Goal: Answer question/provide support: Share knowledge or assist other users

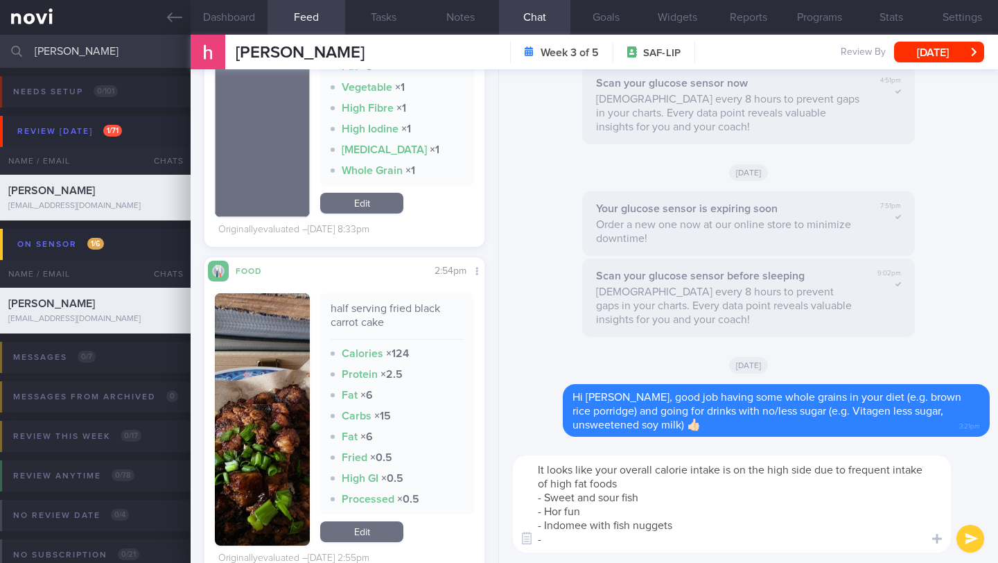
scroll to position [175, 257]
drag, startPoint x: 683, startPoint y: 528, endPoint x: 654, endPoint y: 525, distance: 29.3
click at [654, 525] on textarea "It looks like your overall calorie intake is on the high side due to frequent i…" at bounding box center [732, 503] width 438 height 97
click at [577, 540] on textarea "It looks like your overall calorie intake is on the high side due to frequent i…" at bounding box center [732, 503] width 438 height 97
click at [633, 483] on textarea "It looks like your overall calorie intake is on the high side due to frequent i…" at bounding box center [732, 503] width 438 height 97
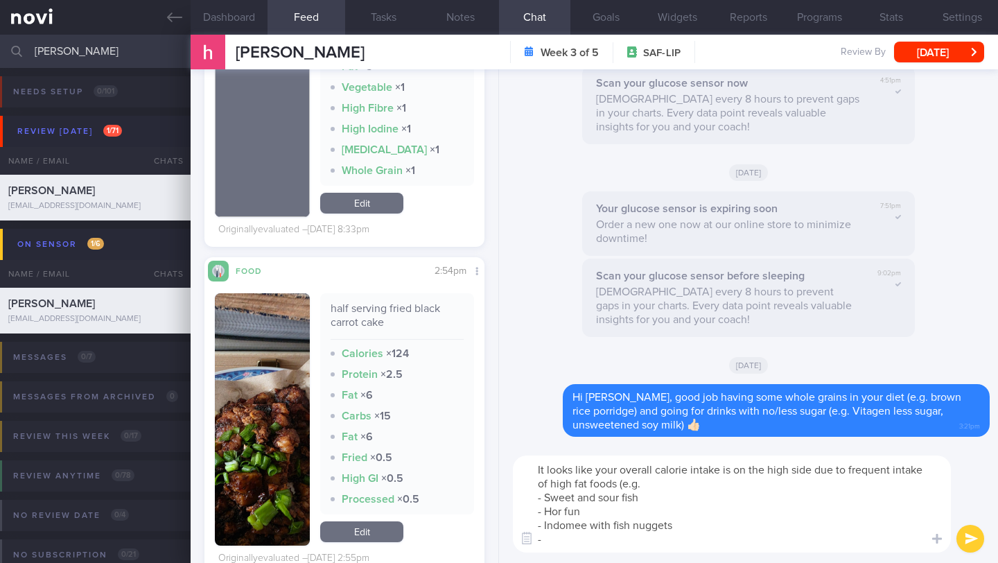
drag, startPoint x: 548, startPoint y: 496, endPoint x: 529, endPoint y: 497, distance: 18.7
click at [529, 497] on textarea "It looks like your overall calorie intake is on the high side due to frequent i…" at bounding box center [732, 503] width 438 height 97
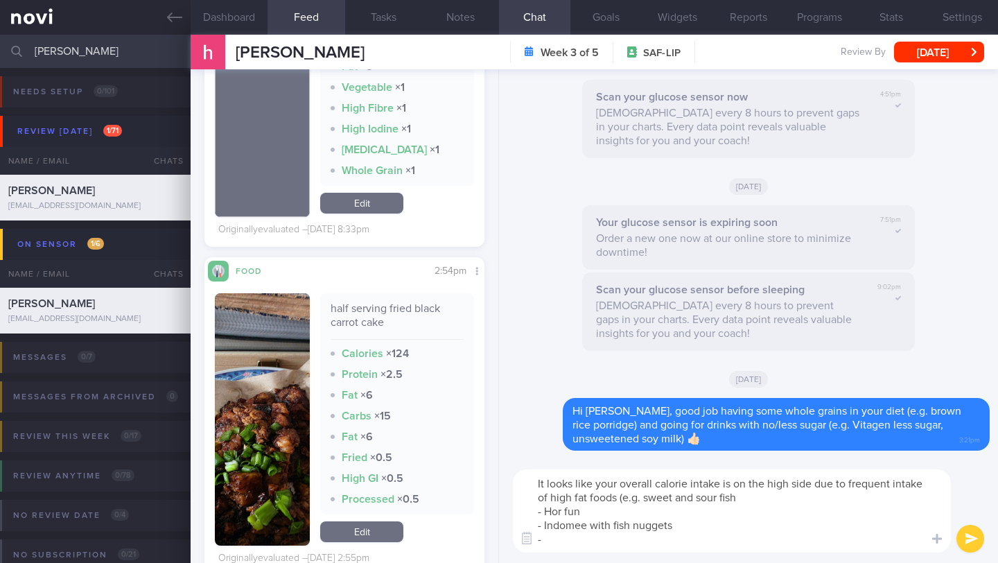
drag, startPoint x: 551, startPoint y: 509, endPoint x: 541, endPoint y: 509, distance: 9.7
click at [541, 509] on textarea "It looks like your overall calorie intake is on the high side due to frequent i…" at bounding box center [732, 510] width 438 height 83
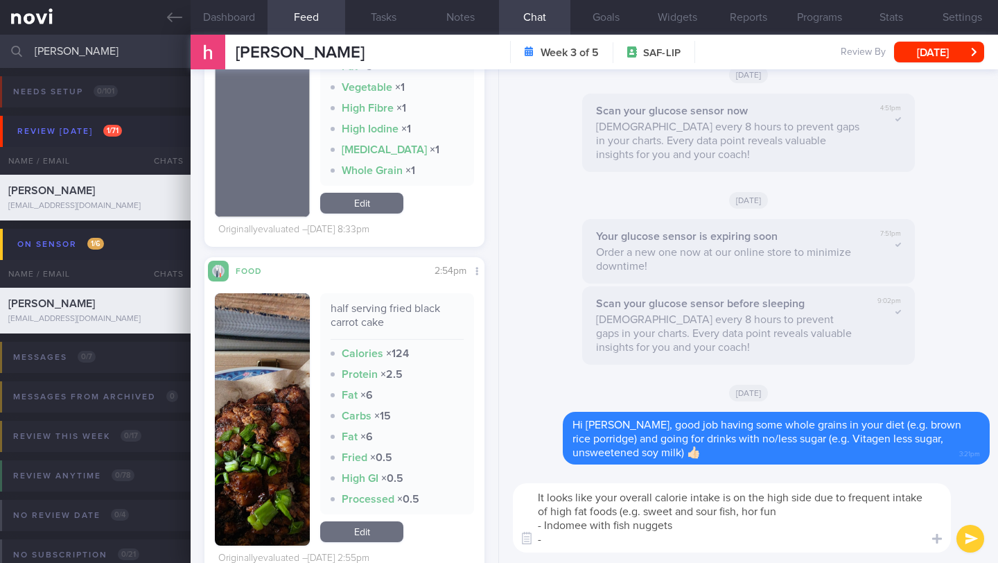
click at [548, 527] on textarea "It looks like your overall calorie intake is on the high side due to frequent i…" at bounding box center [732, 517] width 438 height 69
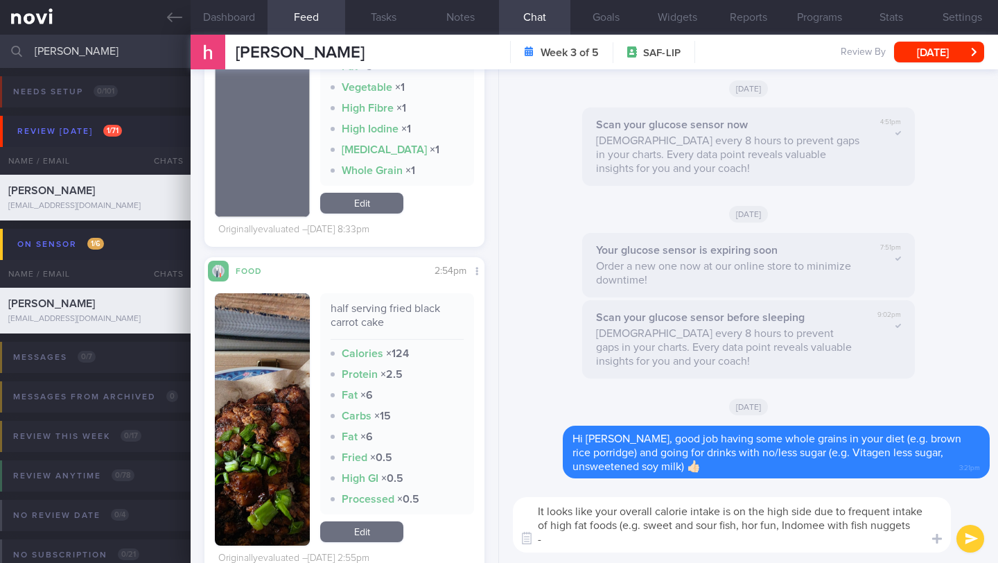
click at [558, 540] on textarea "It looks like your overall calorie intake is on the high side due to frequent i…" at bounding box center [732, 524] width 438 height 55
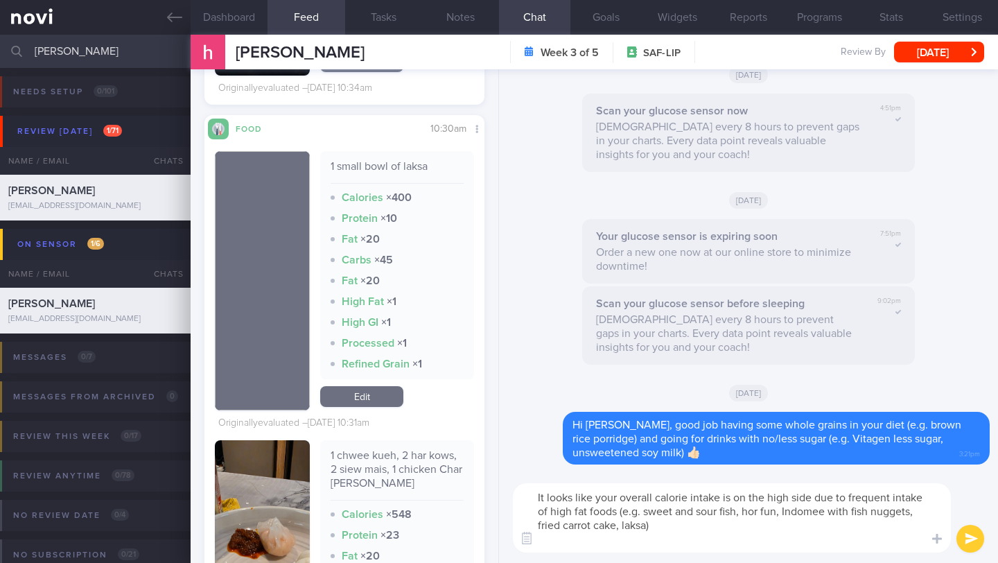
scroll to position [0, 0]
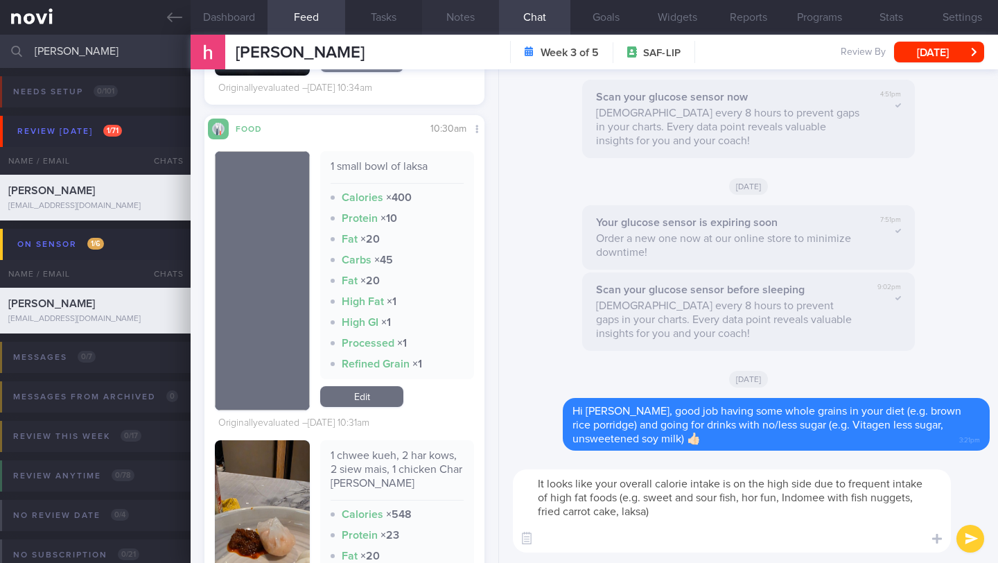
click at [459, 21] on button "Notes" at bounding box center [460, 17] width 77 height 35
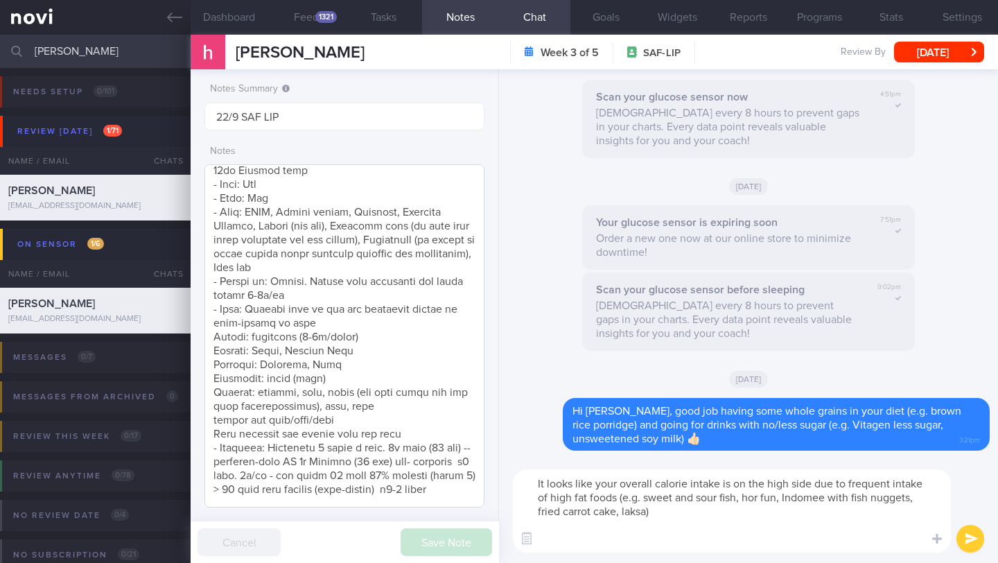
scroll to position [91, 0]
click at [581, 545] on textarea "It looks like your overall calorie intake is on the high side due to frequent i…" at bounding box center [732, 510] width 438 height 83
paste textarea "Making healthier food choices provides better nutritional variety and quality, …"
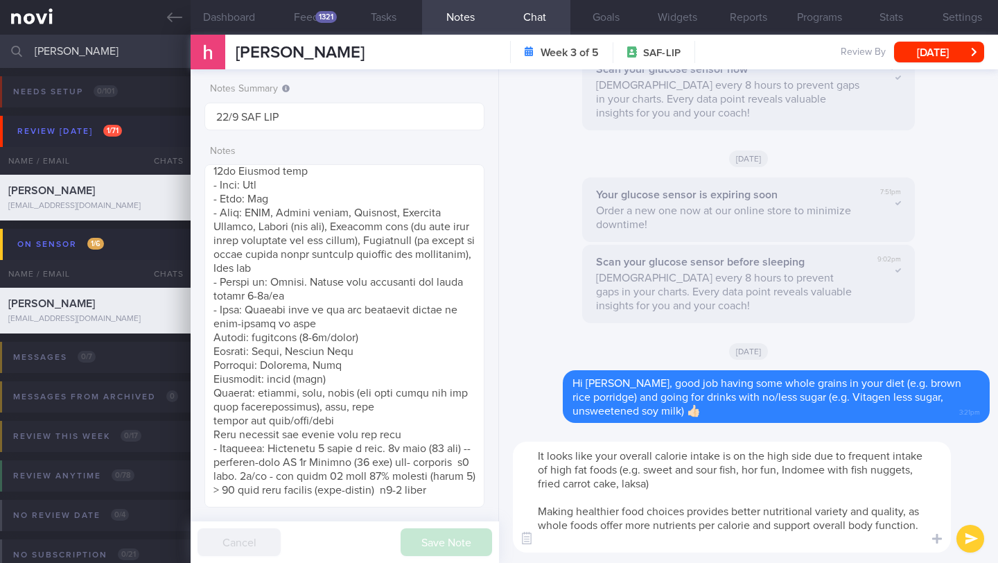
click at [683, 536] on textarea "It looks like your overall calorie intake is on the high side due to frequent i…" at bounding box center [732, 496] width 438 height 111
type textarea "It looks like your overall calorie intake is on the high side due to frequent i…"
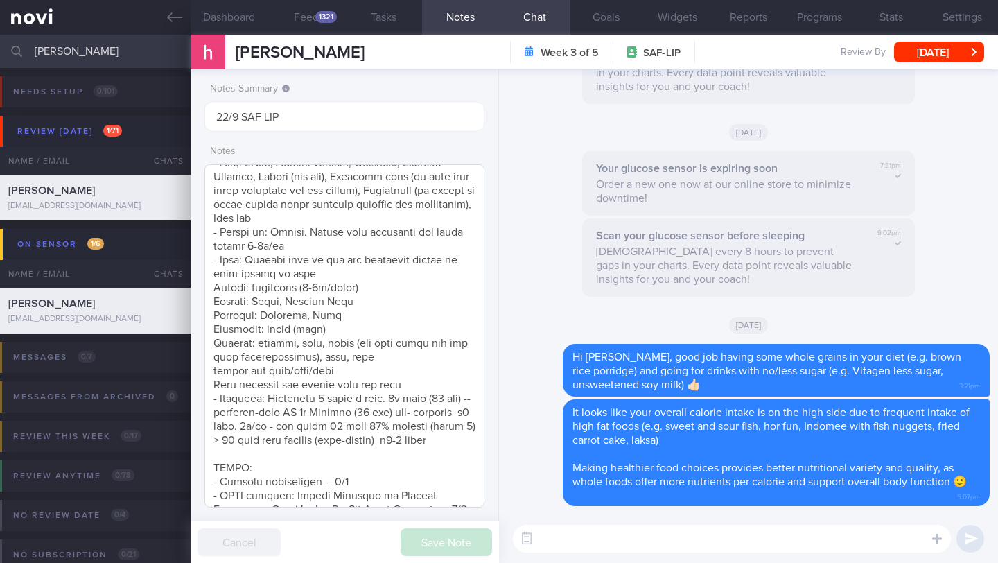
scroll to position [326, 0]
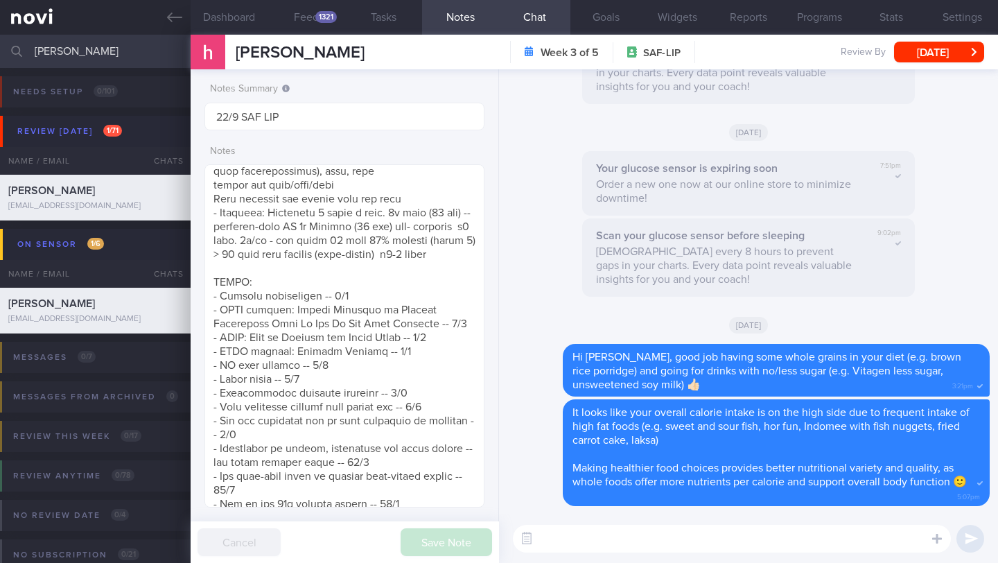
paste textarea "Here are some healthier options for rice dishes: - Economical rice (cai fan) — …"
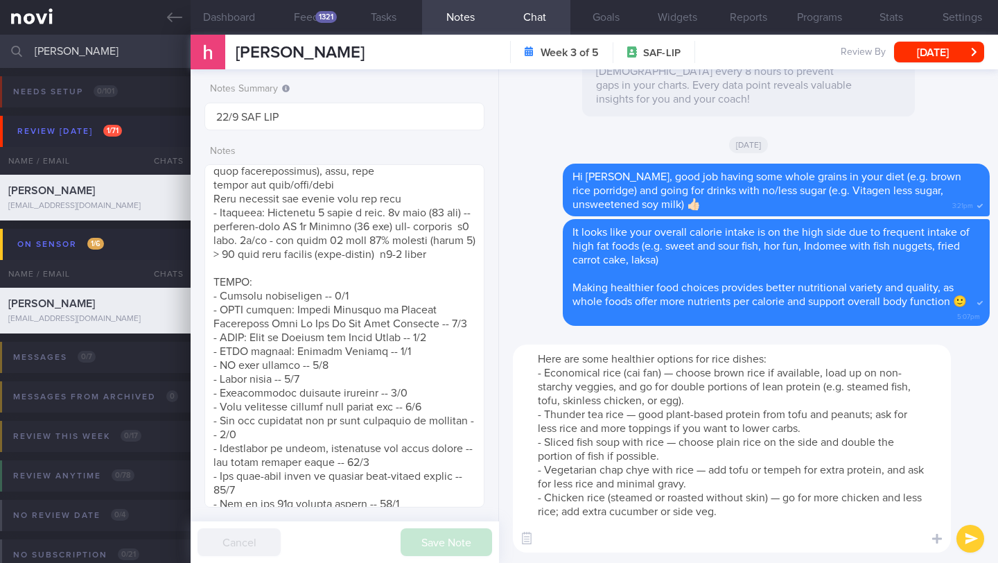
scroll to position [0, 0]
click at [731, 355] on textarea "Here are some healthier options for rice dishes: - Economical rice (cai fan) — …" at bounding box center [732, 448] width 438 height 208
click at [631, 548] on textarea "Here are some healthier options for rice & noodle dishes: - Economical rice (ca…" at bounding box center [732, 448] width 438 height 208
click at [597, 543] on textarea "Here are some healthier options for rice & noodle dishes: - Economical rice (ca…" at bounding box center [732, 448] width 438 height 208
paste textarea "- Sliced fish soup with bee hoon (clear soup, no evaporated milk) - Yong tau fo…"
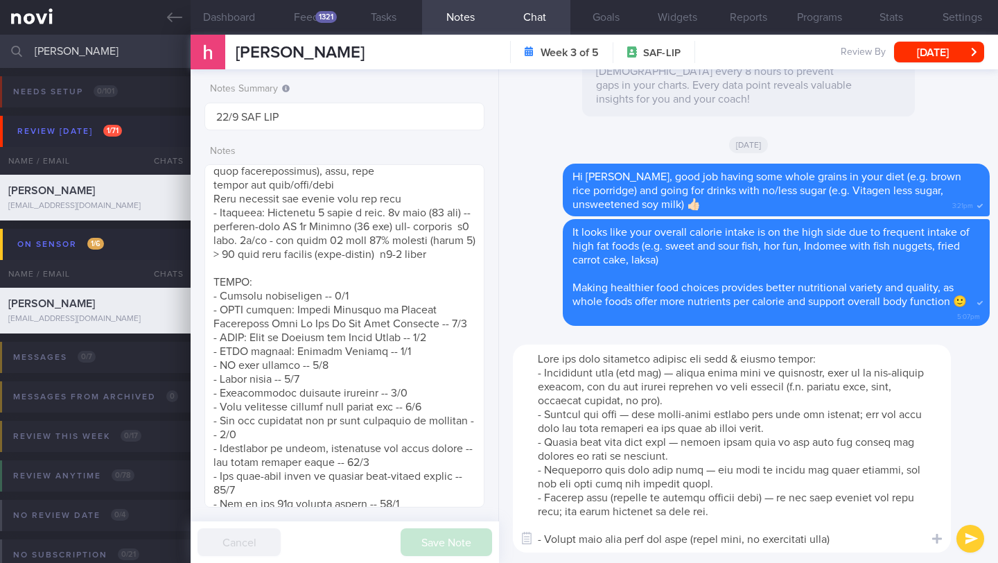
scroll to position [28, 0]
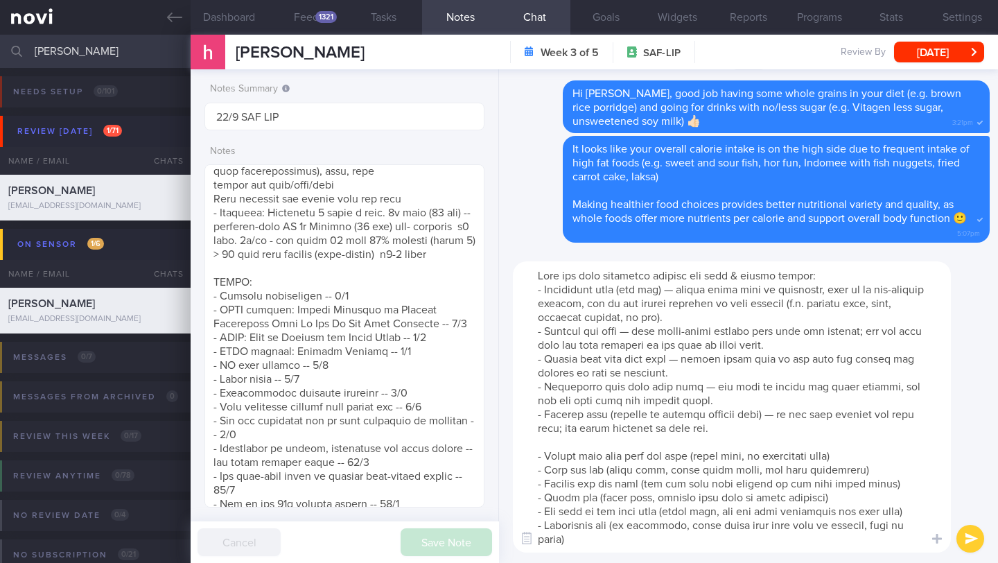
type textarea "Lore ips dolo sitametco adipisc eli sedd & eiusmo tempor: - Incididunt utla (et…"
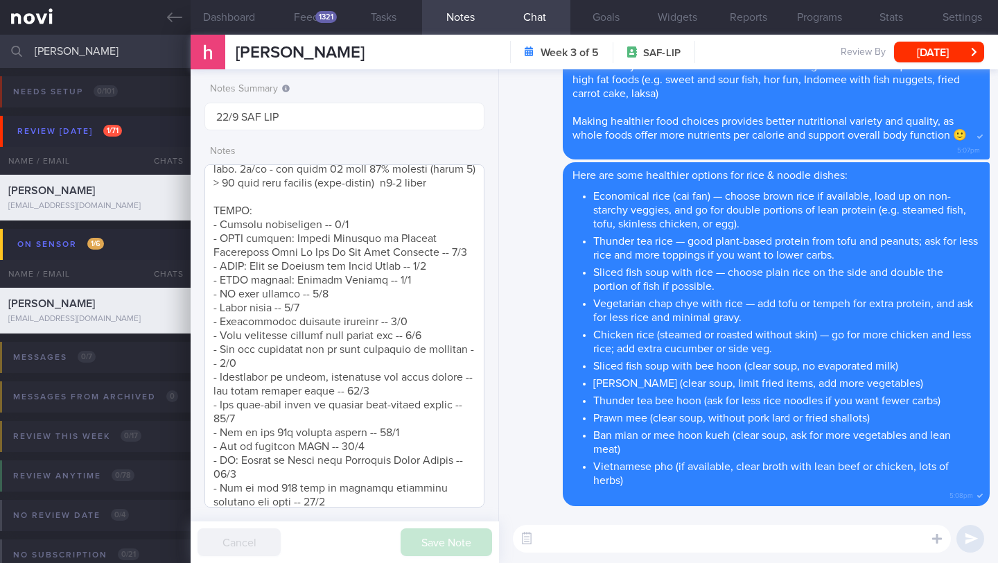
scroll to position [594, 0]
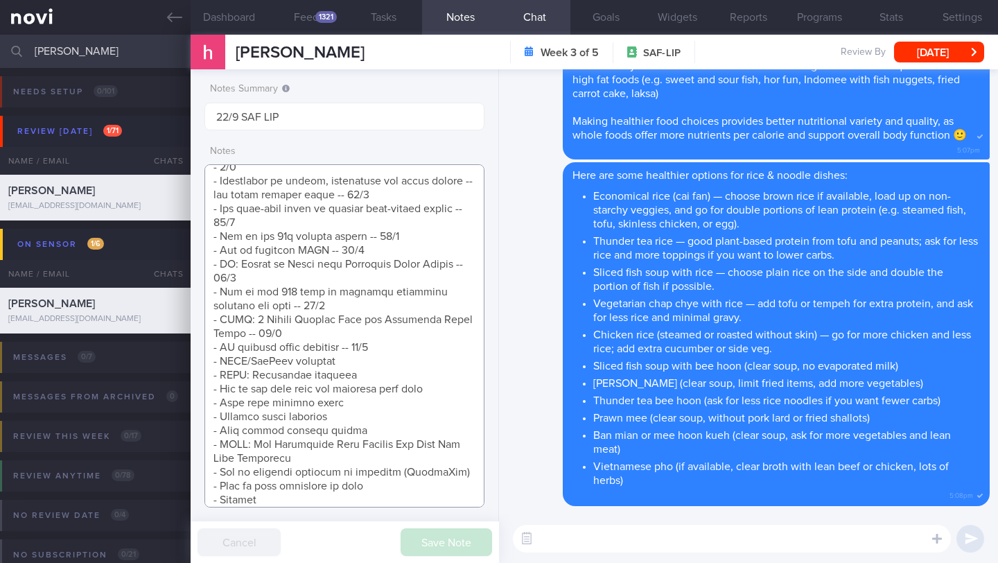
click at [413, 355] on textarea at bounding box center [344, 335] width 280 height 343
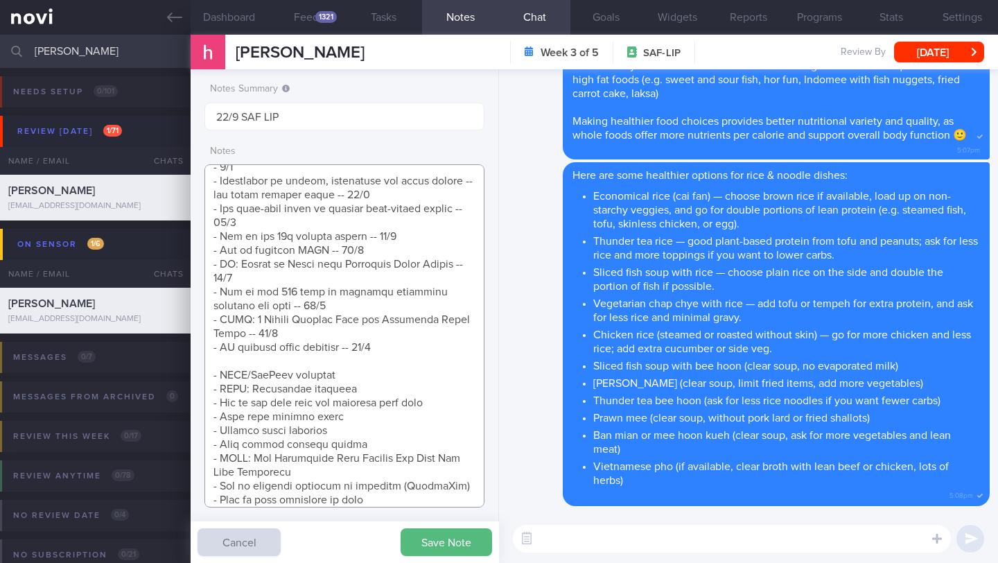
scroll to position [753, 0]
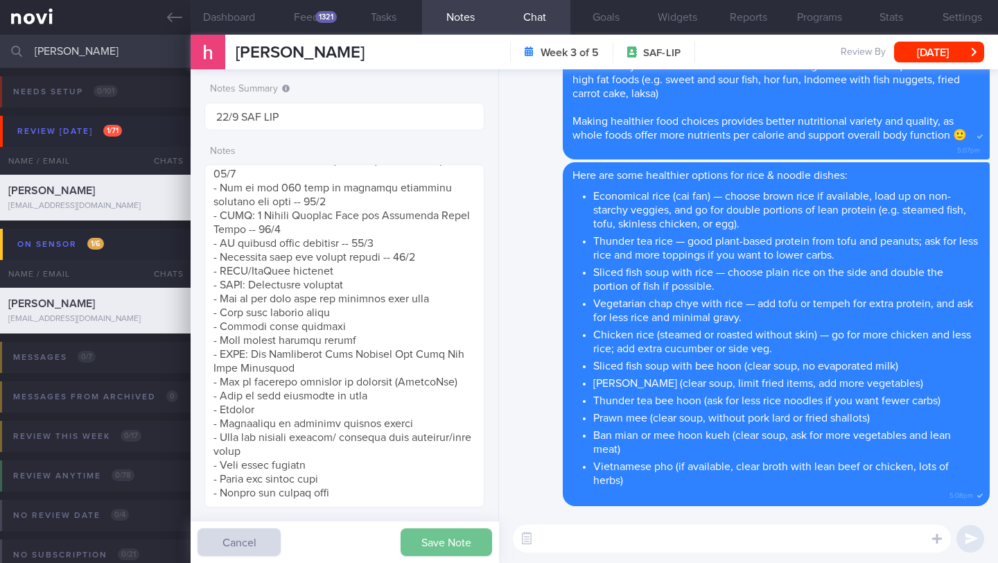
click at [450, 545] on button "Save Note" at bounding box center [446, 542] width 91 height 28
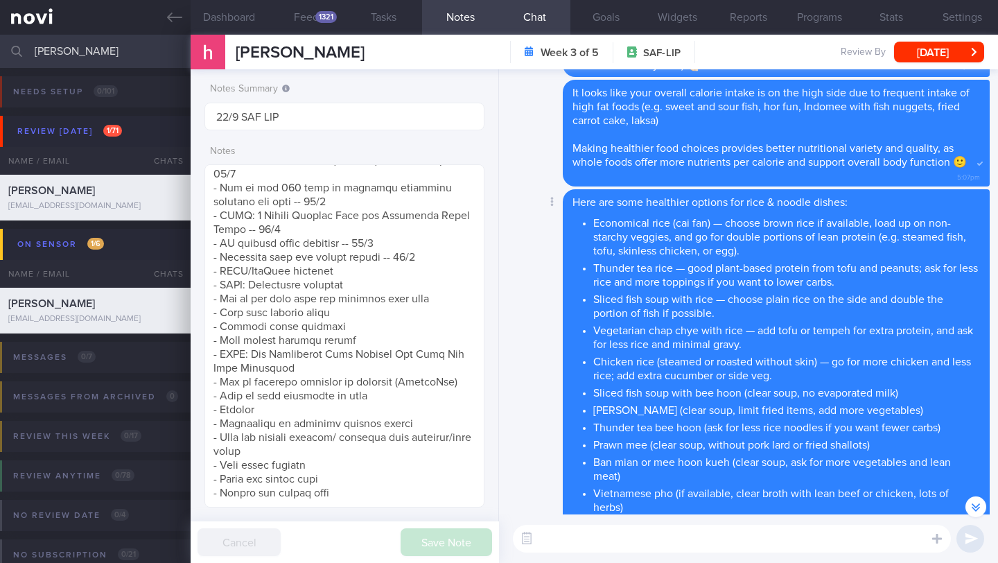
scroll to position [-279, 0]
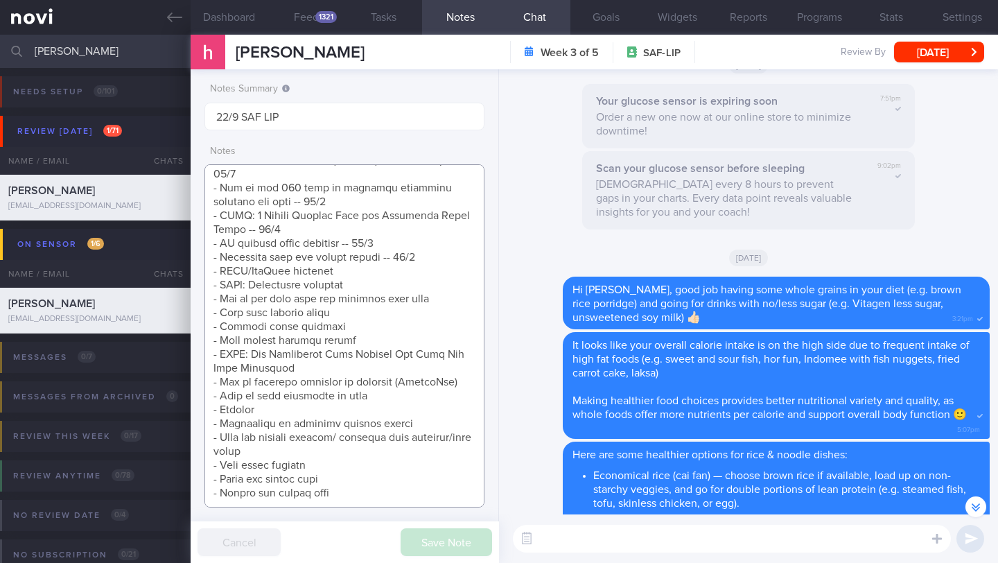
click at [434, 208] on textarea at bounding box center [344, 335] width 280 height 343
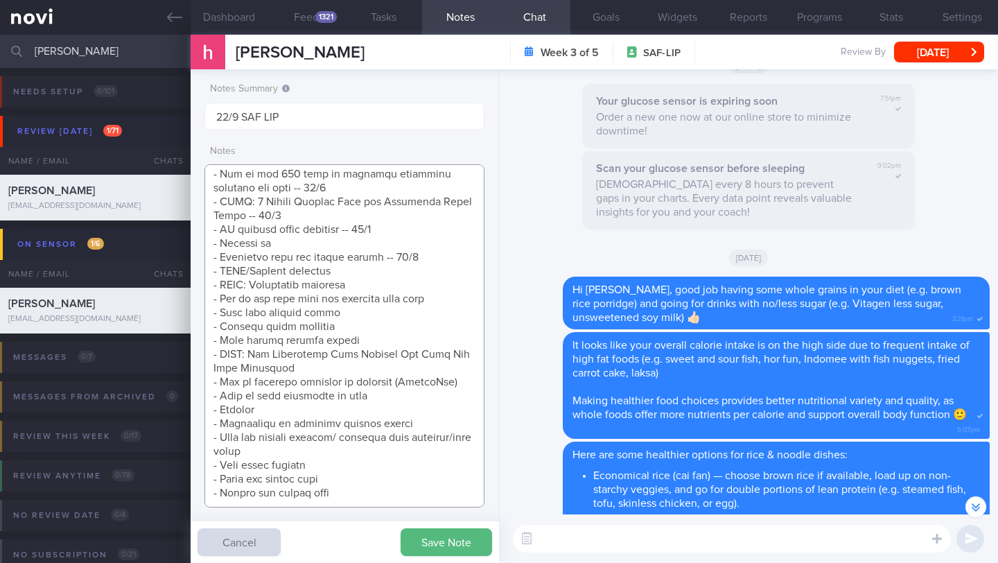
drag, startPoint x: 273, startPoint y: 217, endPoint x: 218, endPoint y: 216, distance: 54.7
click at [218, 216] on textarea at bounding box center [344, 335] width 280 height 343
paste textarea "s of Choosing Healthier Foods Over High Fat Ones"
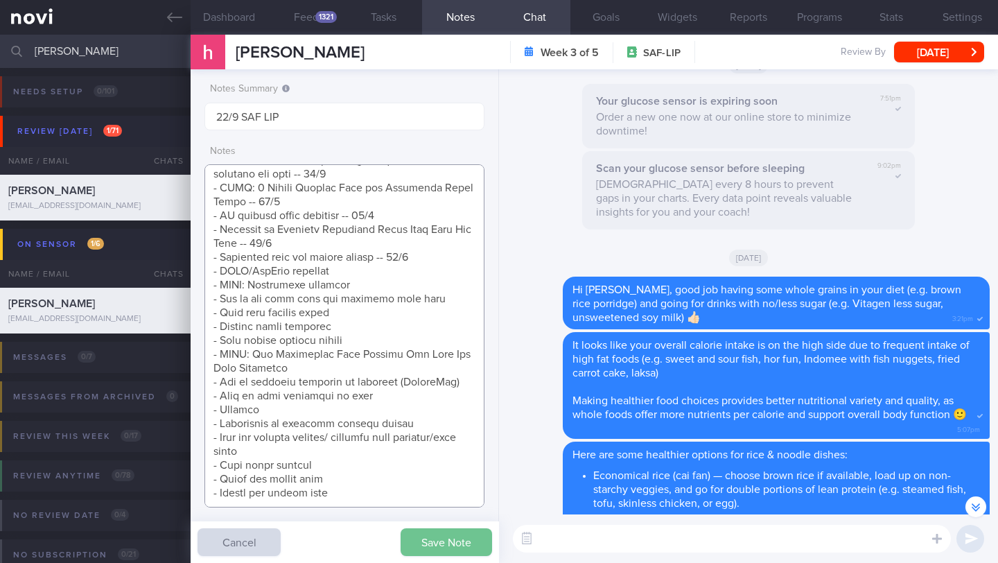
type textarea "SUPPORT NEEDED: CHALLENGE: Wt Targets: [DEMOGRAPHIC_DATA] Chinese [DEMOGRAPHIC_…"
click at [437, 543] on button "Save Note" at bounding box center [446, 542] width 91 height 28
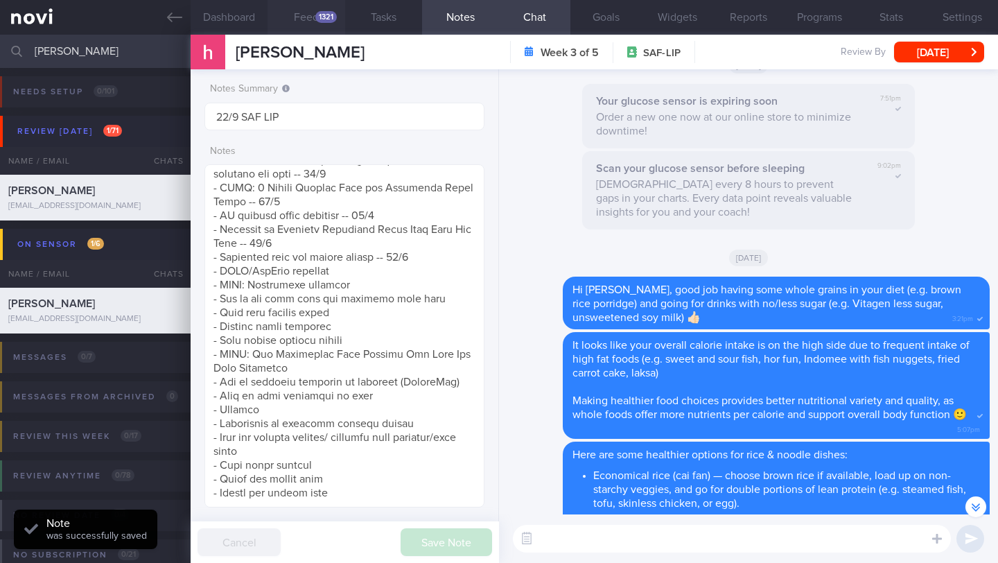
click at [316, 17] on div "1321" at bounding box center [325, 17] width 21 height 12
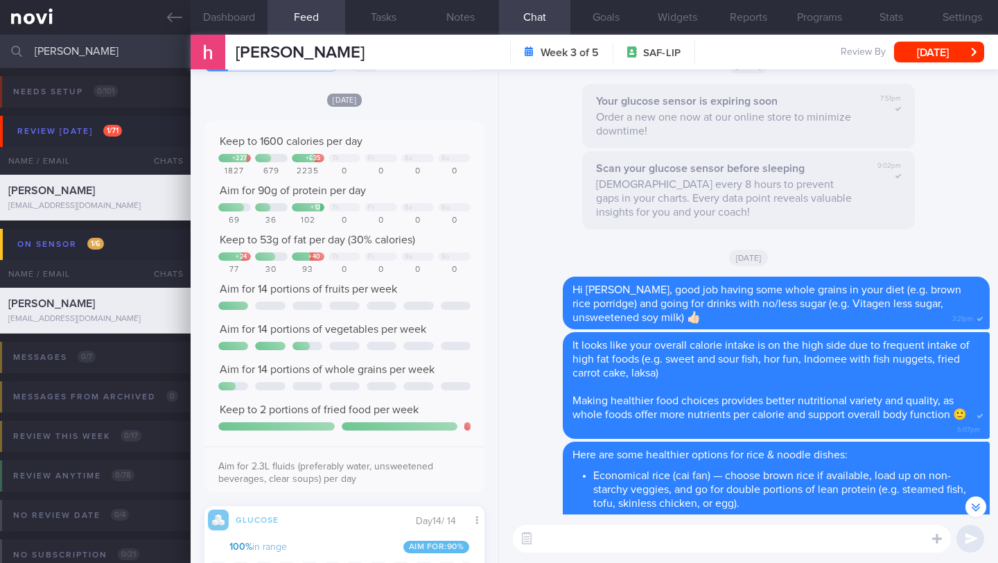
scroll to position [309, 0]
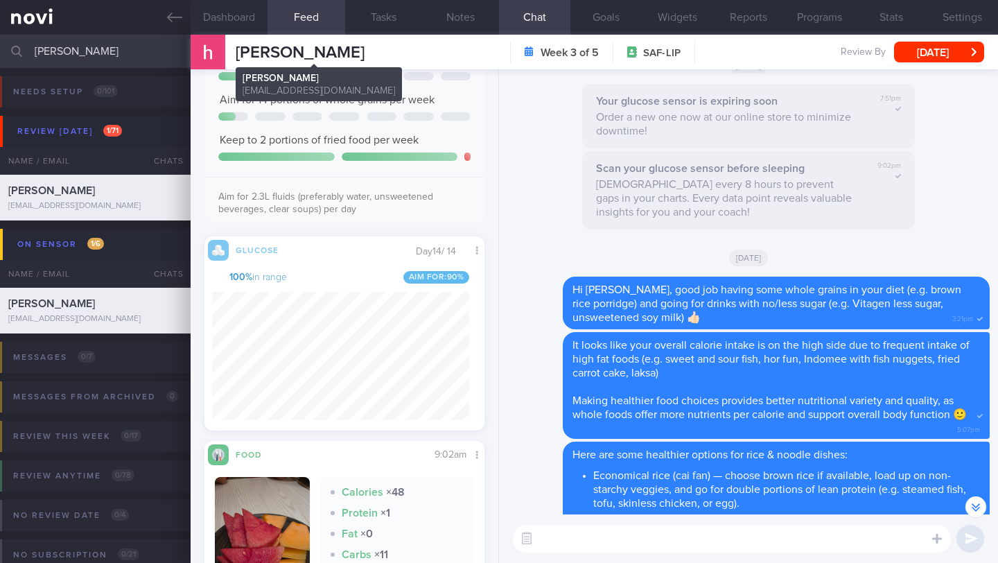
click at [318, 49] on span "[PERSON_NAME]" at bounding box center [300, 52] width 129 height 17
copy div "[PERSON_NAME] NAH [PERSON_NAME] [PERSON_NAME][EMAIL_ADDRESS][DOMAIN_NAME]"
click at [641, 539] on textarea at bounding box center [732, 539] width 438 height 28
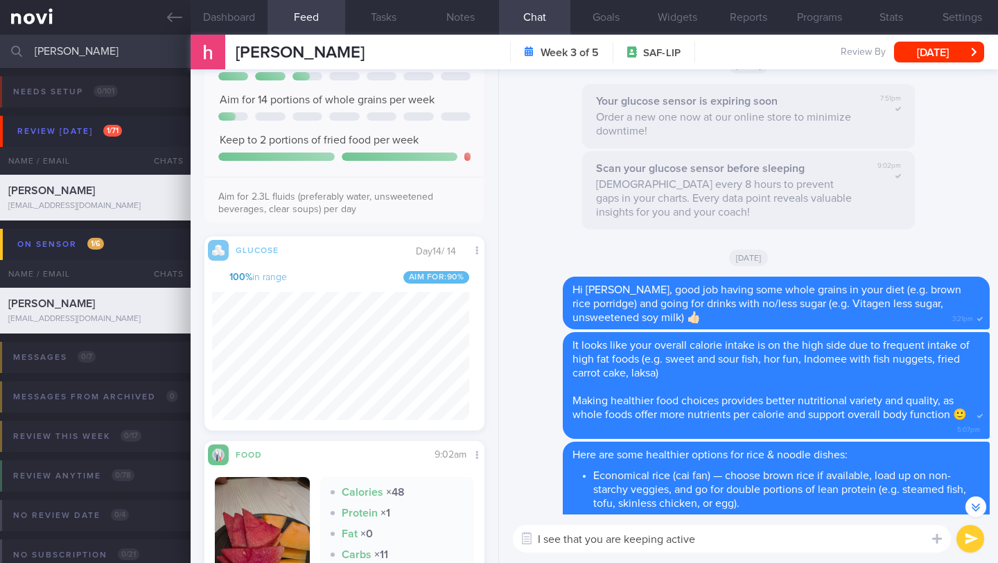
click at [592, 539] on textarea "I see that you are keeping active" at bounding box center [732, 539] width 438 height 28
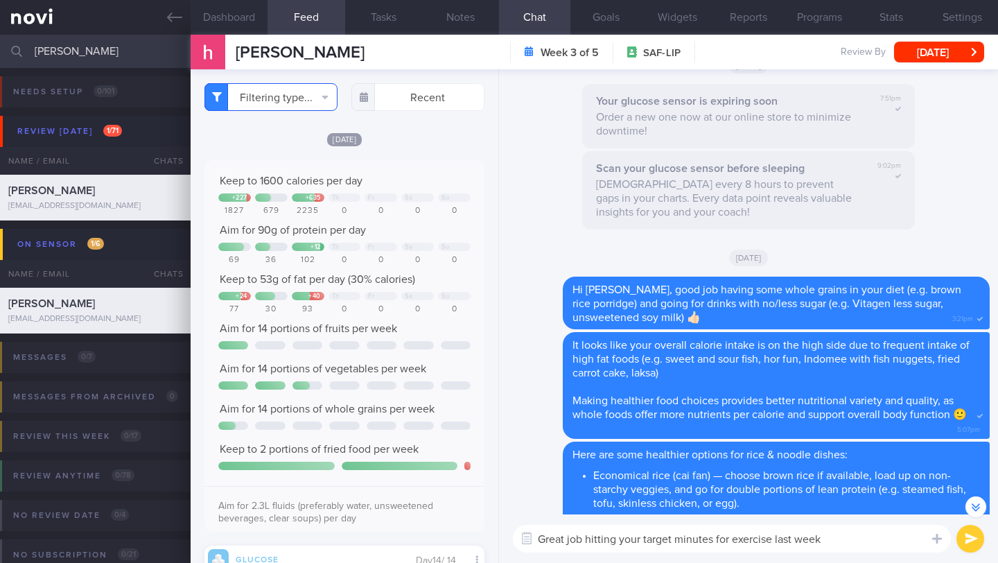
click at [311, 91] on button "Filtering type..." at bounding box center [270, 97] width 133 height 28
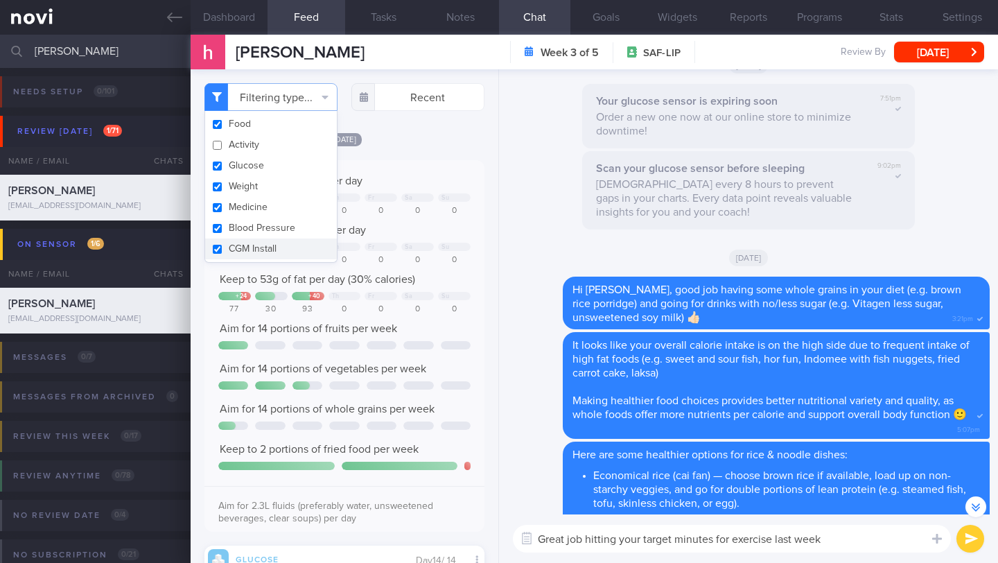
click at [835, 534] on textarea "Great job hitting your target minutes for exercise last week" at bounding box center [732, 539] width 438 height 28
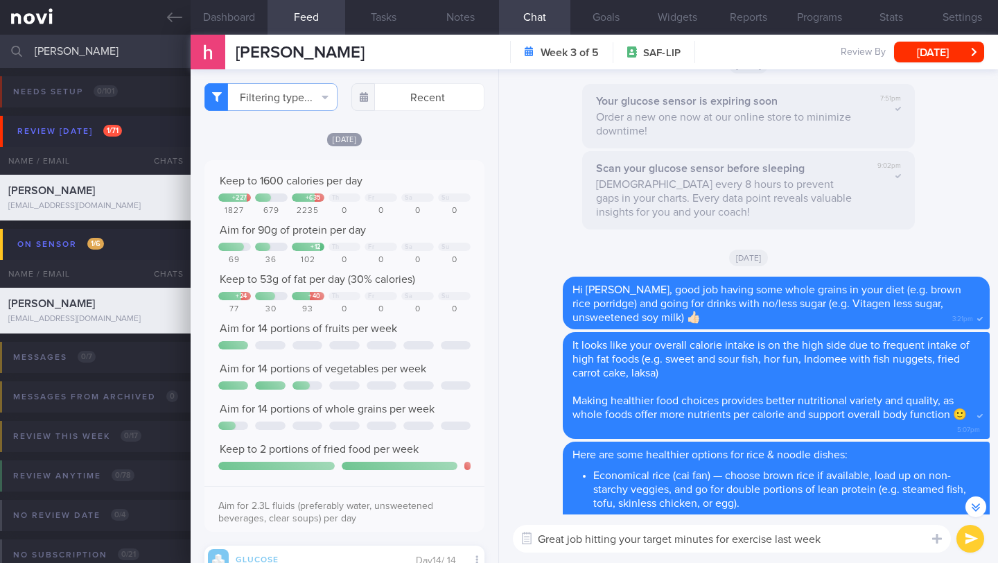
click at [586, 538] on textarea "Great job hitting your target minutes for exercise last week" at bounding box center [732, 539] width 438 height 28
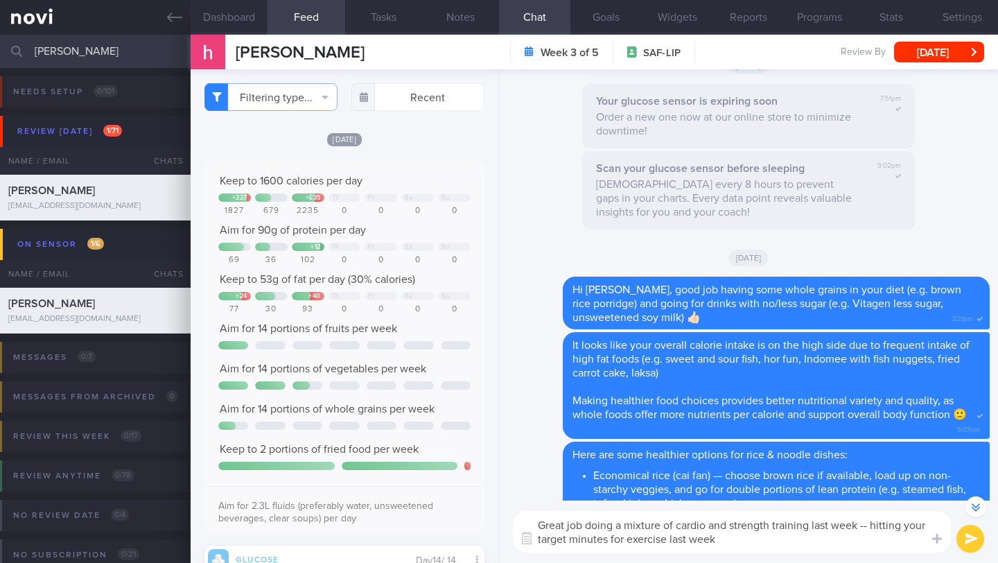
drag, startPoint x: 691, startPoint y: 539, endPoint x: 784, endPoint y: 540, distance: 92.9
click at [784, 540] on textarea "Great job doing a mixture of cardio and strength training last week -- hitting …" at bounding box center [732, 532] width 438 height 42
click at [870, 527] on textarea "Great job doing a mixture of cardio and strength training last week -- hitting …" at bounding box center [732, 532] width 438 height 42
type textarea "Great job doing a mixture of cardio and strength training last week and for hit…"
click at [959, 545] on button "submit" at bounding box center [970, 539] width 28 height 28
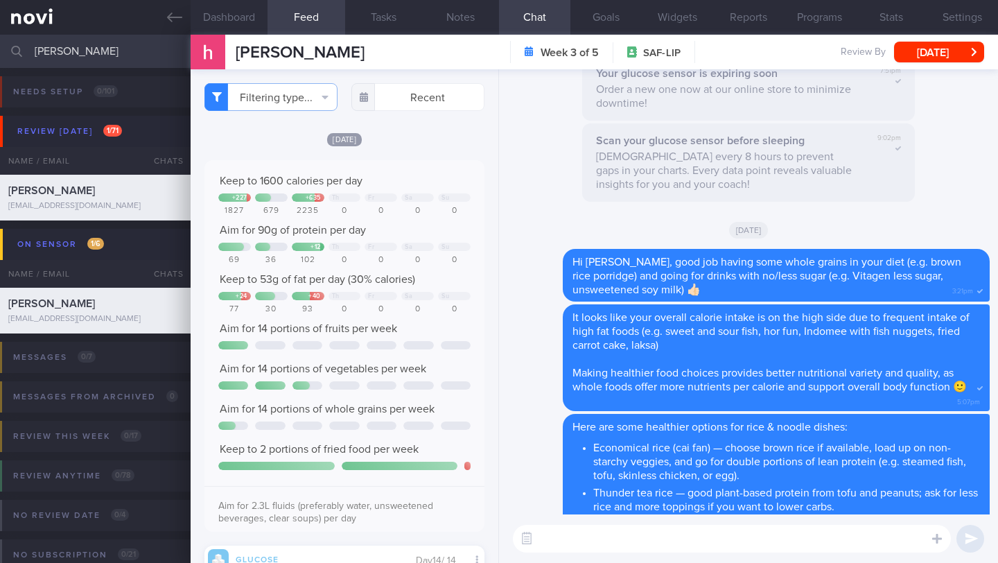
scroll to position [0, 0]
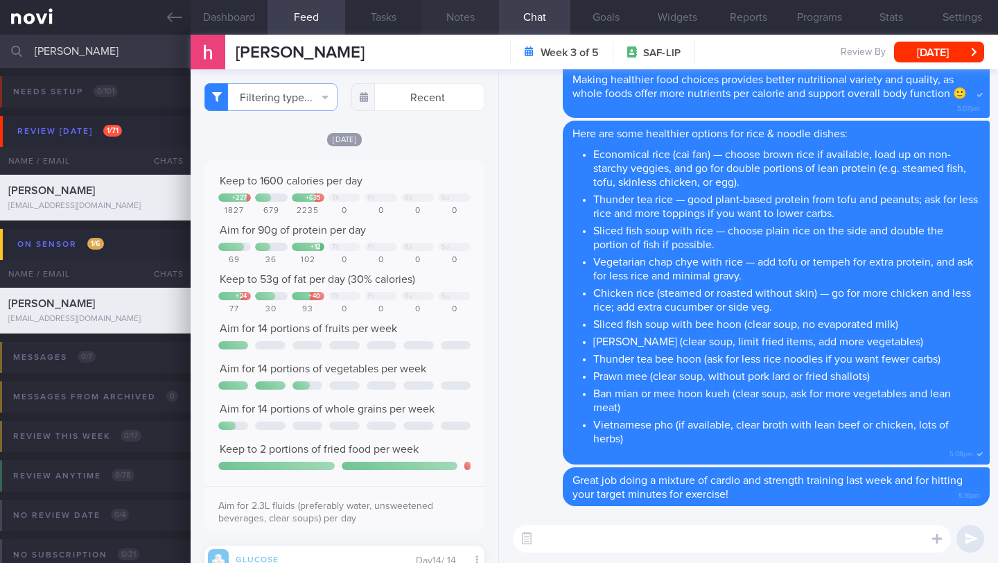
click at [450, 22] on button "Notes" at bounding box center [460, 17] width 77 height 35
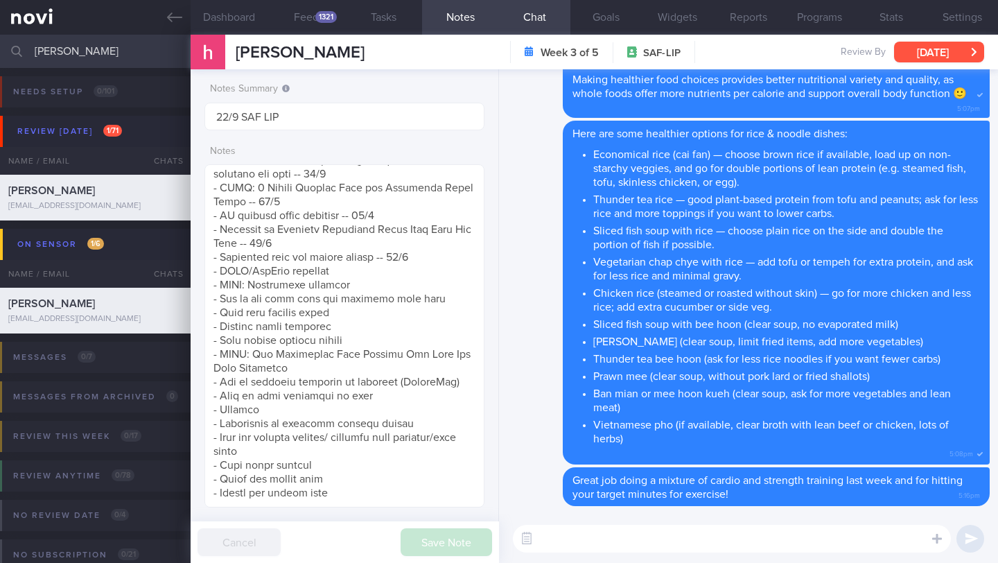
click at [941, 51] on button "[DATE]" at bounding box center [939, 52] width 90 height 21
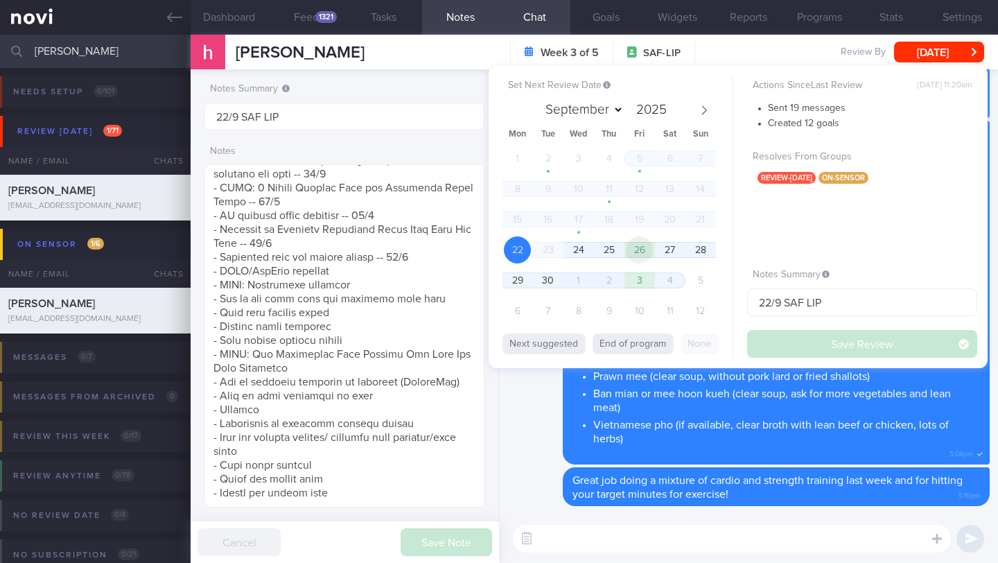
click at [647, 258] on span "26" at bounding box center [639, 249] width 27 height 27
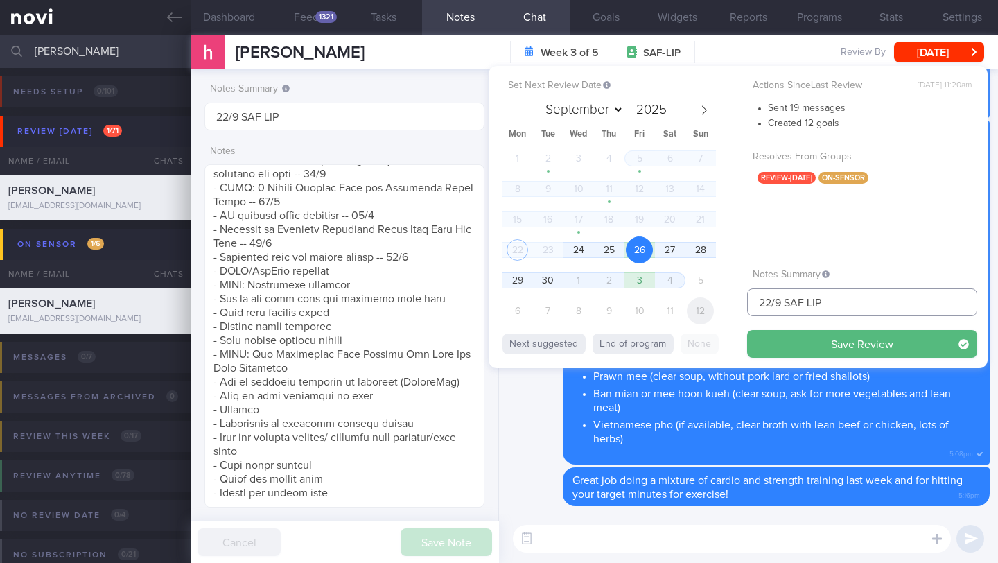
drag, startPoint x: 769, startPoint y: 303, endPoint x: 701, endPoint y: 299, distance: 68.0
click at [701, 299] on div "Set Next Review Date [DATE] September October November [DATE] Mon Tue Wed Thu F…" at bounding box center [738, 217] width 499 height 302
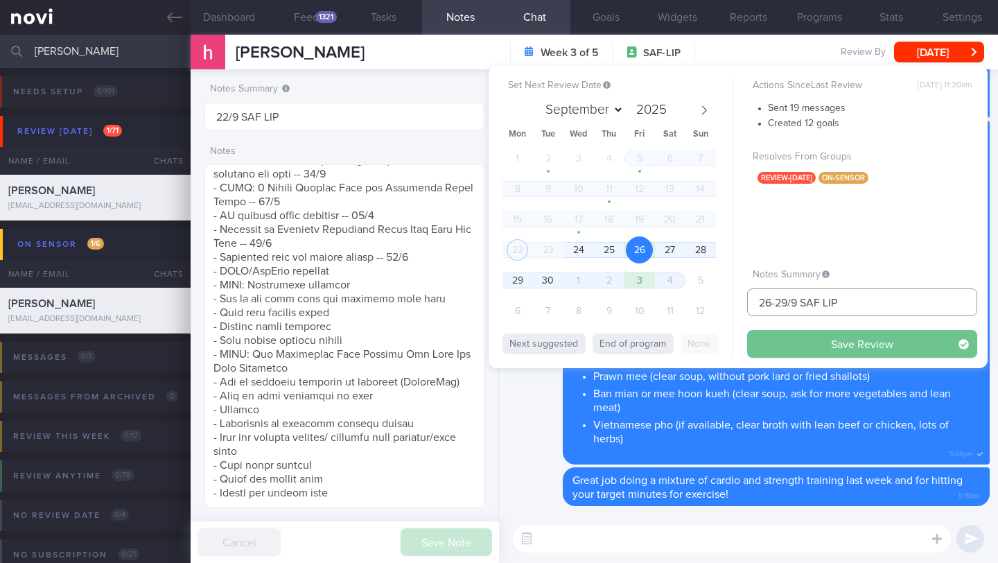
type input "26-29/9 SAF LIP"
click at [768, 336] on button "Save Review" at bounding box center [862, 344] width 230 height 28
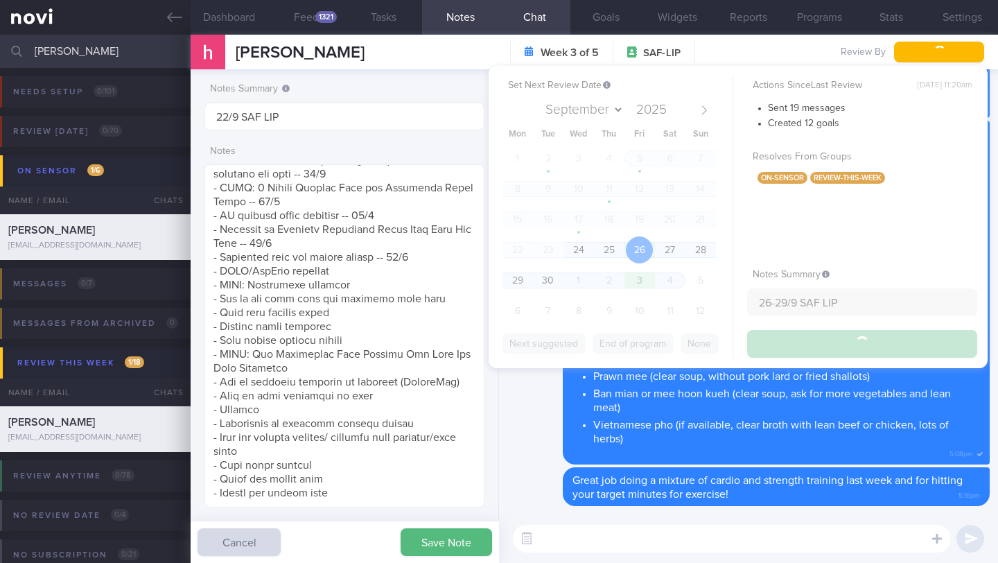
type input "26-29/9 SAF LIP"
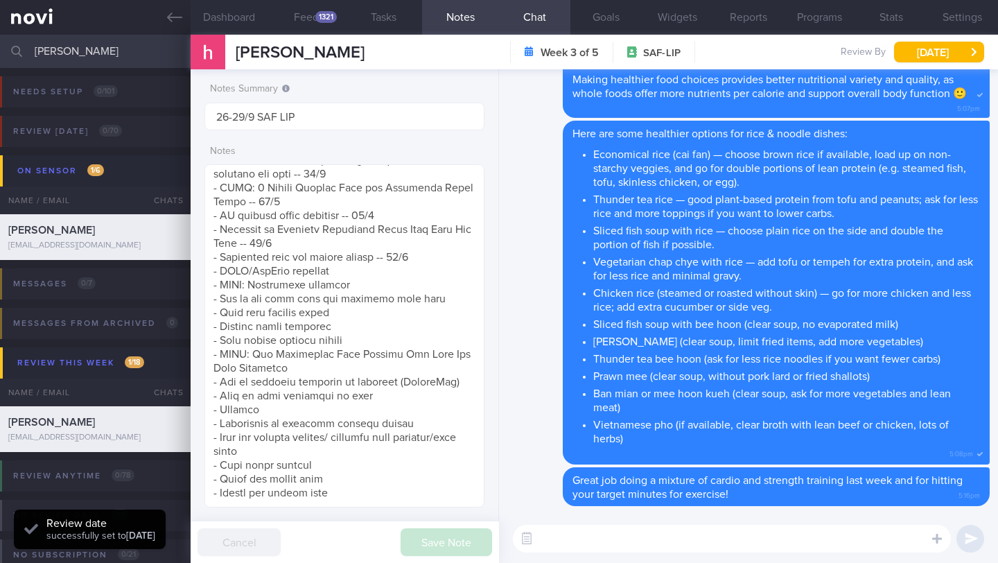
scroll to position [175, 257]
click at [118, 51] on input "[PERSON_NAME]" at bounding box center [499, 51] width 998 height 33
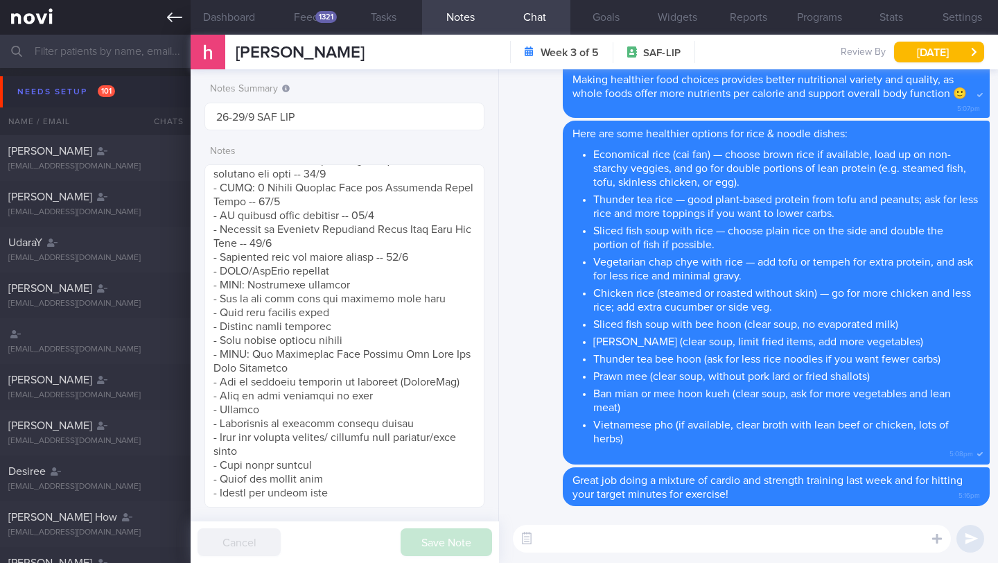
click at [183, 19] on link at bounding box center [95, 17] width 191 height 35
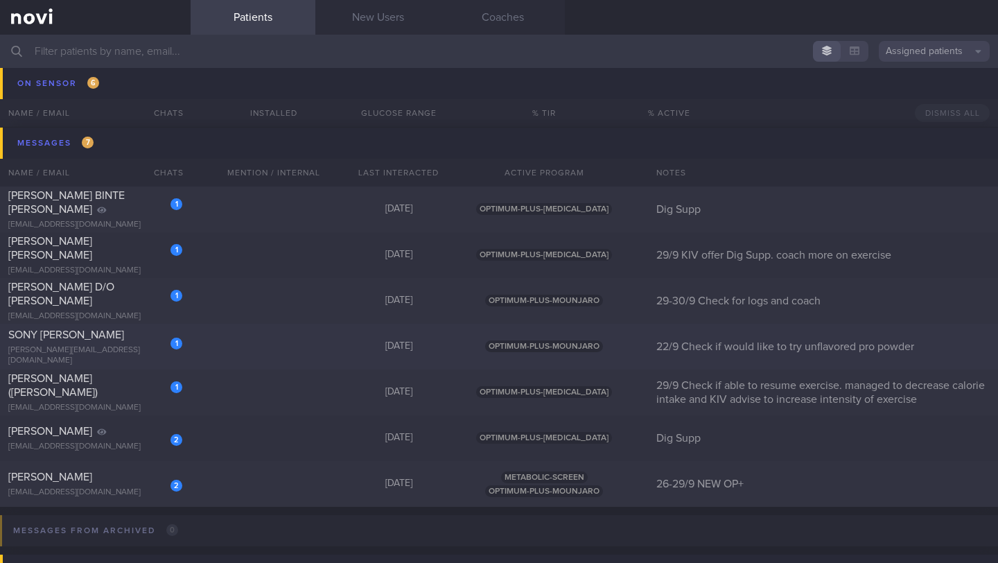
scroll to position [8195, 0]
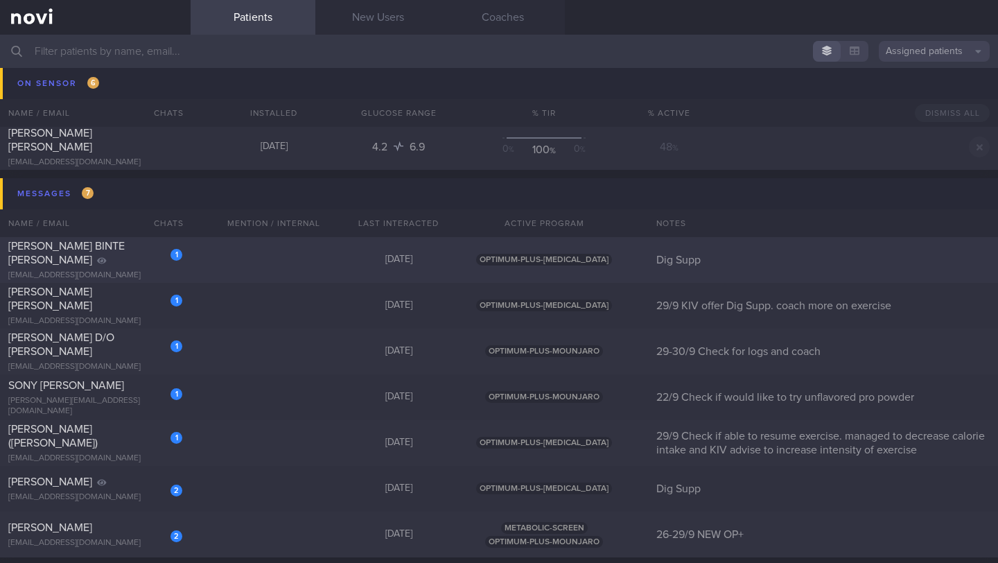
click at [135, 270] on div "[EMAIL_ADDRESS][DOMAIN_NAME]" at bounding box center [95, 275] width 174 height 10
select select "8"
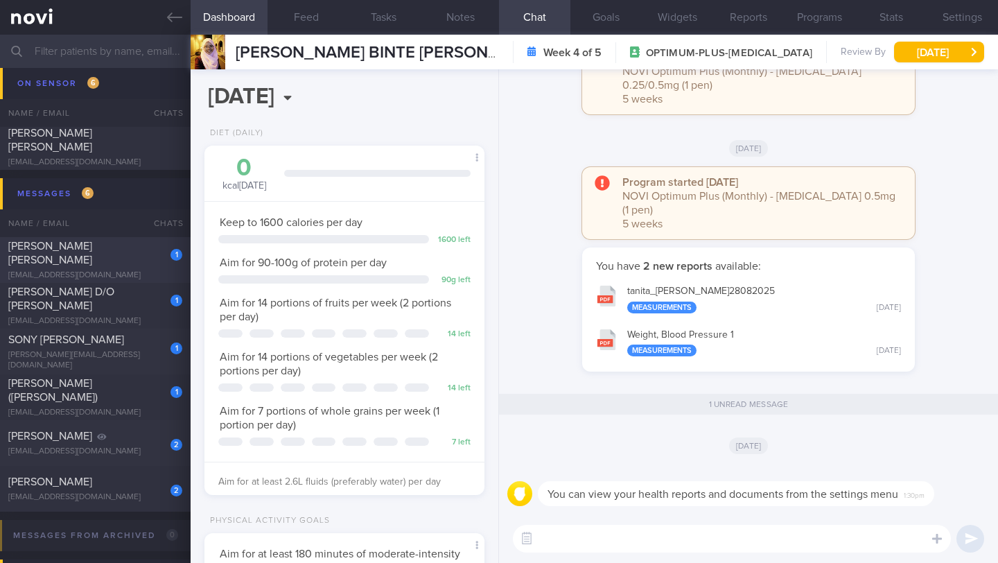
scroll to position [142, 245]
click at [129, 270] on div "[EMAIL_ADDRESS][DOMAIN_NAME]" at bounding box center [95, 275] width 174 height 10
type input "29/9 KIV offer Dig Supp. coach more on exercise"
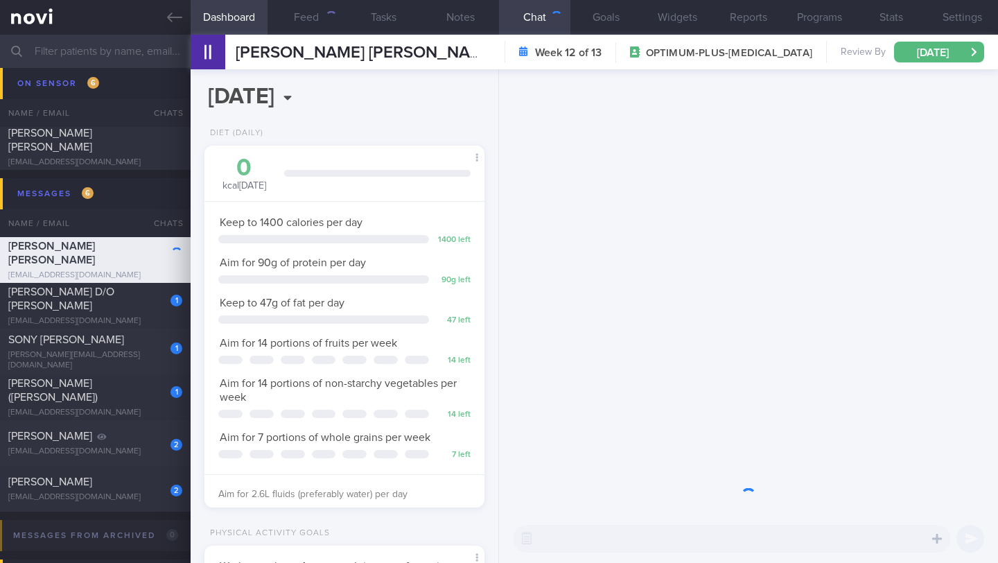
scroll to position [142, 245]
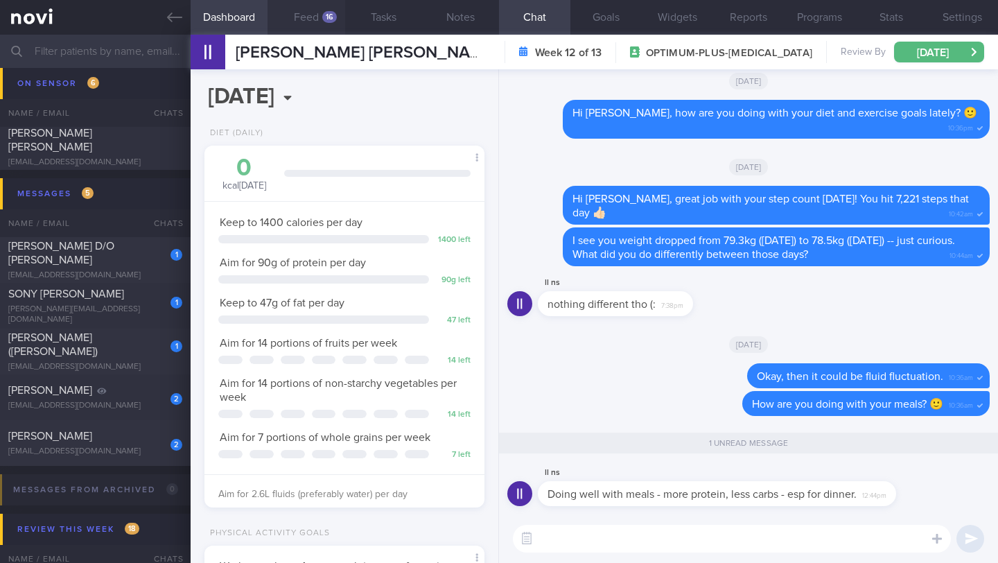
click at [310, 20] on button "Feed 16" at bounding box center [305, 17] width 77 height 35
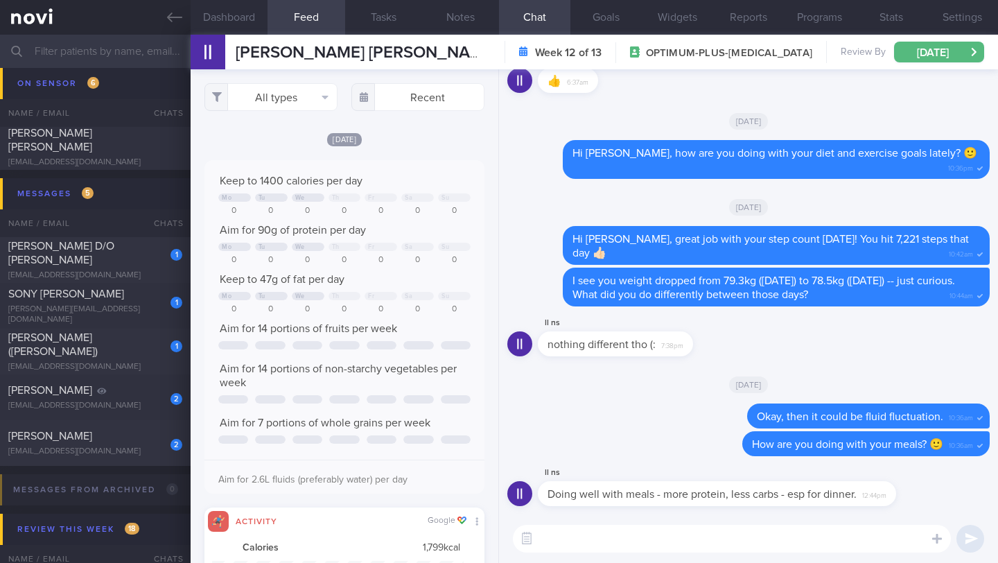
scroll to position [62, 252]
click at [282, 103] on button "All types" at bounding box center [270, 97] width 133 height 28
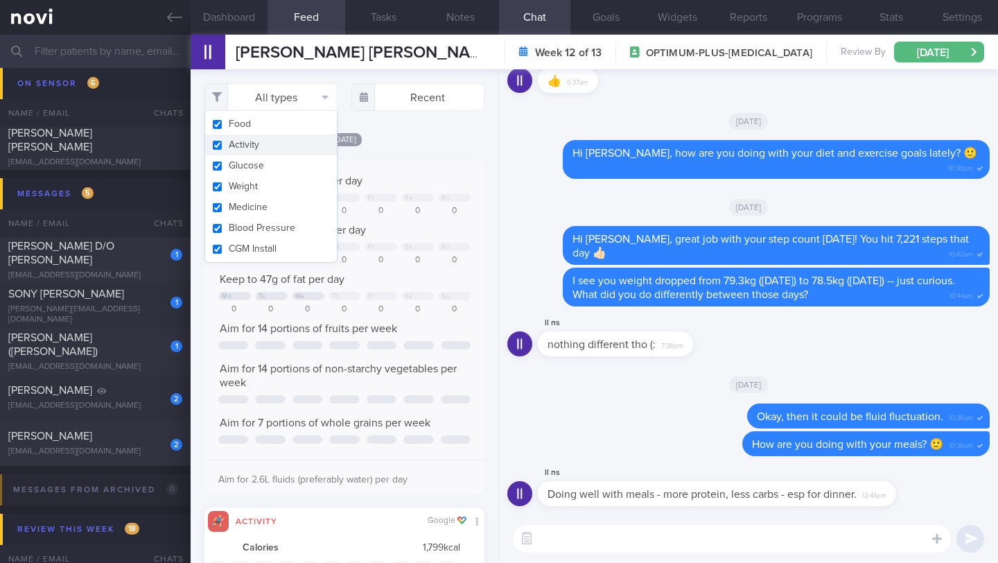
click at [261, 139] on button "Activity" at bounding box center [271, 144] width 132 height 21
checkbox input "false"
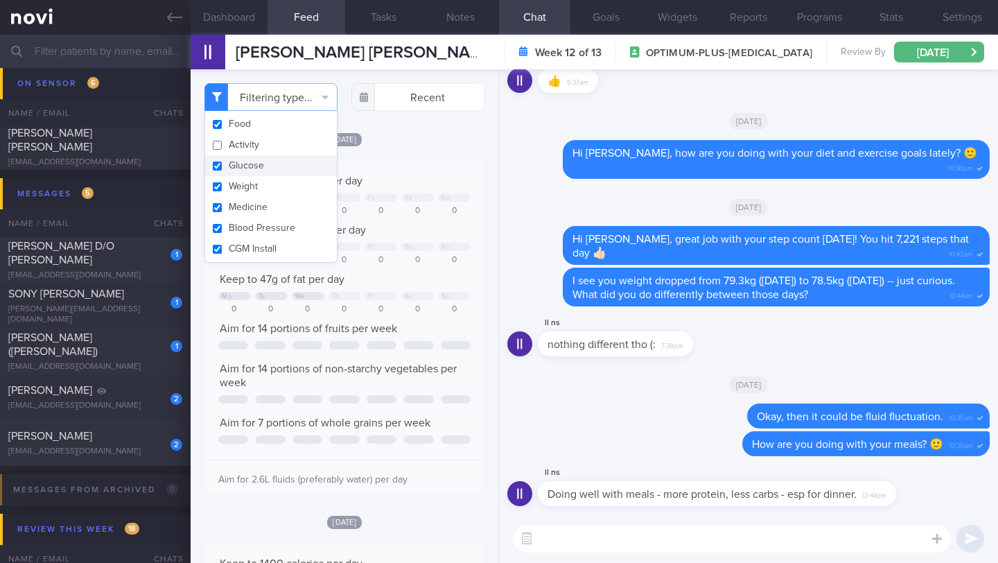
click at [401, 146] on div "[DATE]" at bounding box center [344, 139] width 280 height 15
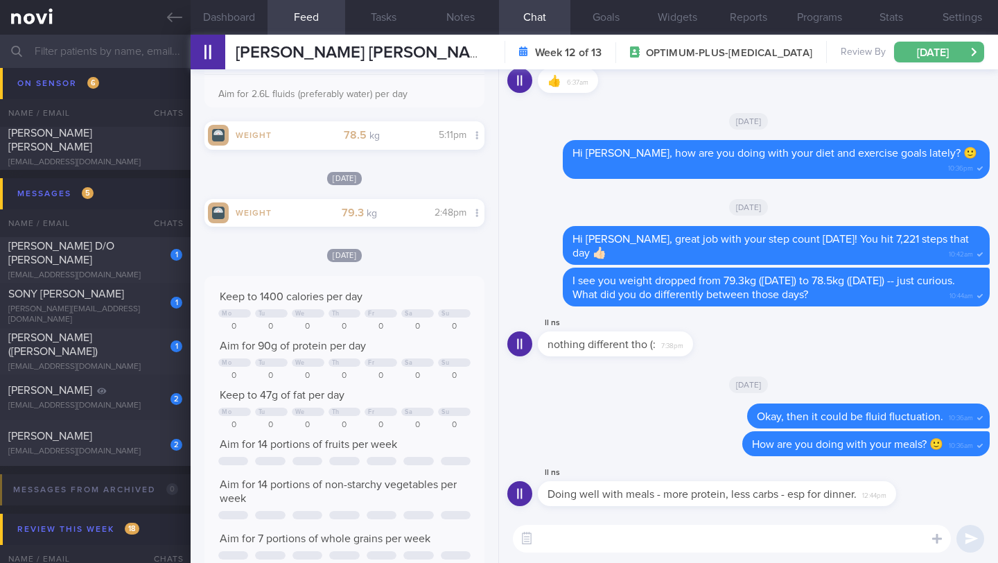
click at [566, 534] on textarea at bounding box center [732, 539] width 438 height 28
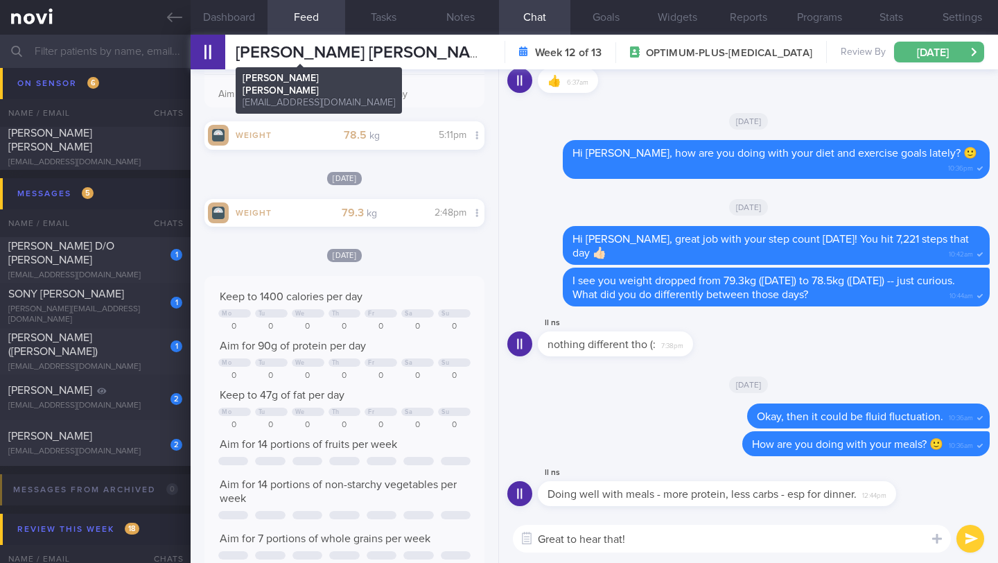
type textarea "Great to hear that!"
click at [269, 54] on span "[PERSON_NAME] [PERSON_NAME]" at bounding box center [367, 52] width 262 height 17
click at [288, 56] on span "[PERSON_NAME] [PERSON_NAME]" at bounding box center [367, 52] width 262 height 17
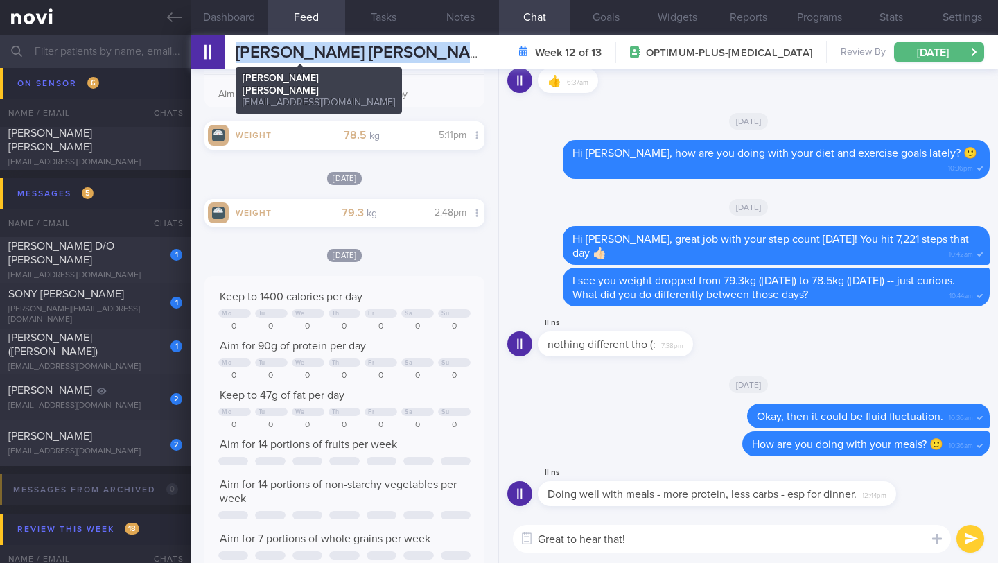
click at [288, 56] on span "[PERSON_NAME] [PERSON_NAME]" at bounding box center [367, 52] width 262 height 17
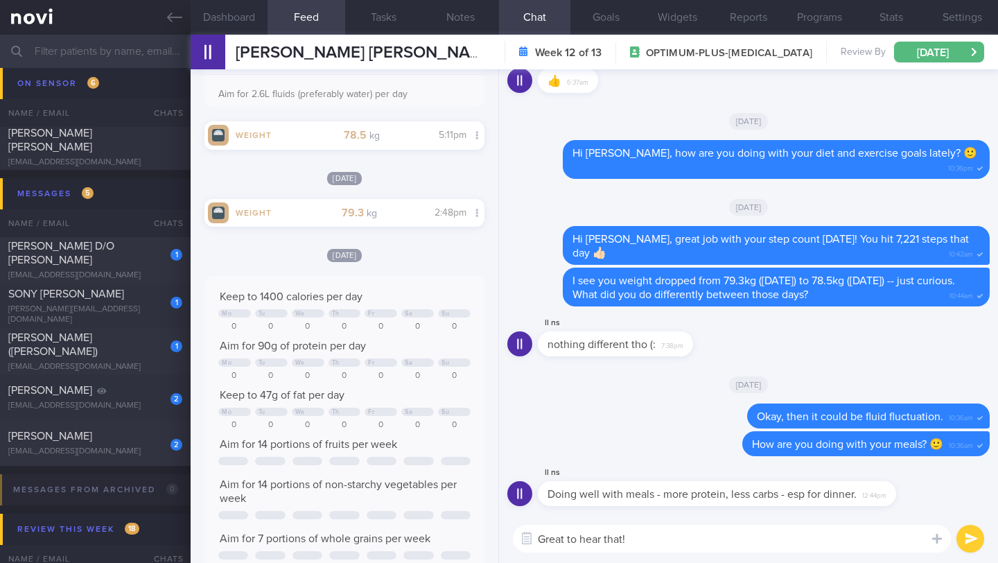
click at [732, 535] on textarea "Great to hear that!" at bounding box center [732, 539] width 438 height 28
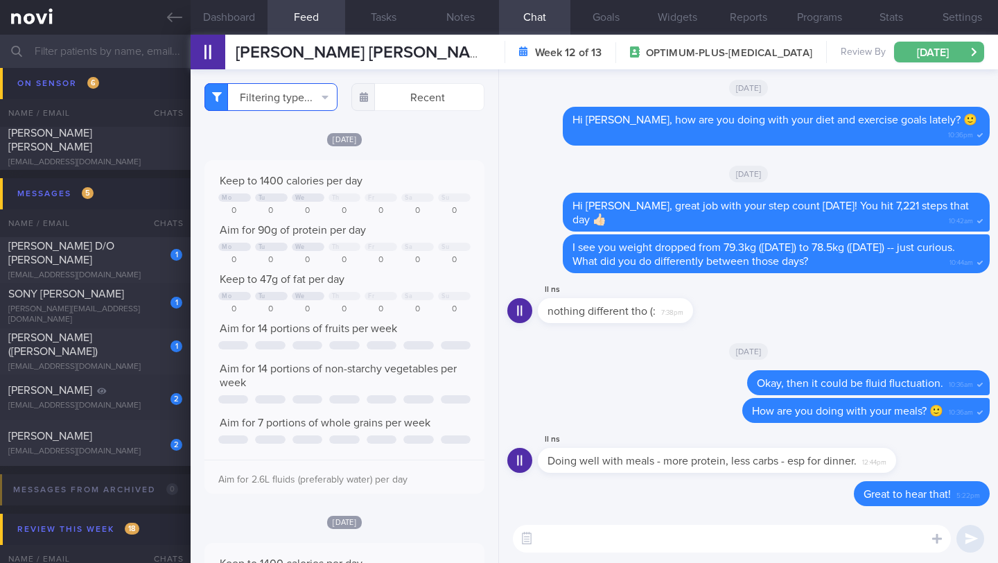
click at [265, 103] on button "Filtering type..." at bounding box center [270, 97] width 133 height 28
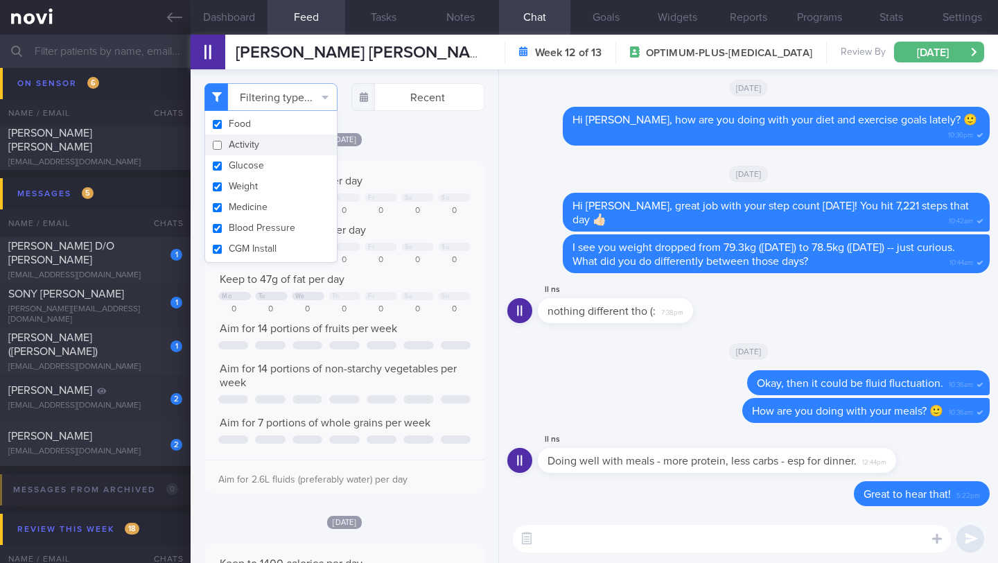
click at [233, 152] on button "Activity" at bounding box center [271, 144] width 132 height 21
checkbox input "true"
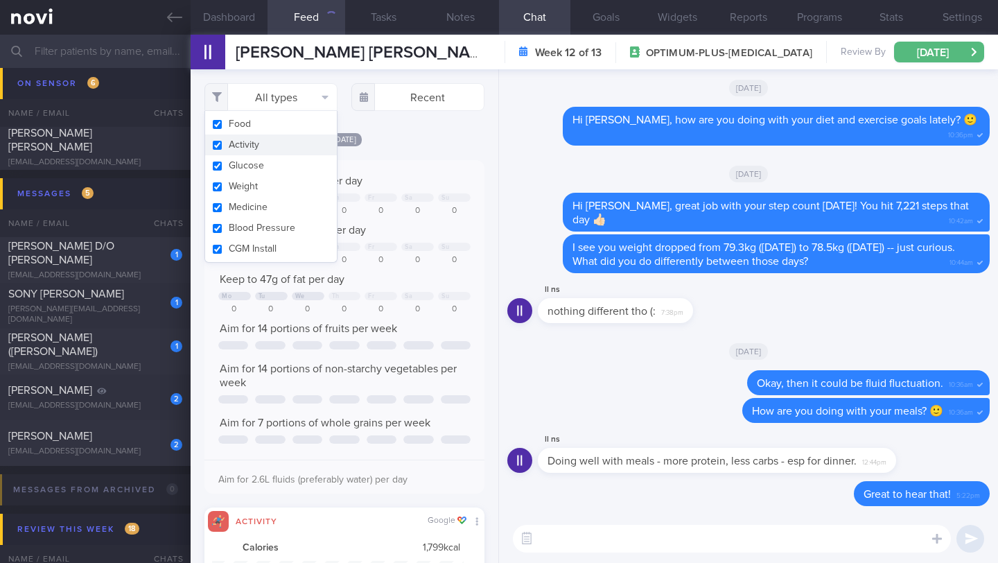
scroll to position [62, 252]
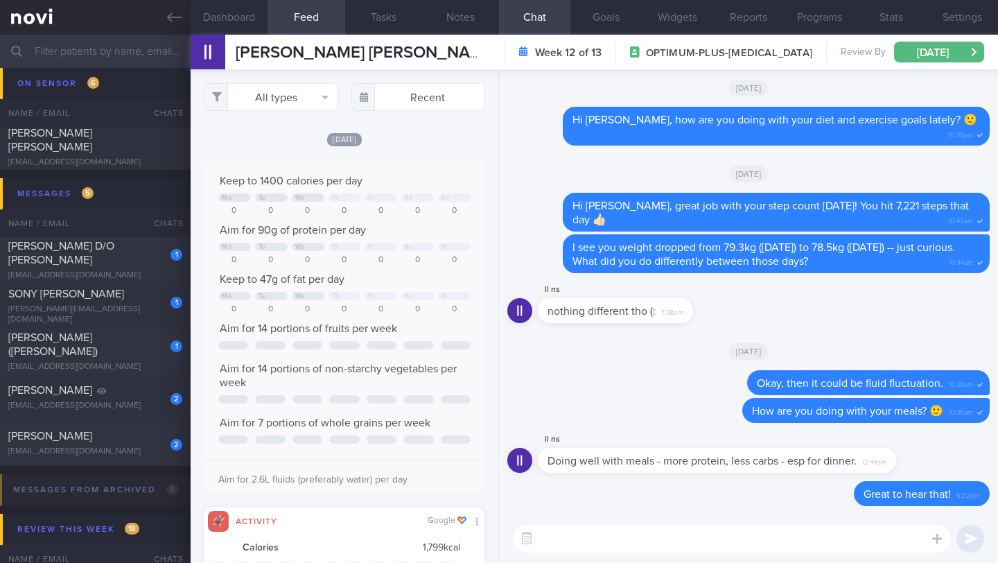
click at [283, 62] on div "[PERSON_NAME] [PERSON_NAME] [PERSON_NAME] [PERSON_NAME] [PERSON_NAME][EMAIL_ADD…" at bounding box center [363, 52] width 255 height 21
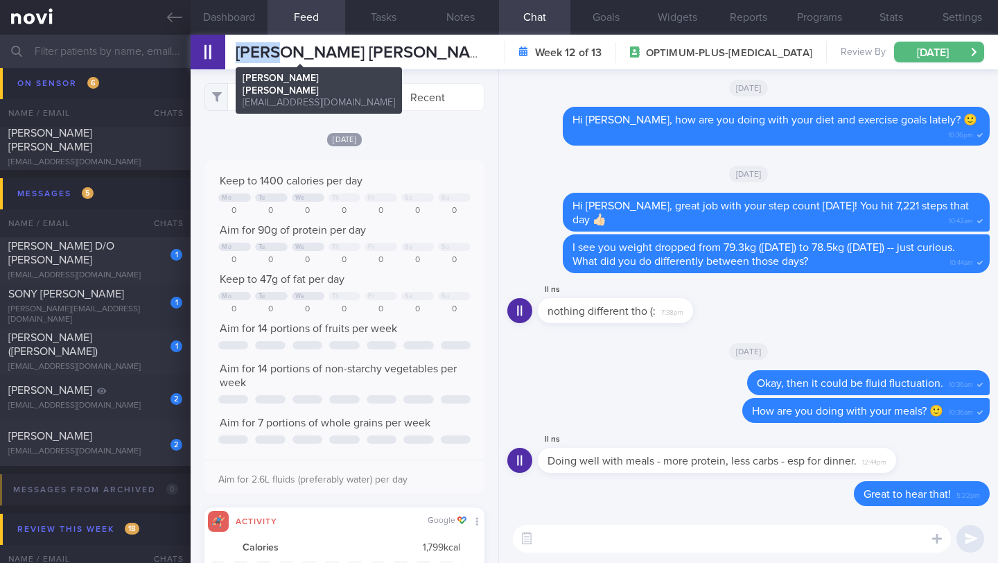
click at [285, 58] on span "[PERSON_NAME] [PERSON_NAME]" at bounding box center [367, 52] width 262 height 17
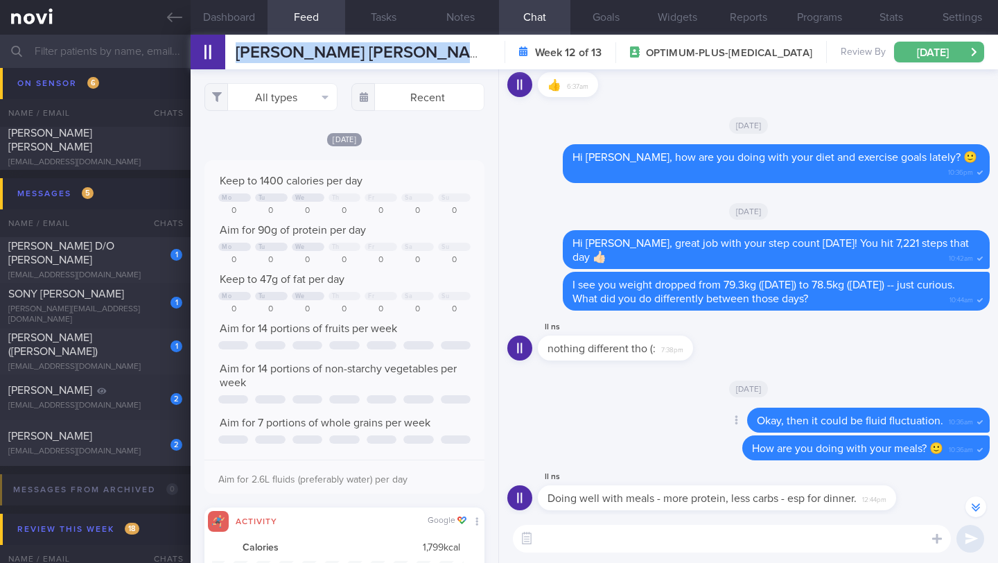
scroll to position [0, 0]
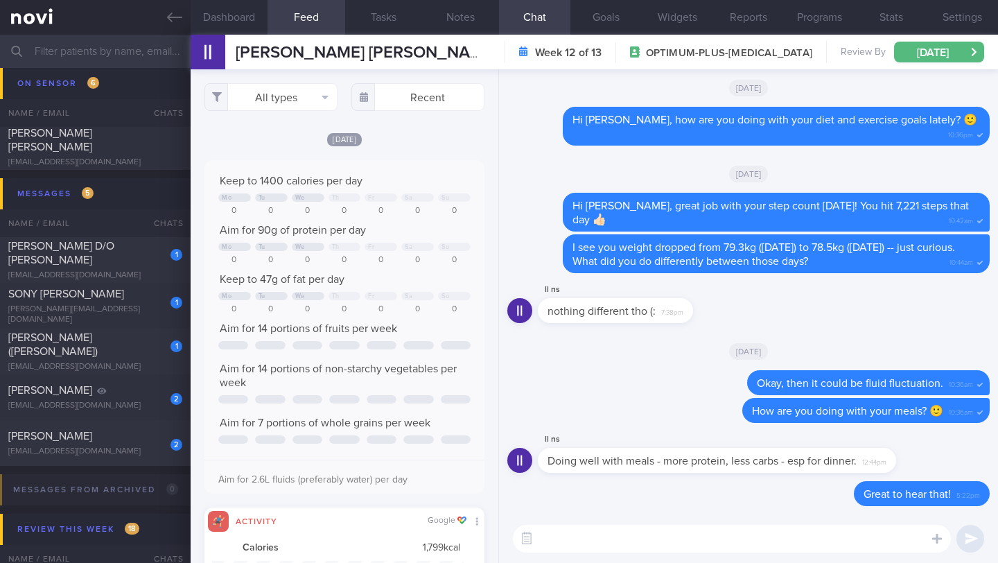
click at [606, 543] on textarea at bounding box center [732, 539] width 438 height 28
click at [230, 28] on button "Dashboard" at bounding box center [229, 17] width 77 height 35
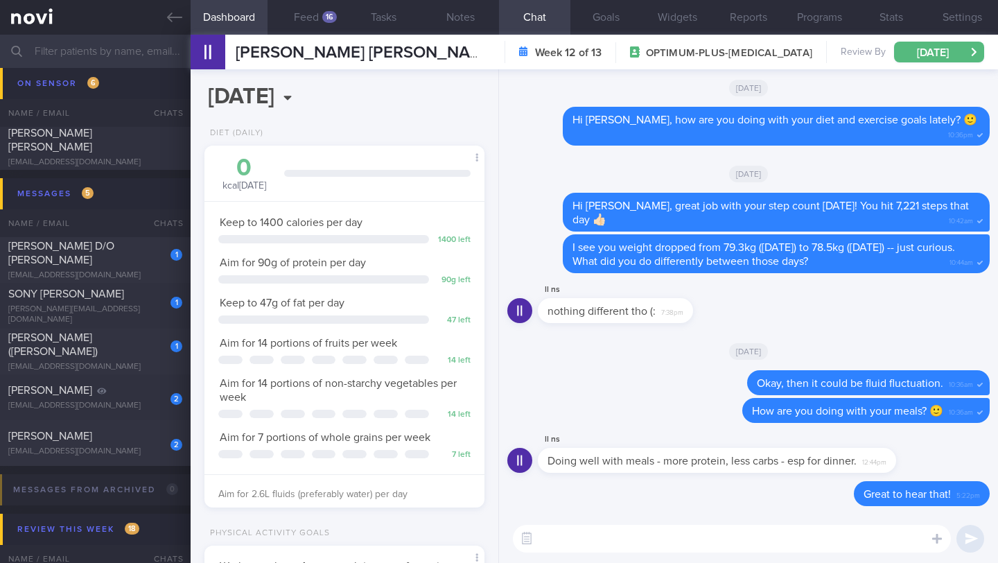
scroll to position [268, 0]
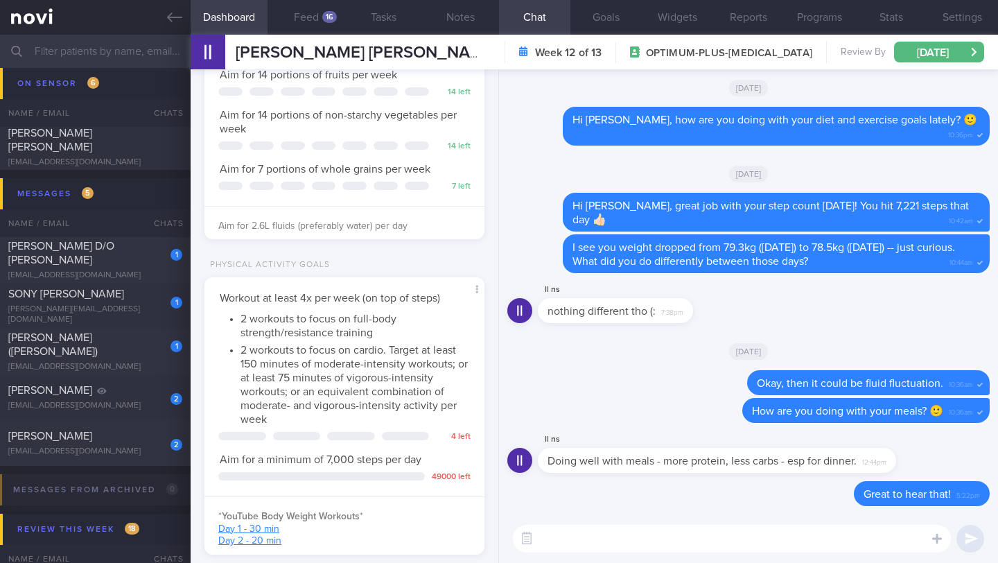
click at [586, 529] on textarea at bounding box center [732, 539] width 438 height 28
type textarea "Are you getting at least 2 strength workouts and 2 cardio workouts a week?"
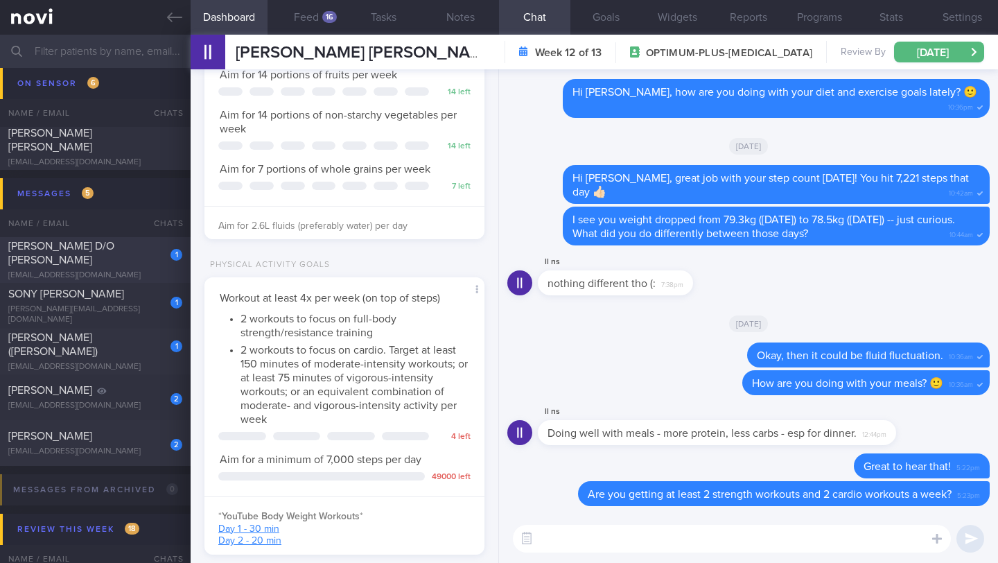
click at [168, 263] on div "[PERSON_NAME] D/O [PERSON_NAME]" at bounding box center [93, 253] width 170 height 28
type input "29-30/9 Check for logs and coach"
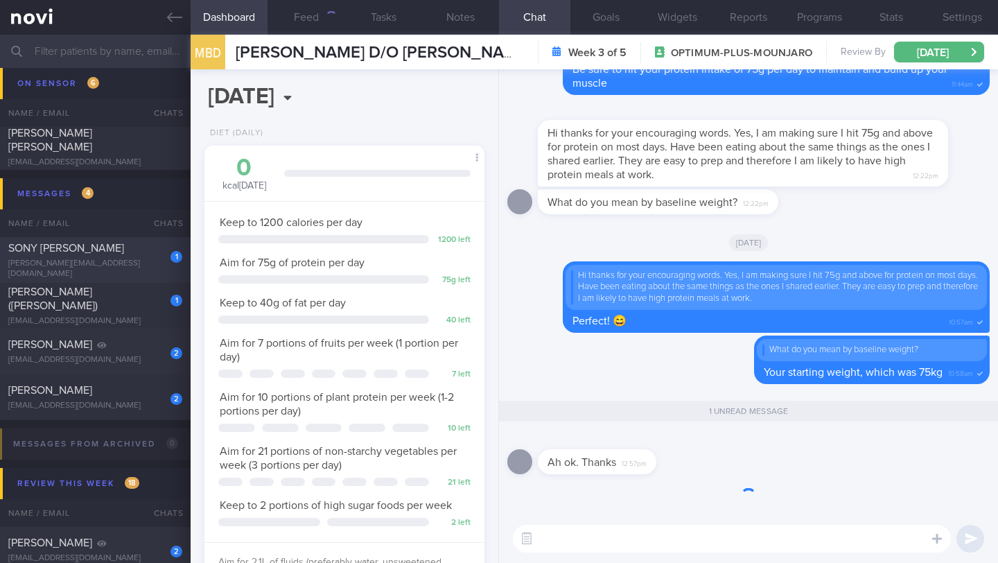
scroll to position [142, 245]
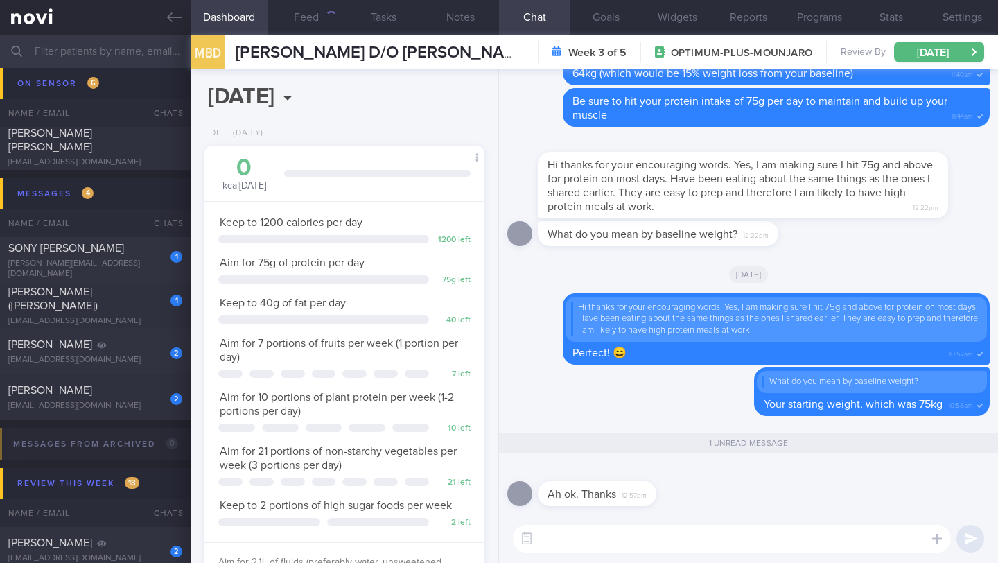
click at [570, 540] on textarea at bounding box center [732, 539] width 438 height 28
type textarea "No problem 🙂"
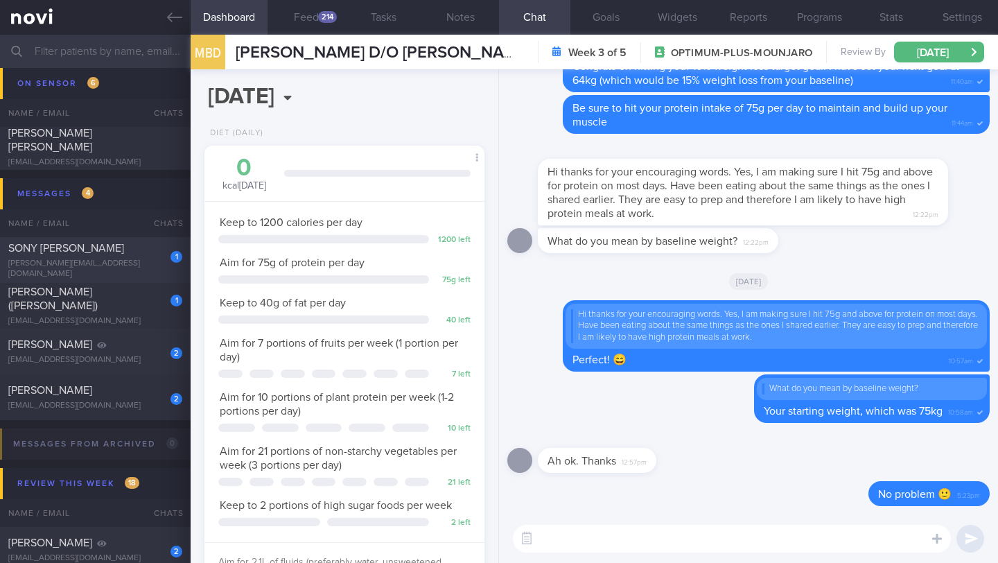
click at [70, 270] on div "[PERSON_NAME][EMAIL_ADDRESS][DOMAIN_NAME]" at bounding box center [95, 268] width 174 height 21
type input "22/9 Check if would like to try unflavored pro powder"
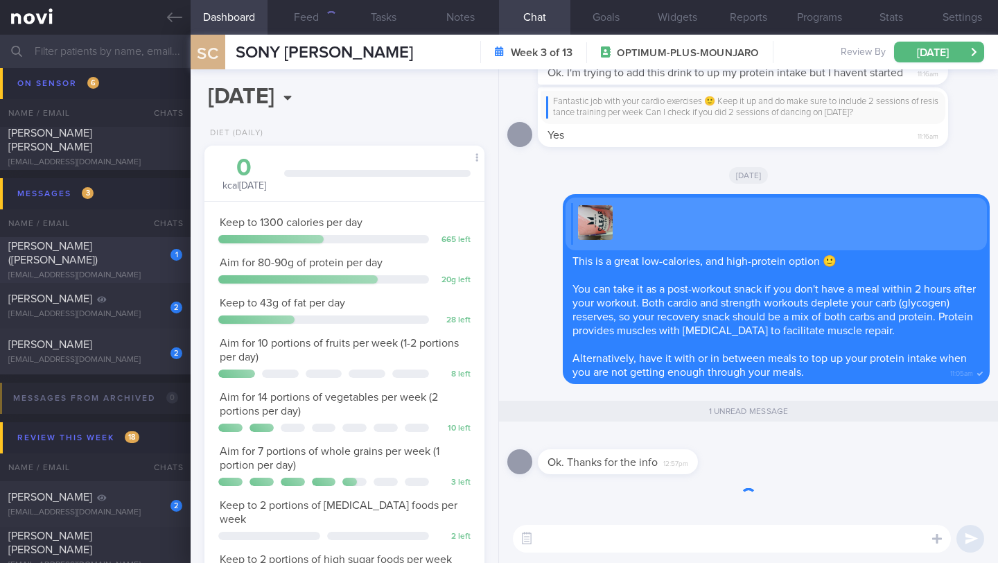
scroll to position [142, 245]
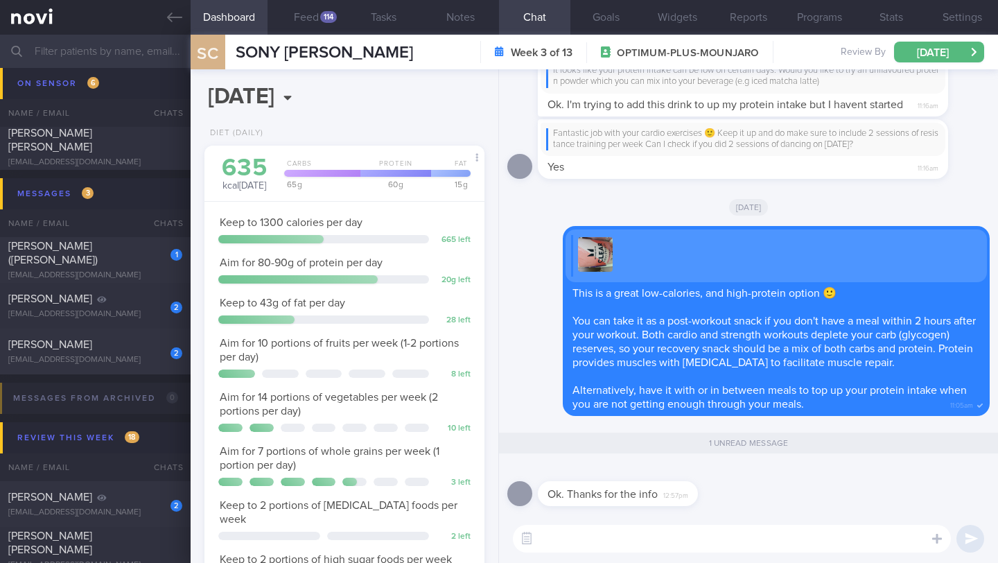
click at [635, 536] on textarea at bounding box center [732, 539] width 438 height 28
type textarea "No problem 🙂"
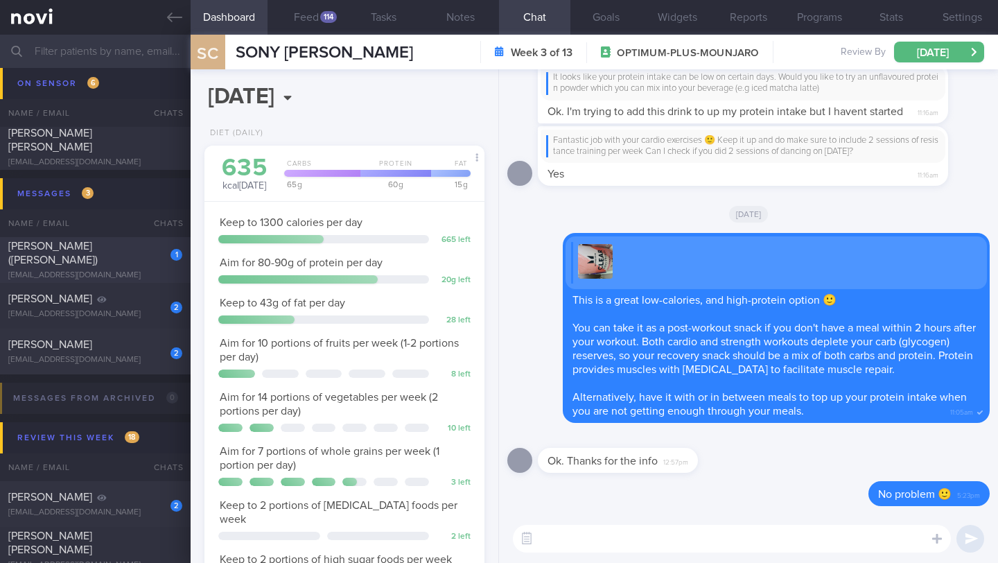
click at [98, 270] on div "[EMAIL_ADDRESS][DOMAIN_NAME]" at bounding box center [95, 275] width 174 height 10
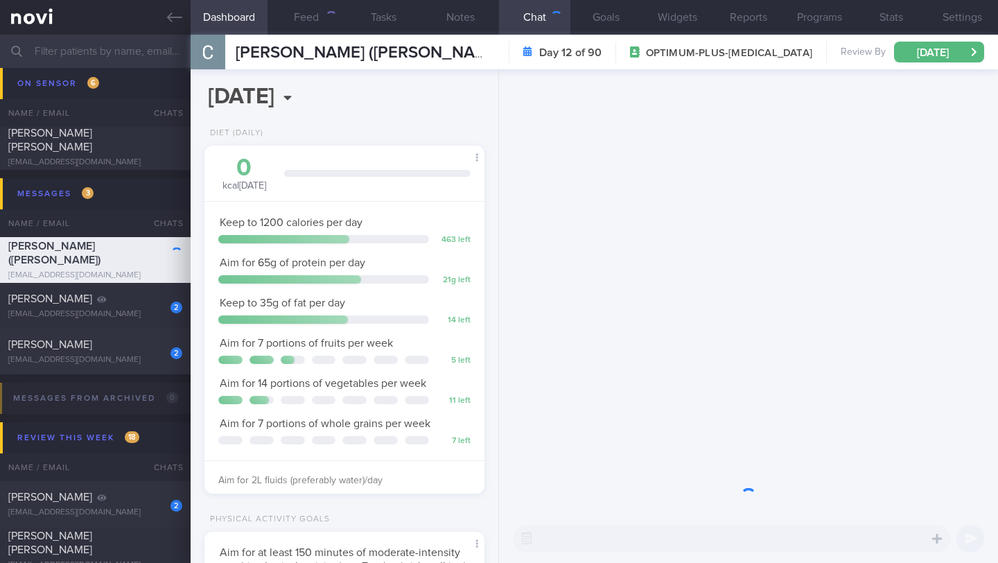
scroll to position [142, 245]
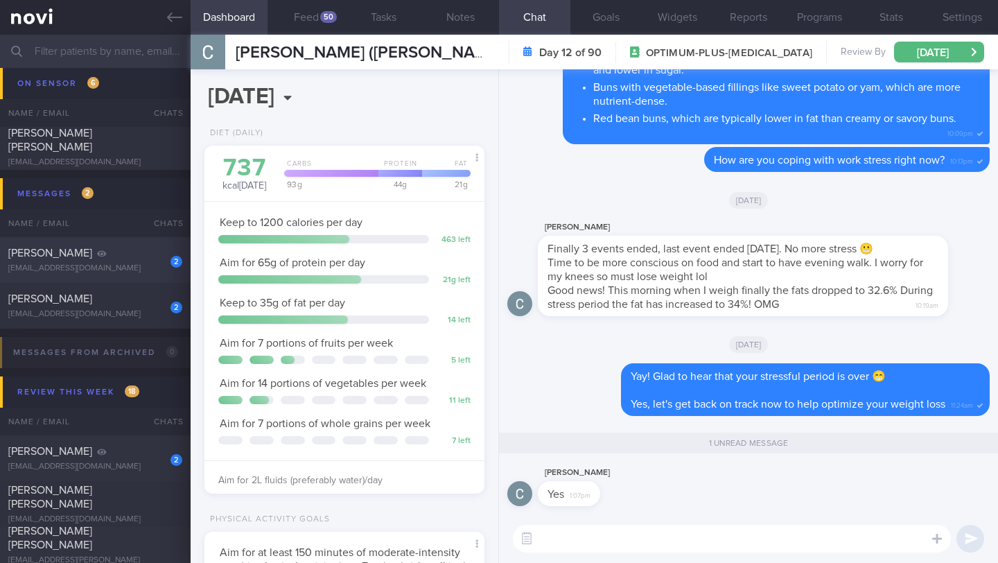
click at [123, 257] on div "[PERSON_NAME]" at bounding box center [93, 253] width 170 height 14
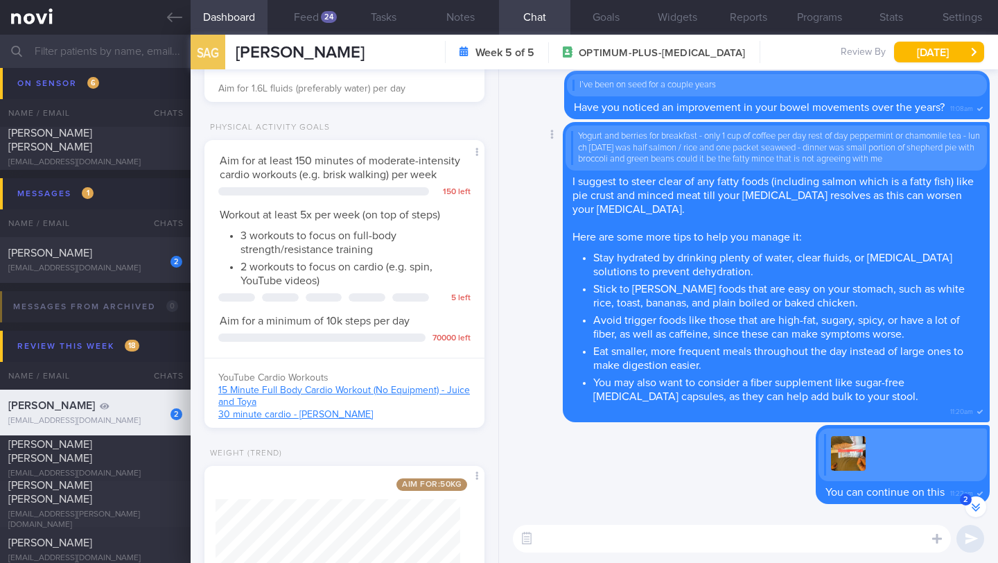
scroll to position [644, 0]
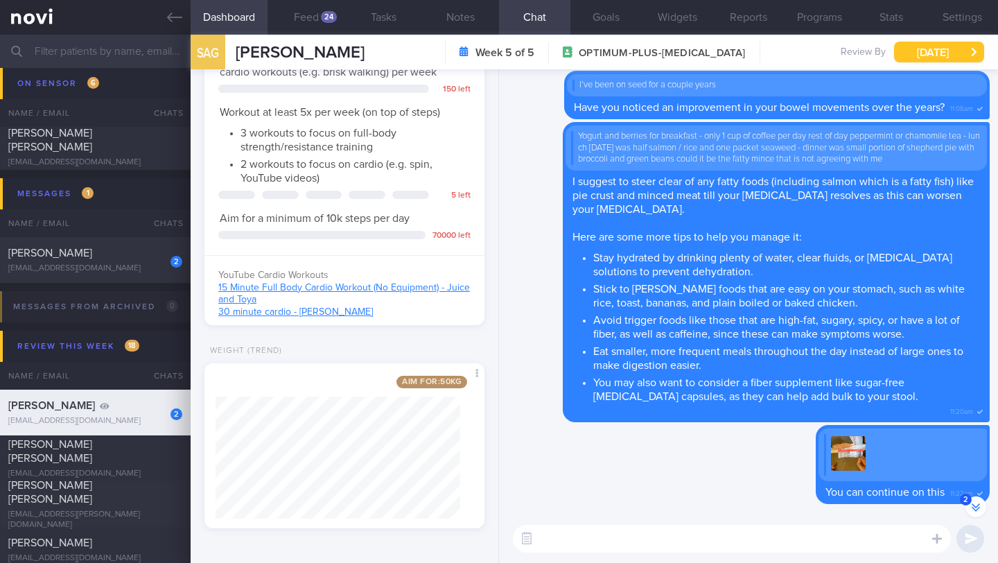
click at [913, 49] on button "[DATE]" at bounding box center [939, 52] width 90 height 21
click at [664, 459] on div "Delete You can continue on this 11:22am" at bounding box center [748, 468] width 482 height 87
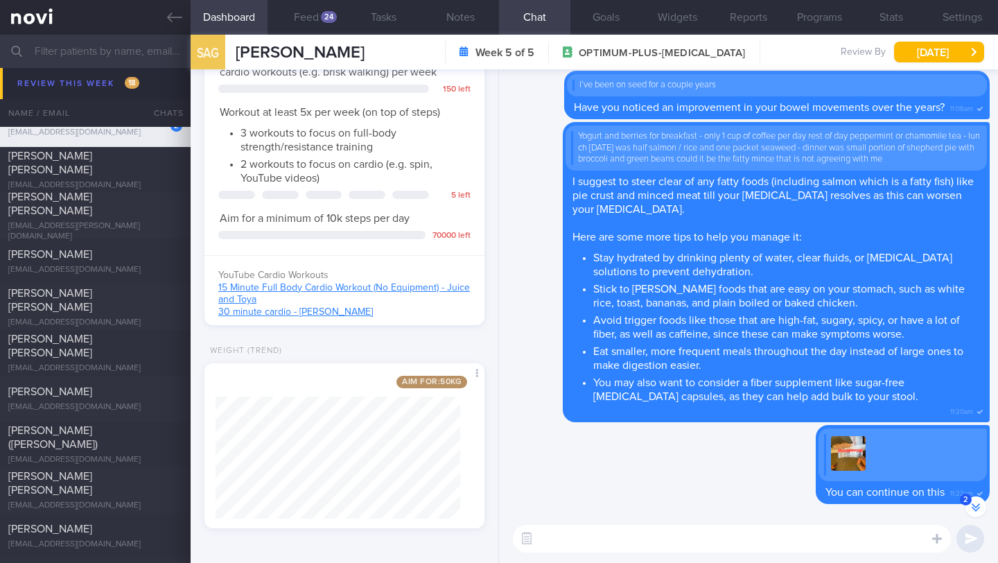
scroll to position [8185, 0]
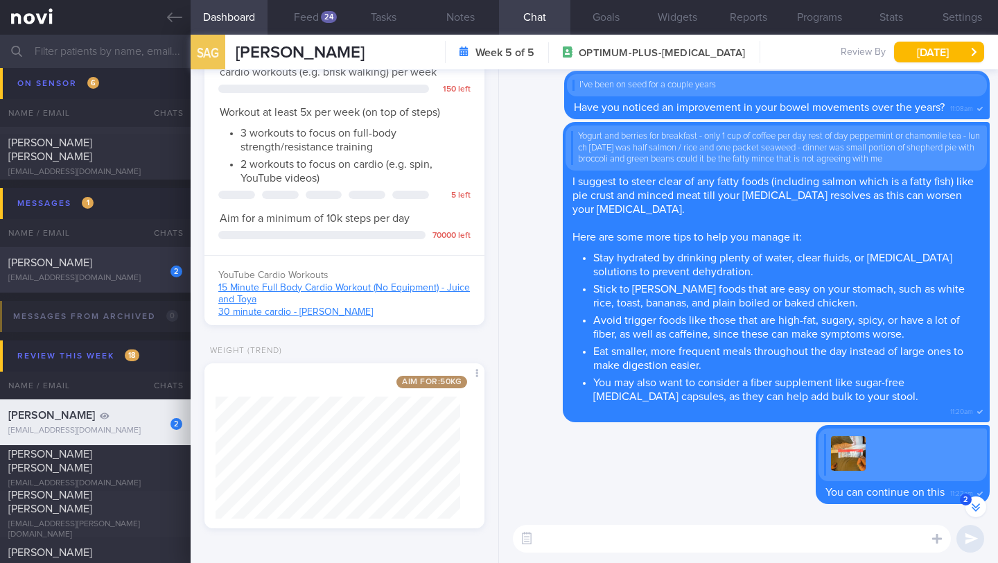
click at [122, 259] on div "[PERSON_NAME]" at bounding box center [93, 263] width 170 height 14
type input "26-29/9 NEW OP+"
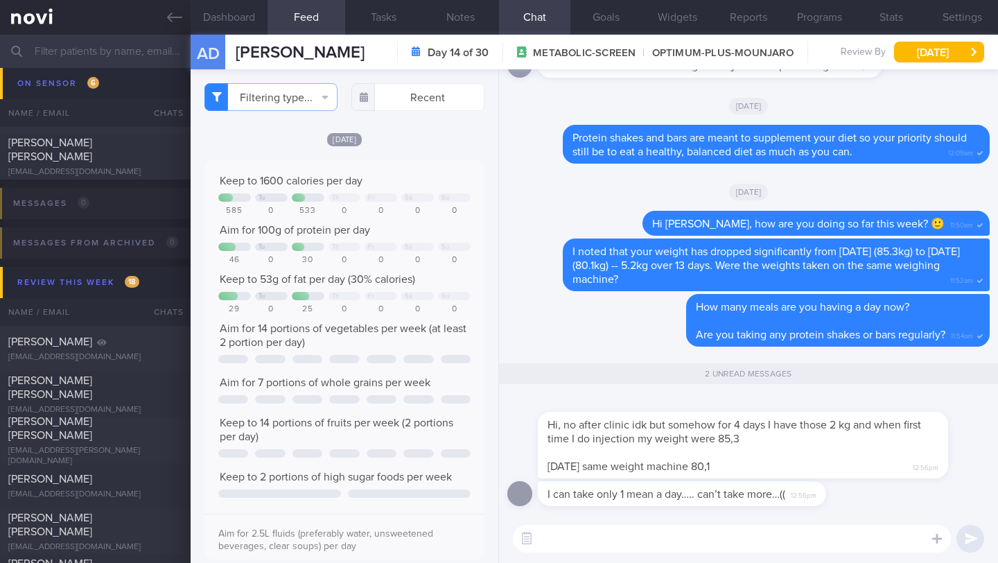
click at [658, 547] on textarea at bounding box center [732, 539] width 438 height 28
drag, startPoint x: 543, startPoint y: 436, endPoint x: 613, endPoint y: 432, distance: 70.1
click at [613, 432] on div "Hi, no after clinic idk but somehow for 4 days I have those 2 kg and when first…" at bounding box center [764, 436] width 452 height 83
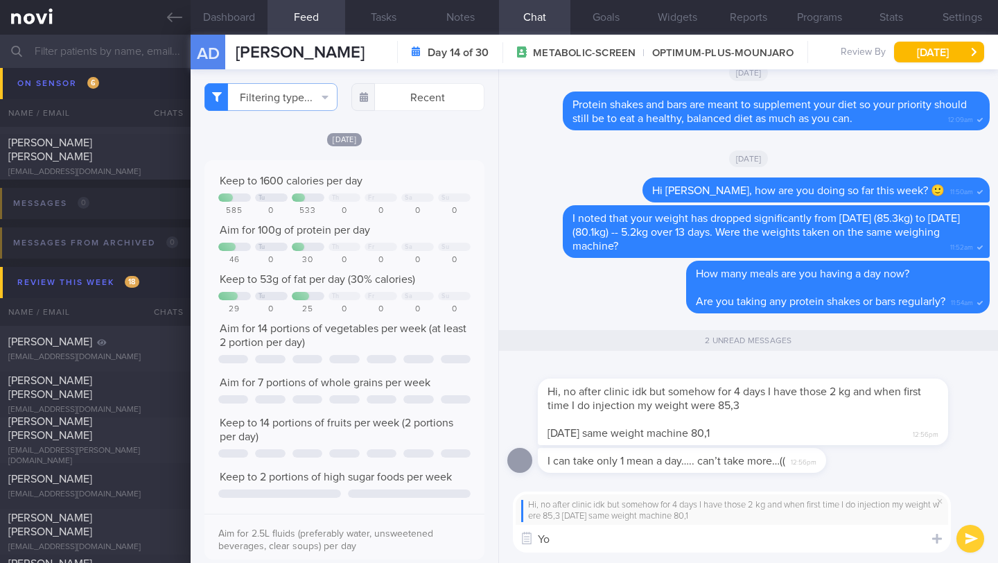
type textarea "Y"
type textarea "T"
paste textarea "Your most accurate weight will be your weight in the morning after you use the …"
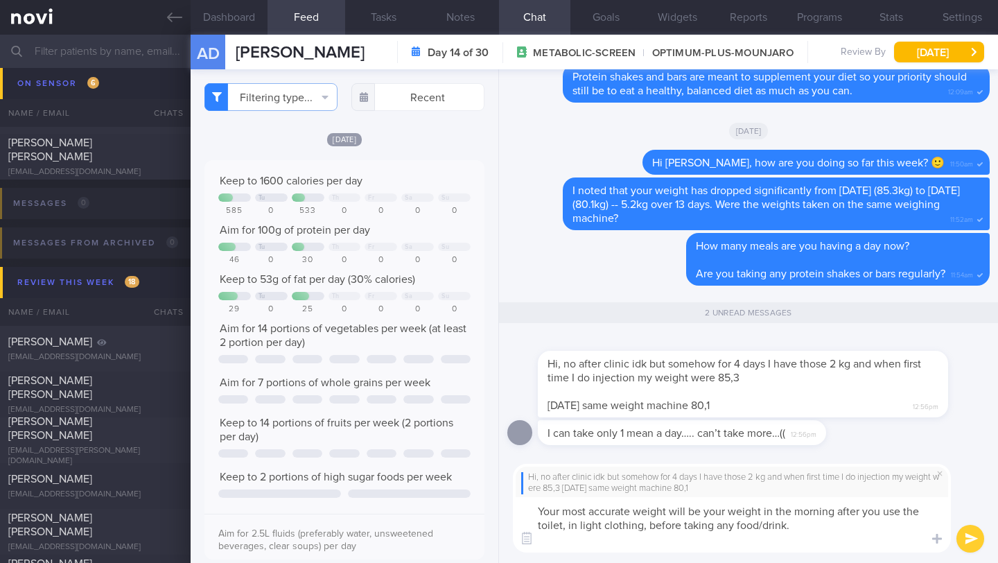
click at [536, 508] on textarea "Your most accurate weight will be your weight in the morning after you use the …" at bounding box center [732, 524] width 438 height 55
click at [800, 520] on textarea "Your most accurate weight will be your weight in the morning after you use the …" at bounding box center [732, 524] width 438 height 55
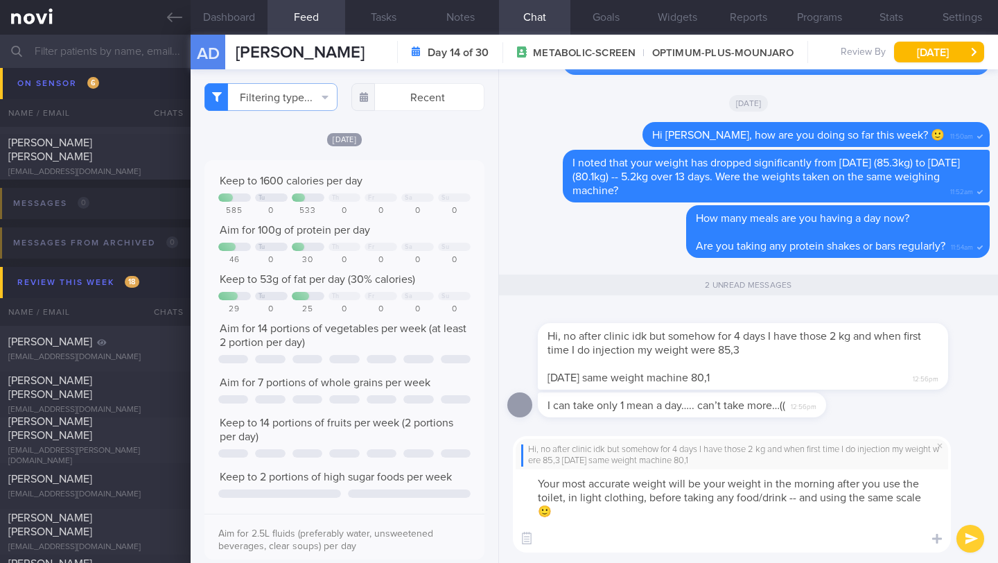
click at [542, 486] on textarea "Your most accurate weight will be your weight in the morning after you use the …" at bounding box center [732, 510] width 438 height 83
click at [540, 482] on textarea "Your most accurate weight will be your weight in the morning after you use the …" at bounding box center [732, 510] width 438 height 83
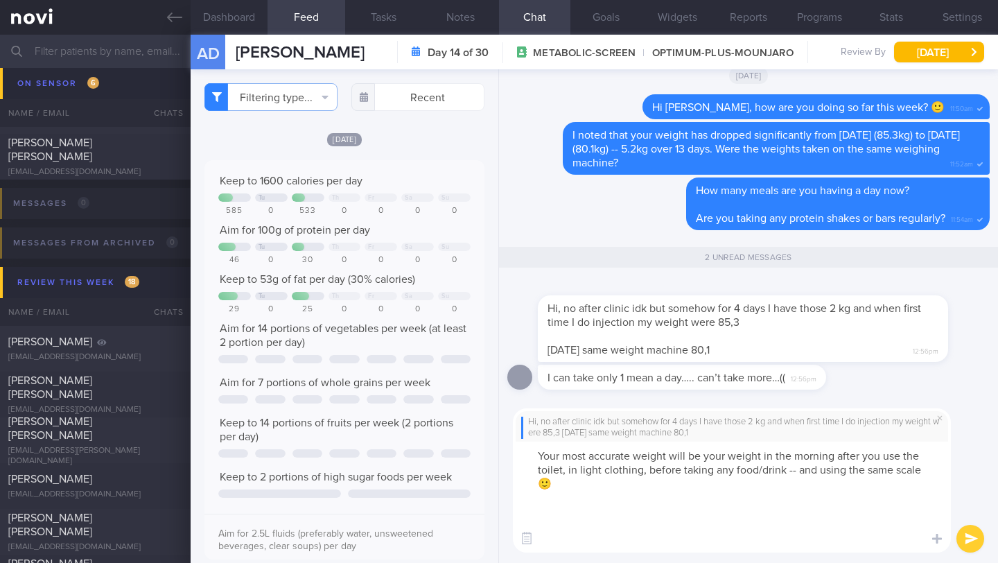
click at [549, 448] on textarea "Your most accurate weight will be your weight in the morning after you use the …" at bounding box center [732, 496] width 438 height 111
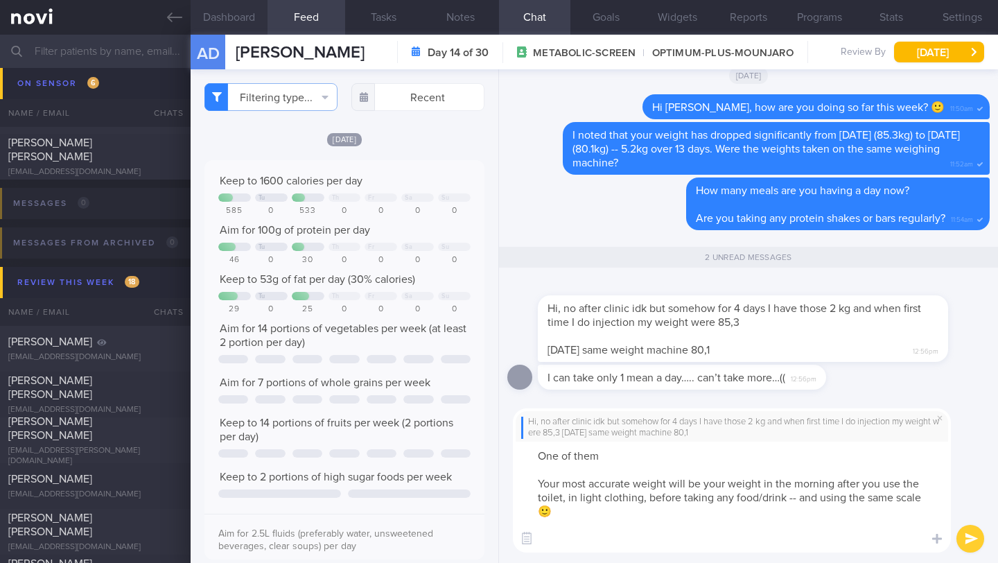
drag, startPoint x: 214, startPoint y: 12, endPoint x: 225, endPoint y: 21, distance: 14.3
click at [214, 12] on button "Dashboard" at bounding box center [229, 17] width 77 height 35
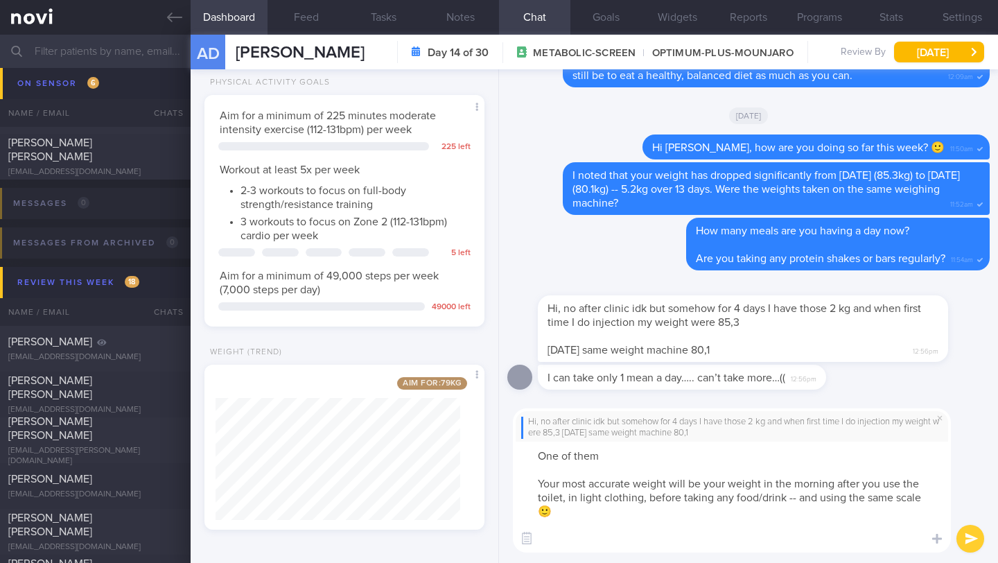
scroll to position [653, 0]
click at [626, 456] on textarea "One of them Your most accurate weight will be your weight in the morning after …" at bounding box center [732, 496] width 438 height 111
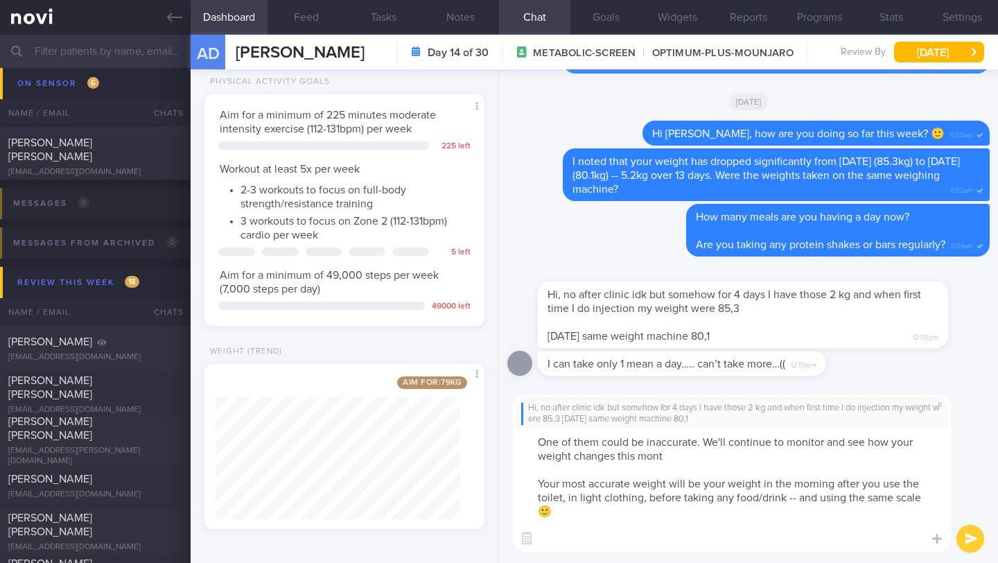
type textarea "One of them could be inaccurate. We'll continue to monitor and see how your wei…"
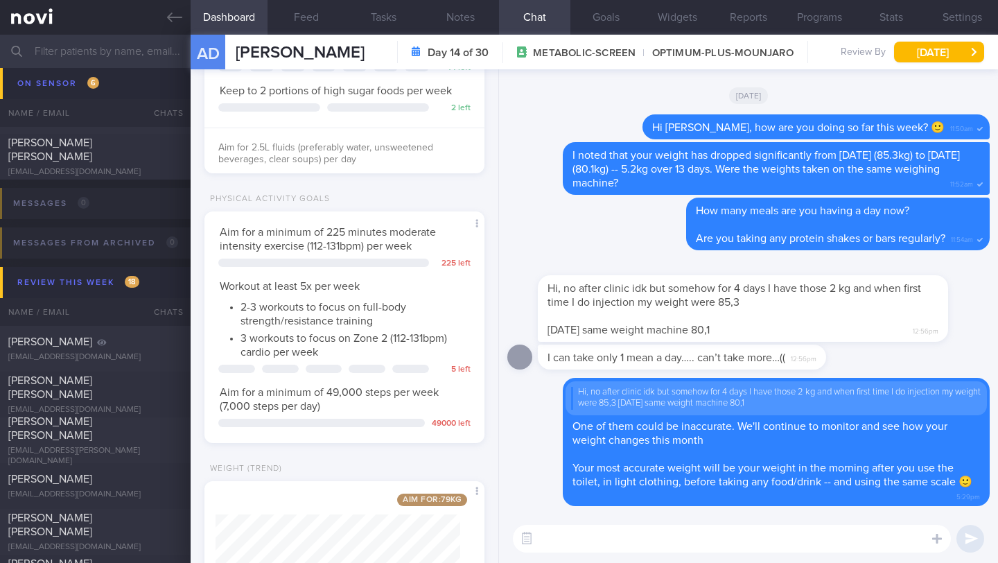
scroll to position [62, 0]
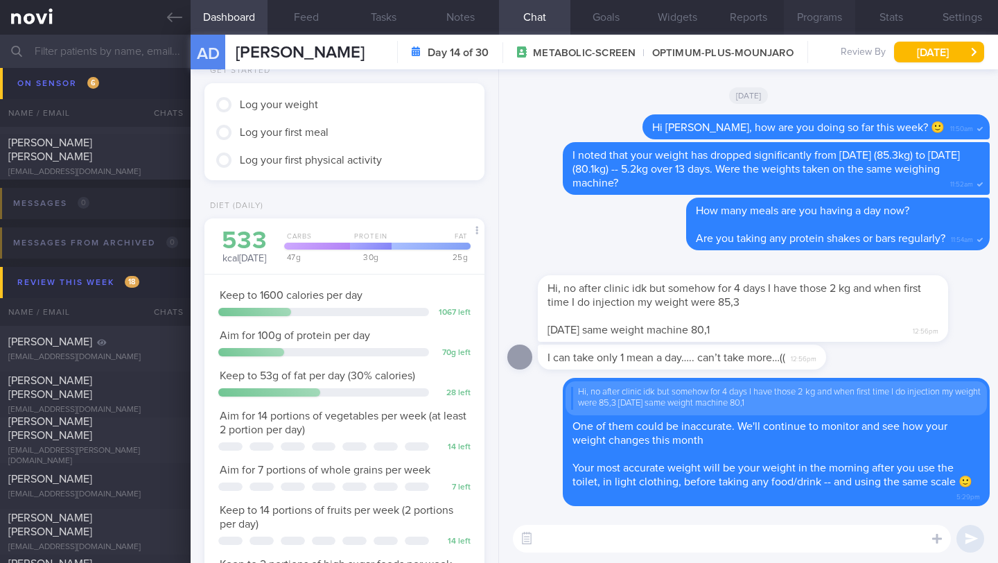
click at [818, 19] on button "Programs" at bounding box center [819, 17] width 71 height 35
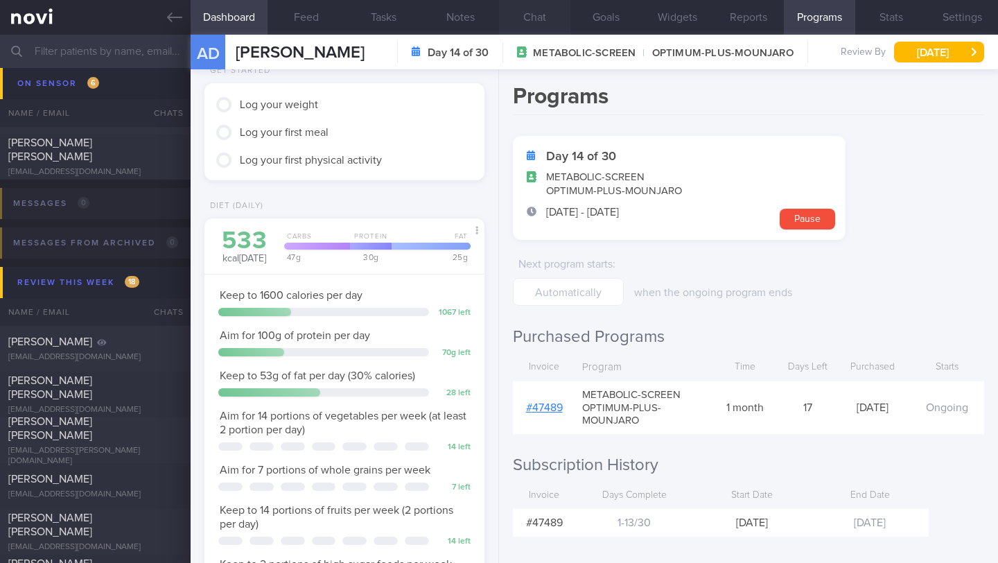
click at [539, 17] on button "Chat" at bounding box center [534, 17] width 71 height 35
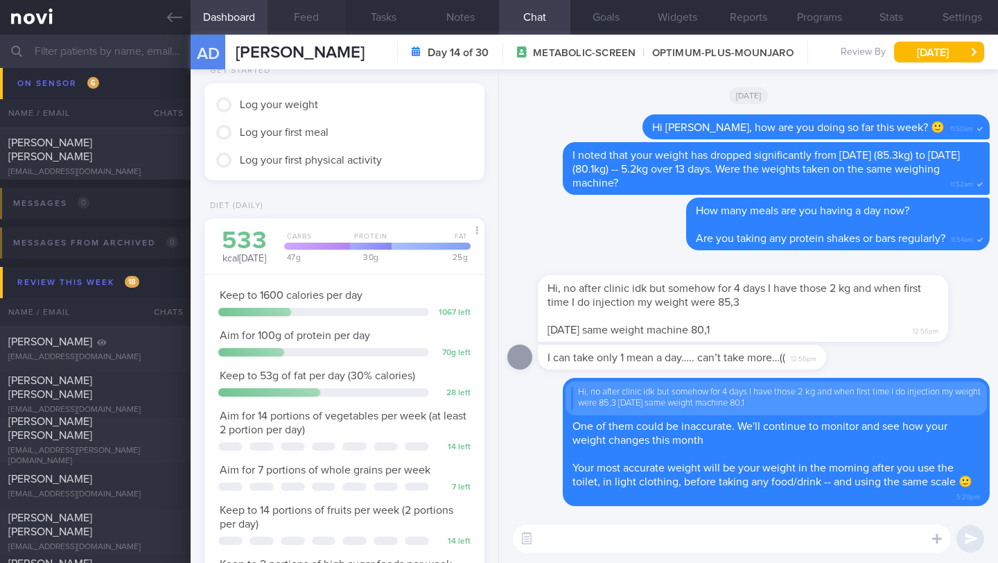
click at [299, 13] on button "Feed" at bounding box center [305, 17] width 77 height 35
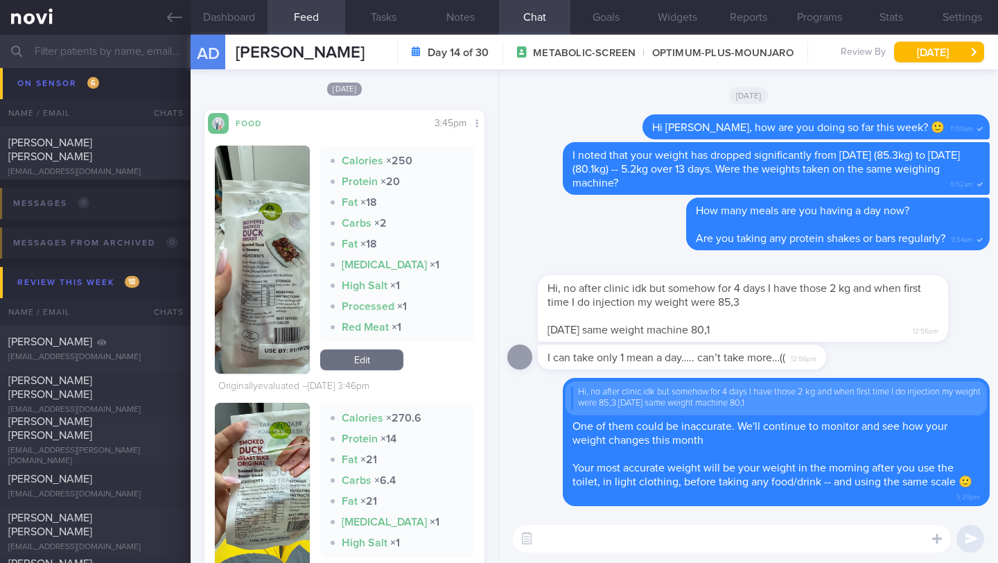
scroll to position [2727, 0]
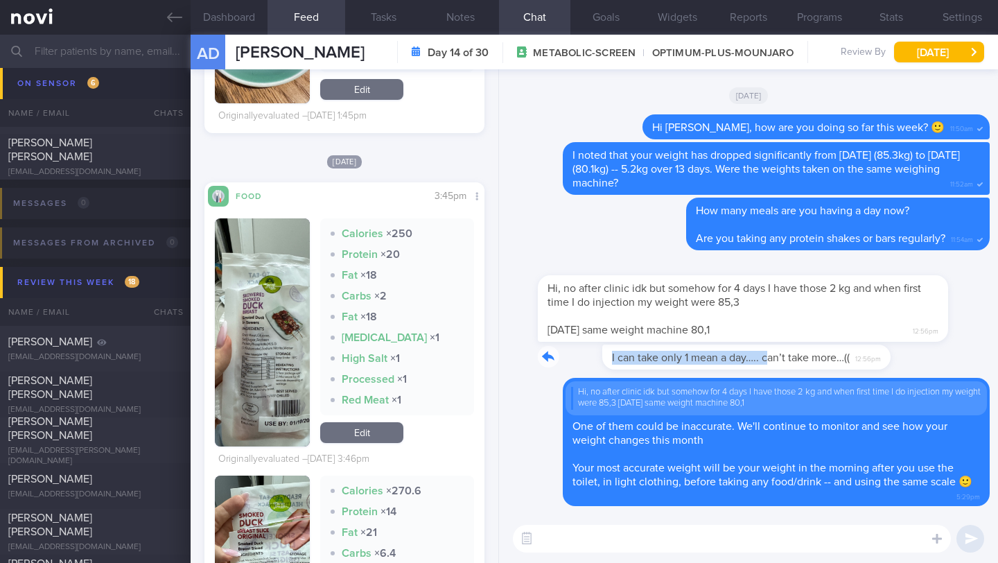
drag, startPoint x: 542, startPoint y: 359, endPoint x: 703, endPoint y: 359, distance: 160.8
click at [703, 359] on div "I can take only 1 mean a day….. can’t take more…(( 12:56pm" at bounding box center [703, 356] width 330 height 25
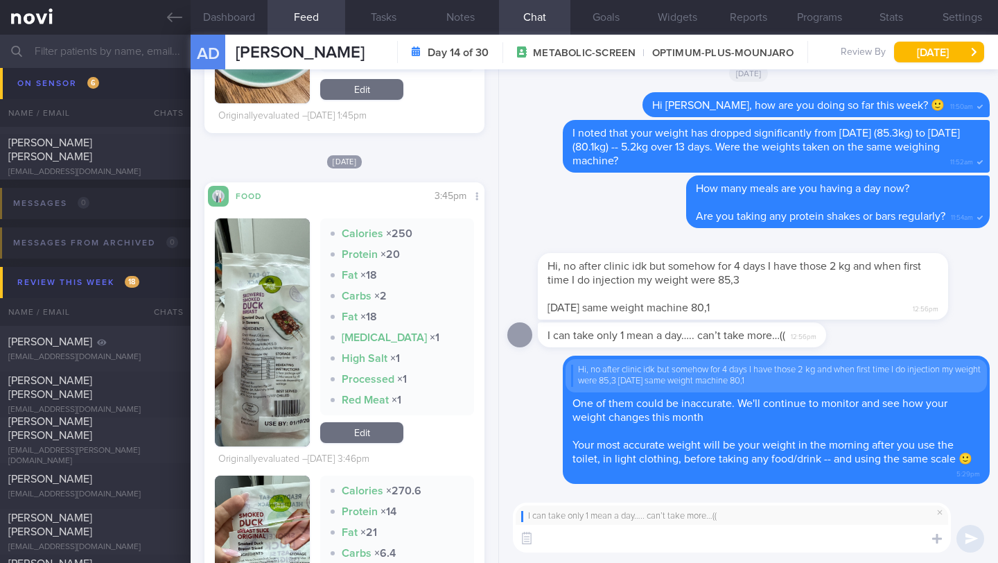
click at [608, 543] on textarea at bounding box center [732, 539] width 438 height 28
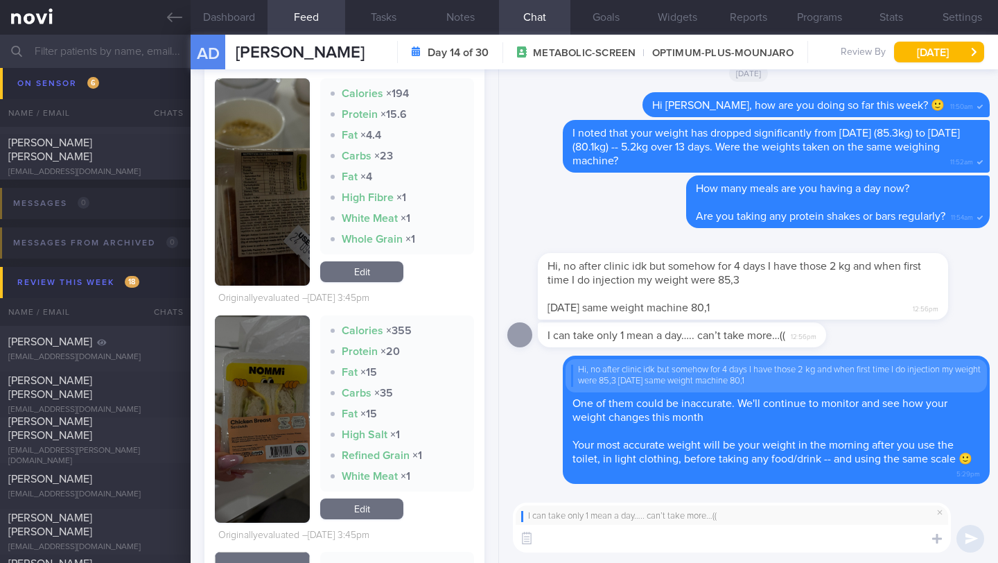
scroll to position [3378, 0]
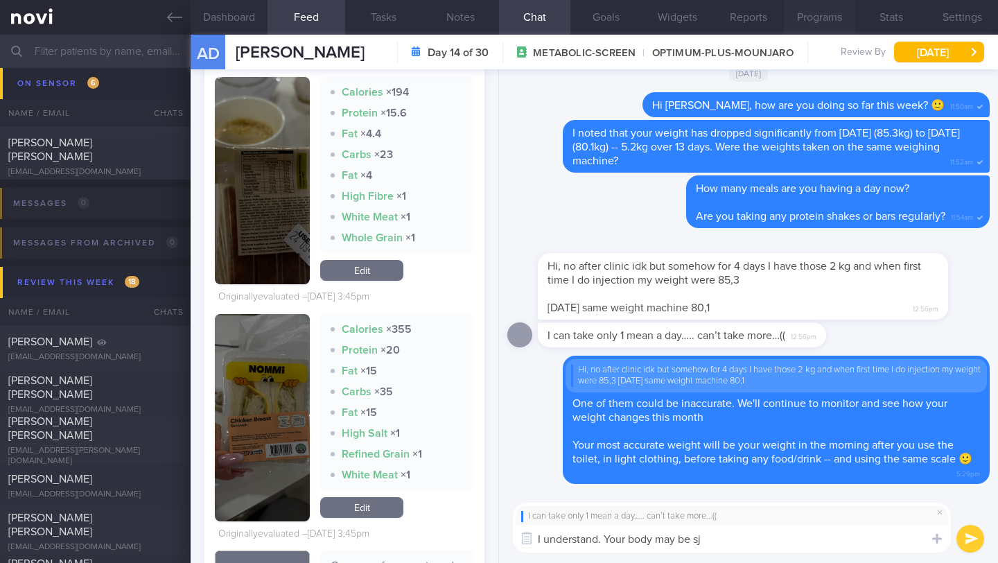
click at [857, 10] on button "Stats" at bounding box center [890, 17] width 71 height 35
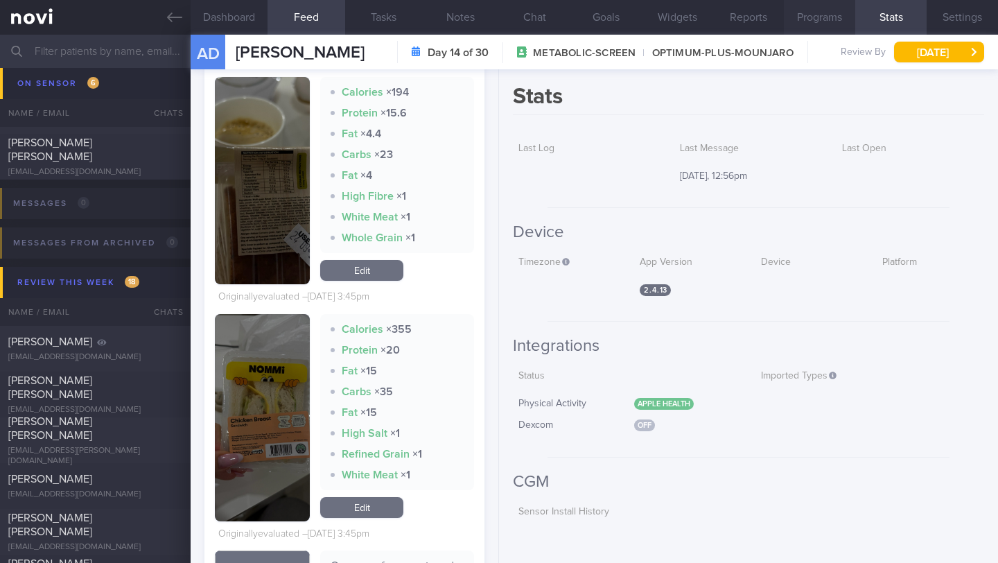
click at [835, 24] on button "Programs" at bounding box center [819, 17] width 71 height 35
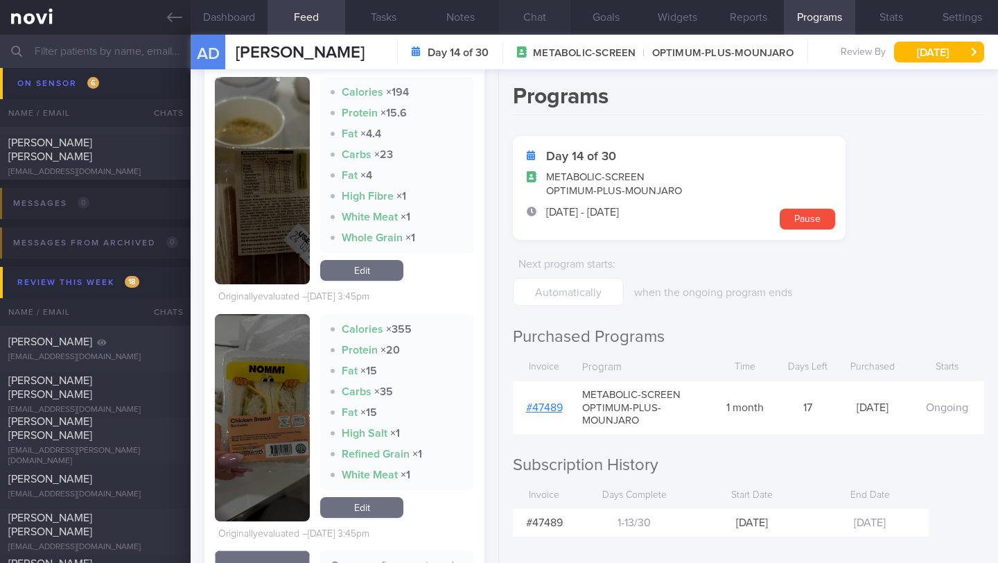
click at [519, 17] on button "Chat" at bounding box center [534, 17] width 71 height 35
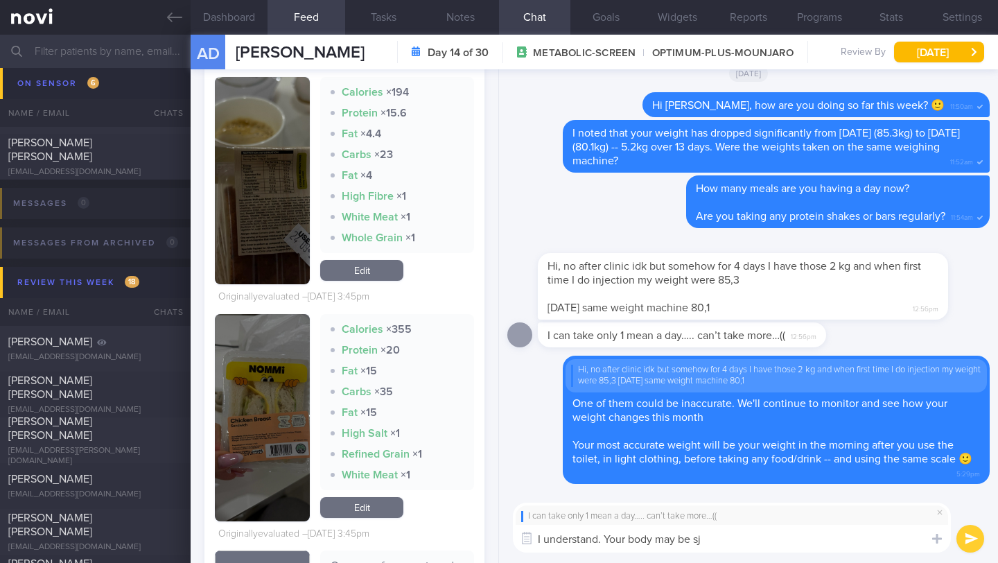
drag, startPoint x: 657, startPoint y: 542, endPoint x: 730, endPoint y: 540, distance: 73.5
click at [730, 540] on textarea "I understand. Your body may be sj" at bounding box center [732, 539] width 438 height 28
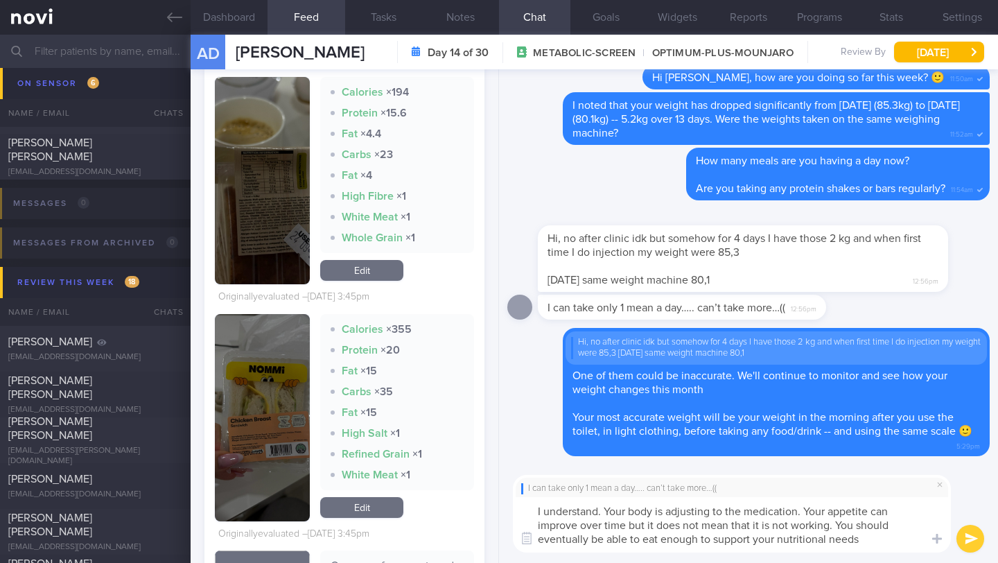
click at [780, 541] on textarea "I understand. Your body is adjusting to the medication. Your appetite can impro…" at bounding box center [732, 524] width 438 height 55
click at [904, 542] on textarea "I understand. Your body is adjusting to the medication. Your appetite can impro…" at bounding box center [732, 524] width 438 height 55
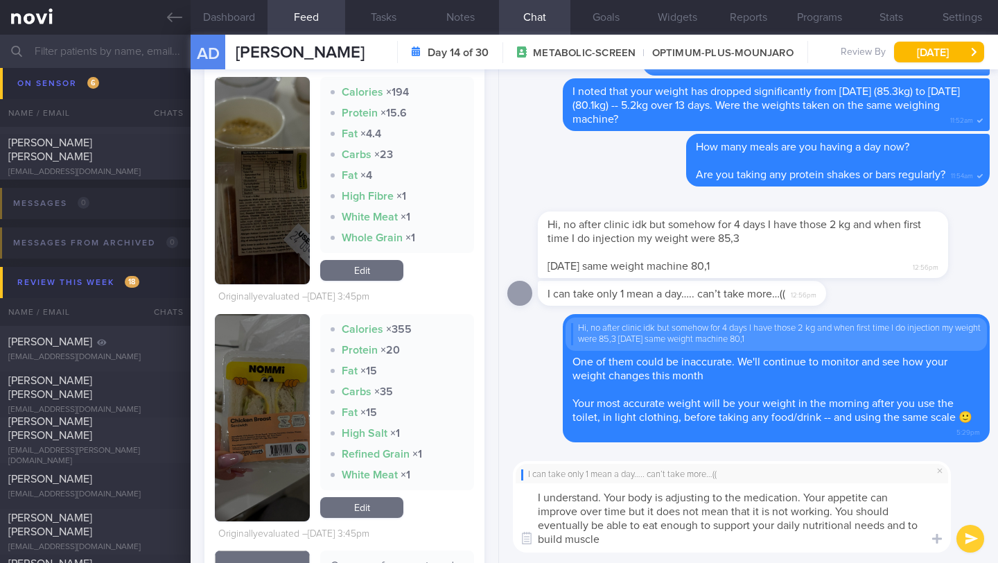
drag, startPoint x: 728, startPoint y: 498, endPoint x: 797, endPoint y: 499, distance: 69.3
click at [797, 499] on textarea "I understand. Your body is adjusting to the medication. Your appetite can impro…" at bounding box center [732, 517] width 438 height 69
drag, startPoint x: 798, startPoint y: 498, endPoint x: 728, endPoint y: 497, distance: 70.0
click at [728, 497] on textarea "I understand. Your body is adjusting to the medication. Your appetite can impro…" at bounding box center [732, 517] width 438 height 69
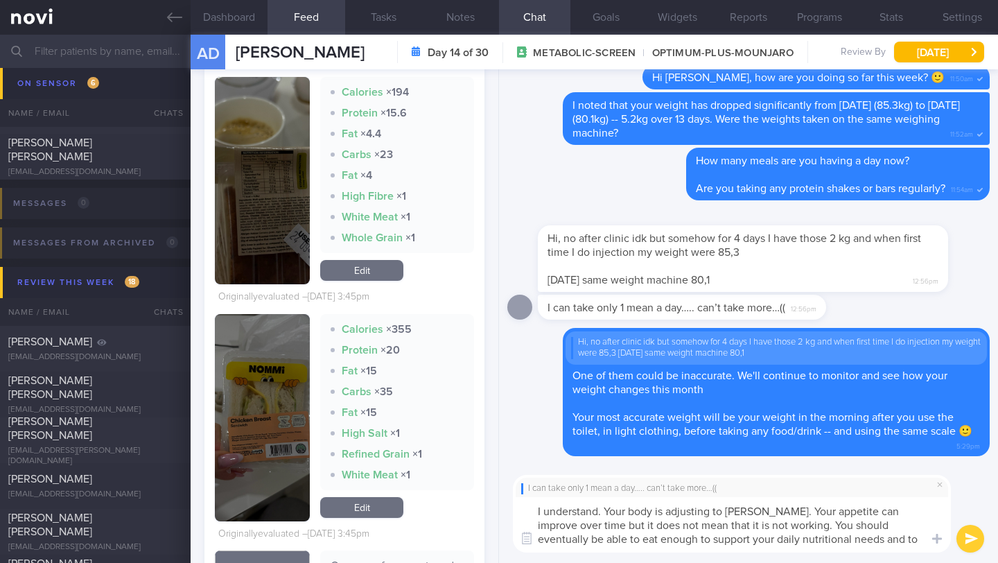
drag, startPoint x: 541, startPoint y: 513, endPoint x: 694, endPoint y: 562, distance: 160.2
click at [694, 562] on div "I can take only 1 mean a day….. can’t take more…(( I understand. Your body is a…" at bounding box center [748, 513] width 499 height 98
paste textarea "The strong effect on your appetite is most common when you first start the medi…"
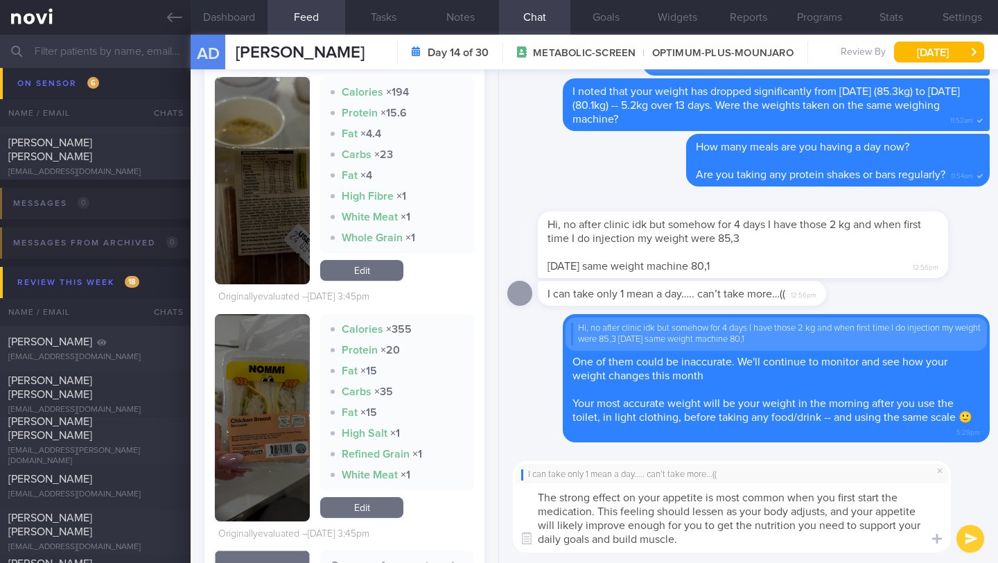
type textarea "The strong effect on your appetite is most common when you first start the medi…"
click at [972, 539] on button "submit" at bounding box center [970, 539] width 28 height 28
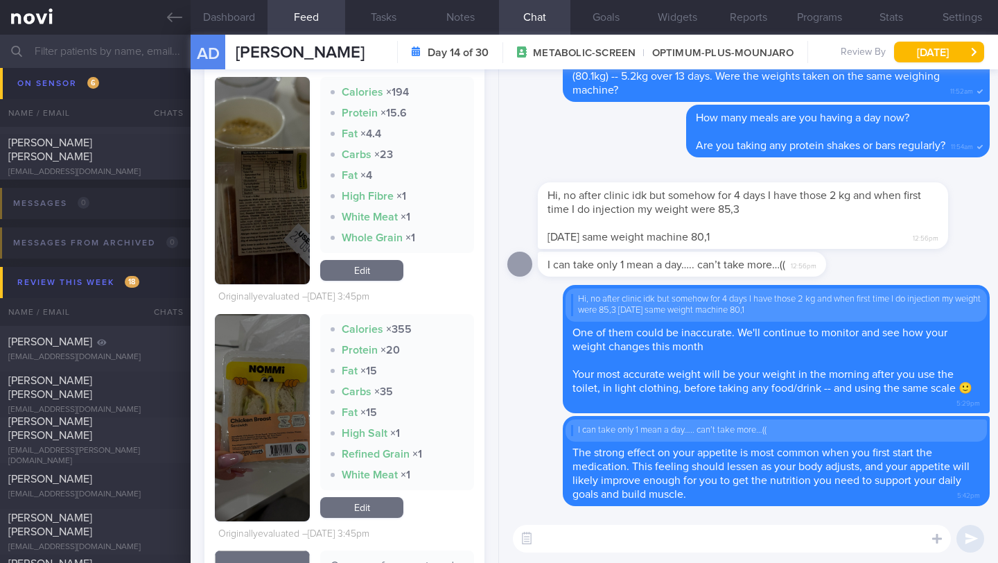
click at [656, 534] on textarea at bounding box center [732, 539] width 438 height 28
click at [633, 541] on textarea at bounding box center [732, 539] width 438 height 28
paste textarea "It's possible that some of the foods you're eating could be causing negative si…"
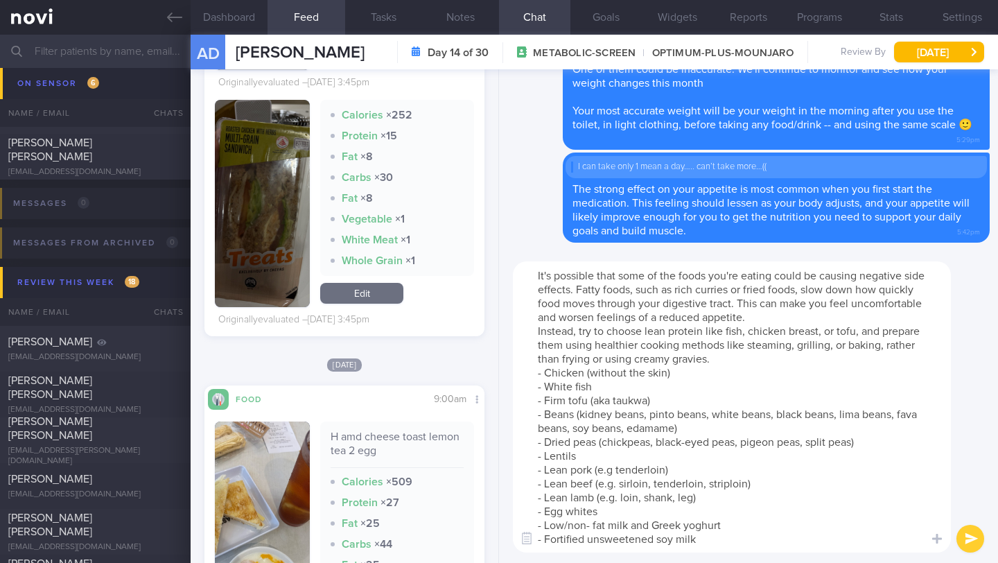
scroll to position [4064, 0]
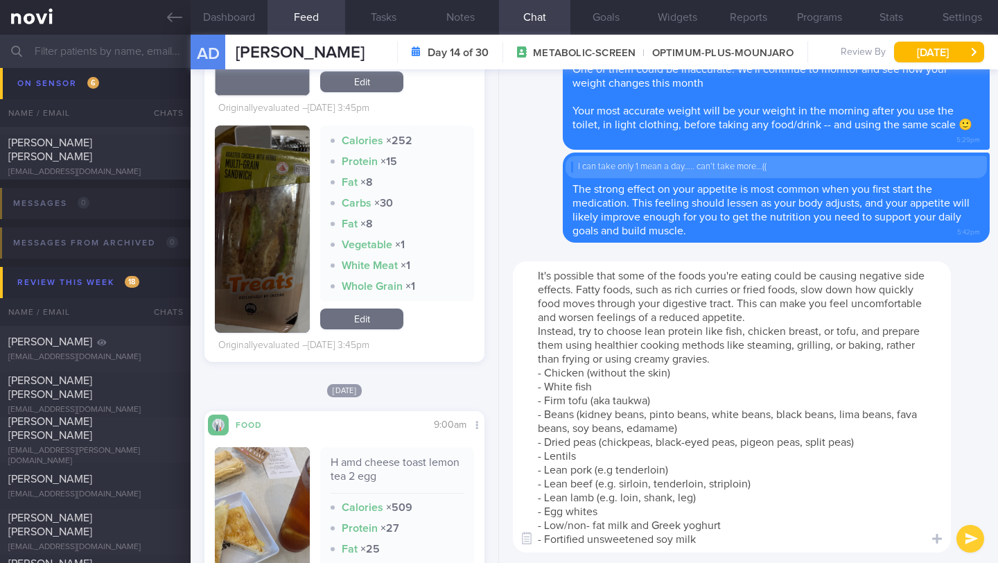
click at [262, 247] on button "button" at bounding box center [262, 228] width 95 height 207
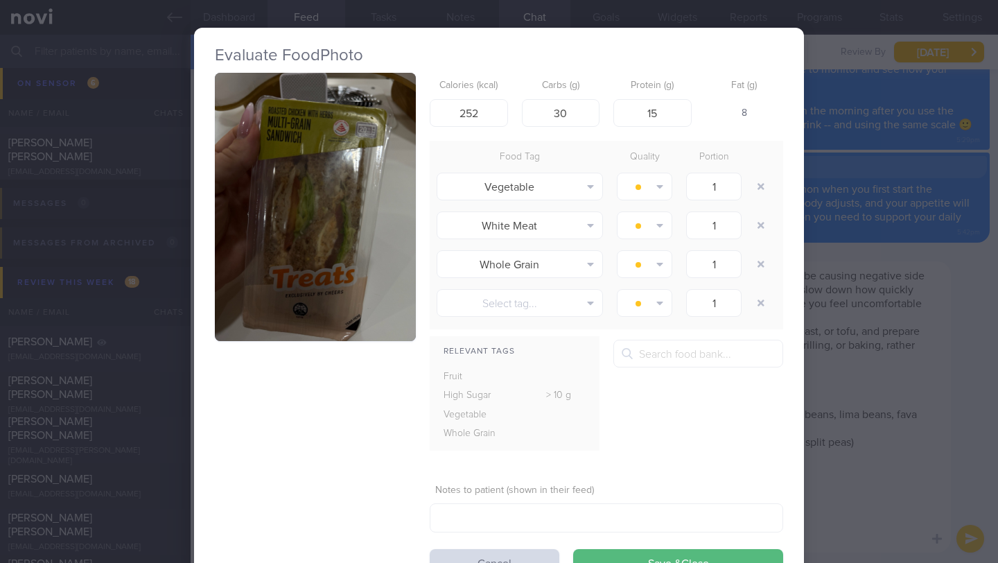
click at [262, 247] on button "button" at bounding box center [315, 207] width 201 height 268
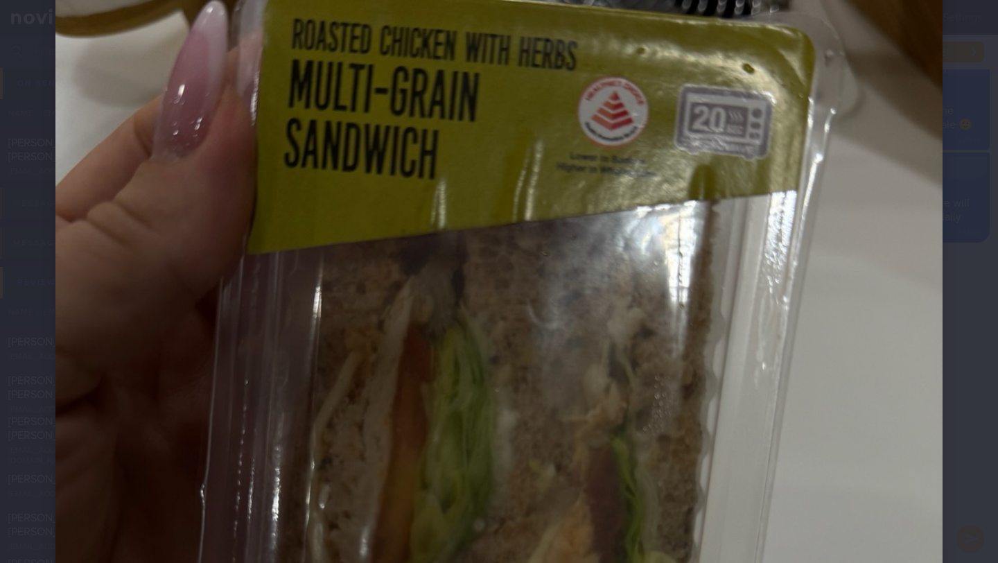
scroll to position [452, 0]
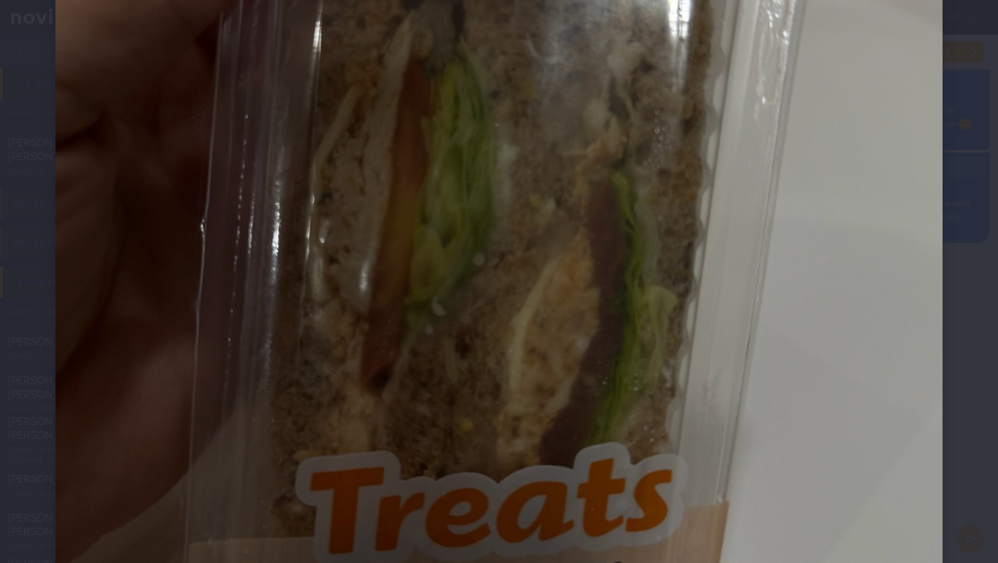
click at [821, 310] on img at bounding box center [498, 195] width 887 height 1183
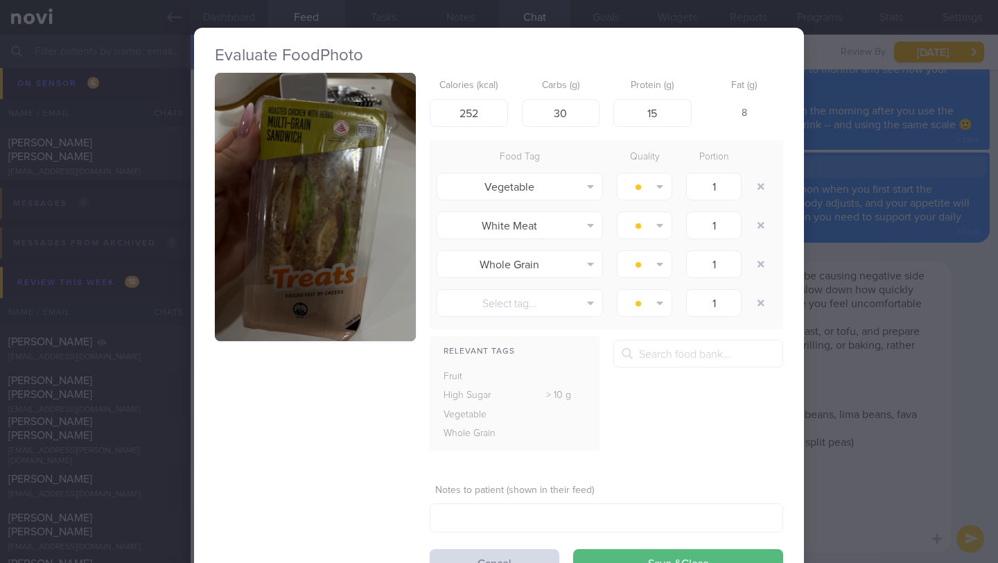
click at [953, 328] on div "Evaluate Food Photo Calories (kcal) 252 Carbs (g) 30 Protein (g) 15 Fat (g) 8 F…" at bounding box center [499, 281] width 998 height 563
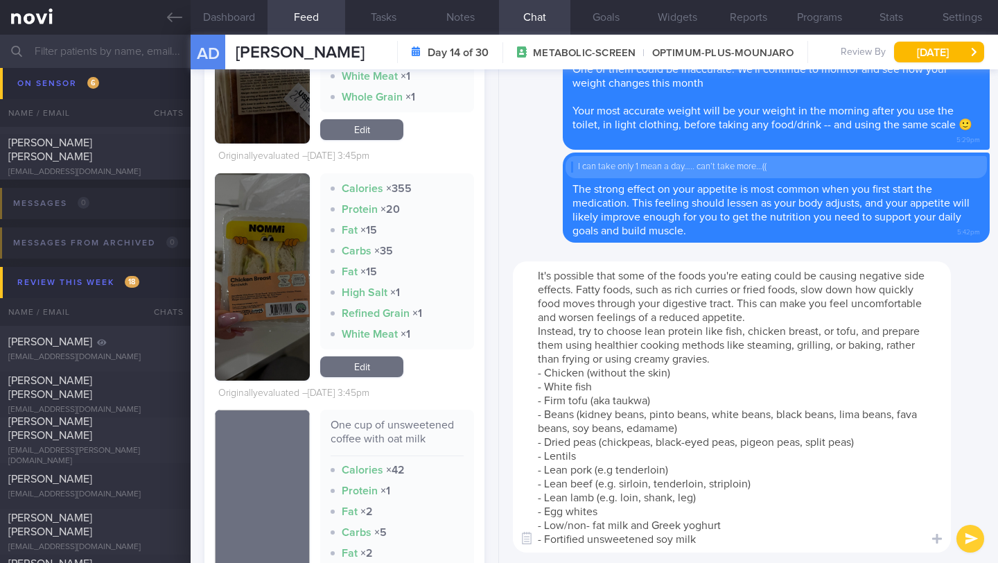
scroll to position [3398, 0]
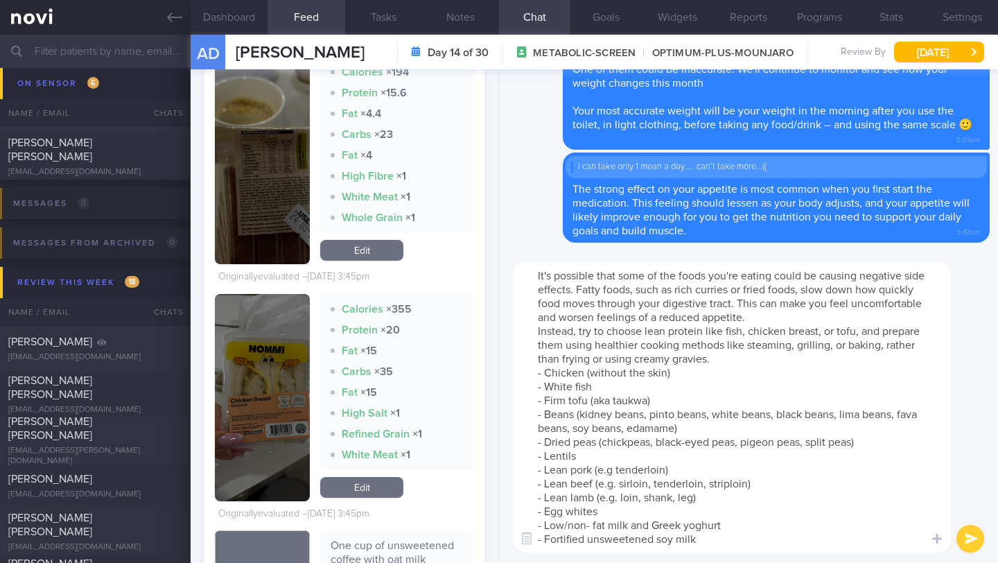
click at [272, 357] on button "button" at bounding box center [262, 397] width 95 height 207
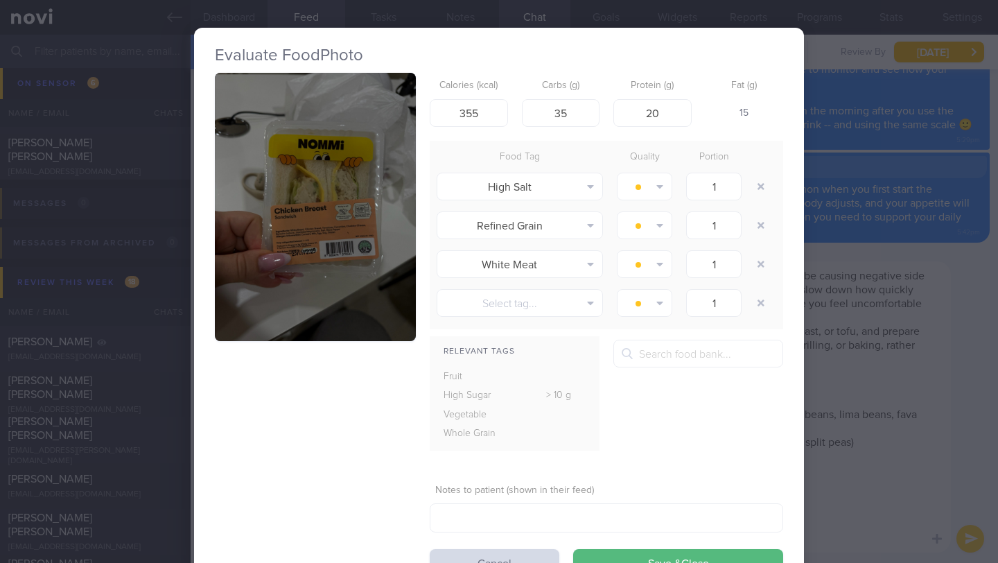
click at [898, 356] on div "Evaluate Food Photo Calories (kcal) 355 Carbs (g) 35 Protein (g) 20 Fat (g) 15 …" at bounding box center [499, 281] width 998 height 563
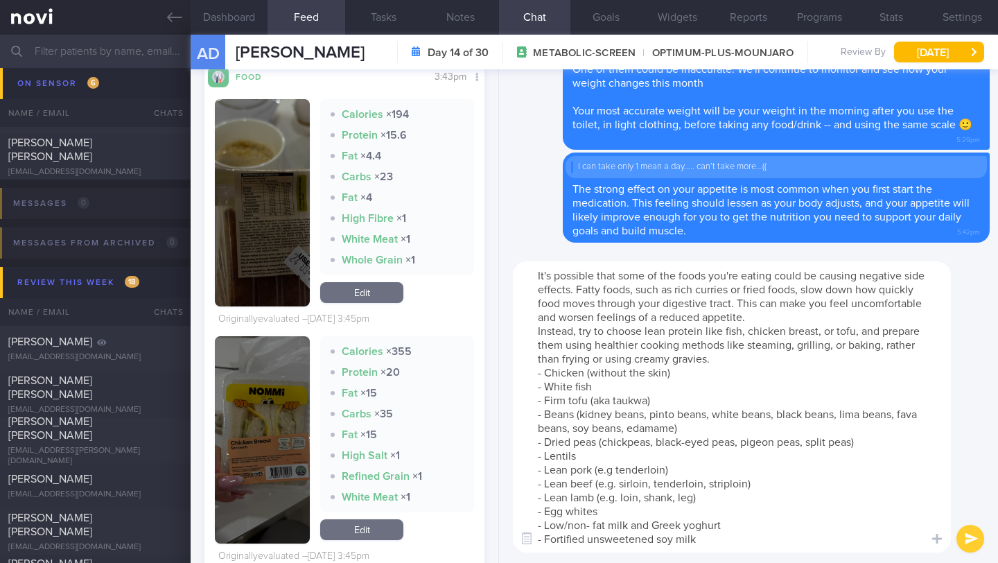
scroll to position [3291, 0]
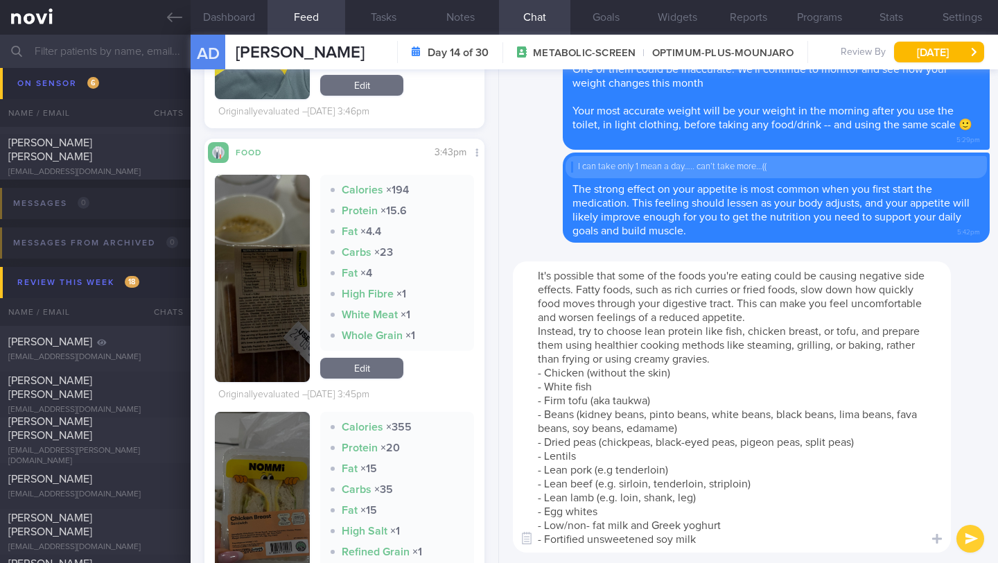
click at [276, 252] on button "button" at bounding box center [262, 278] width 95 height 207
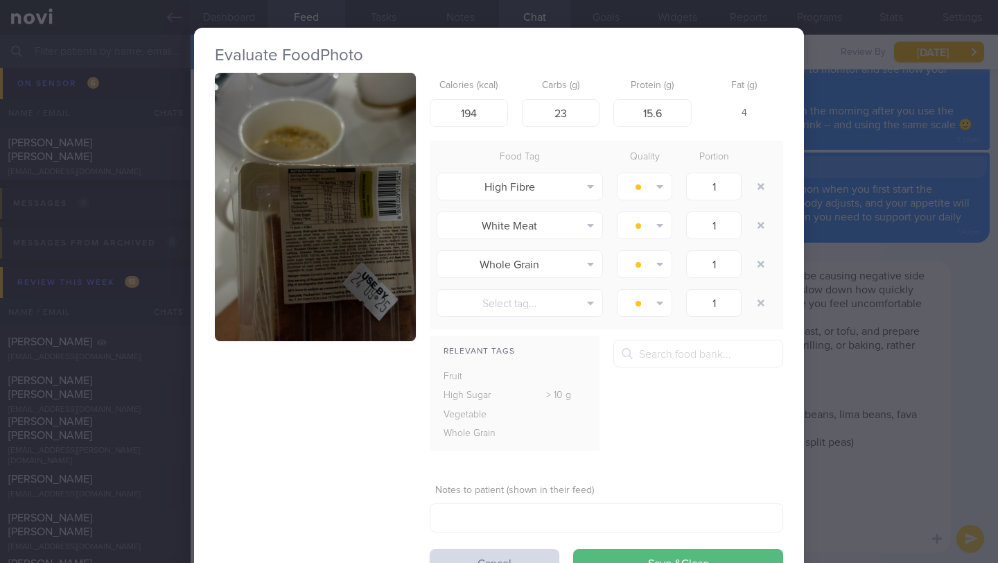
click at [282, 242] on button "button" at bounding box center [315, 207] width 201 height 268
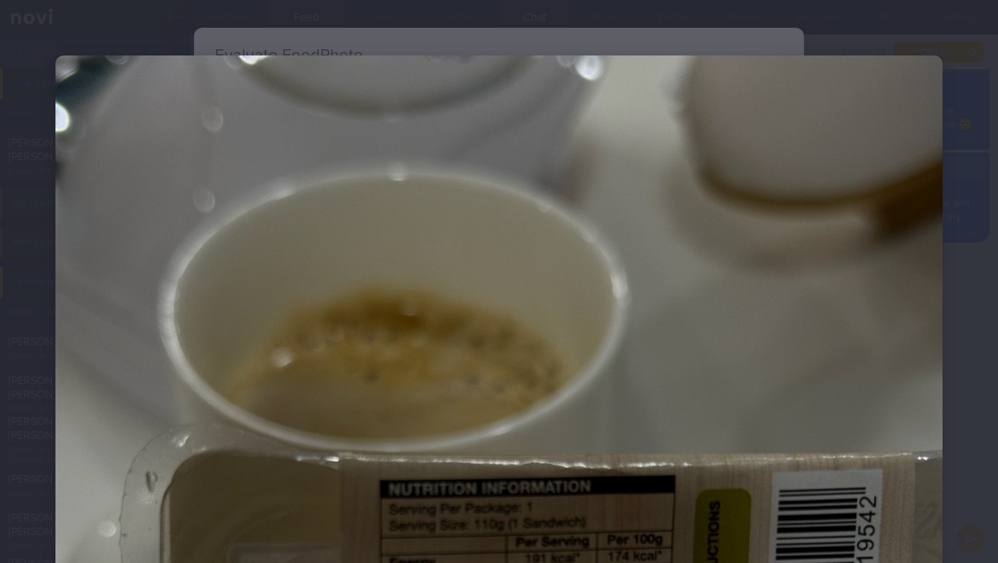
scroll to position [125, 0]
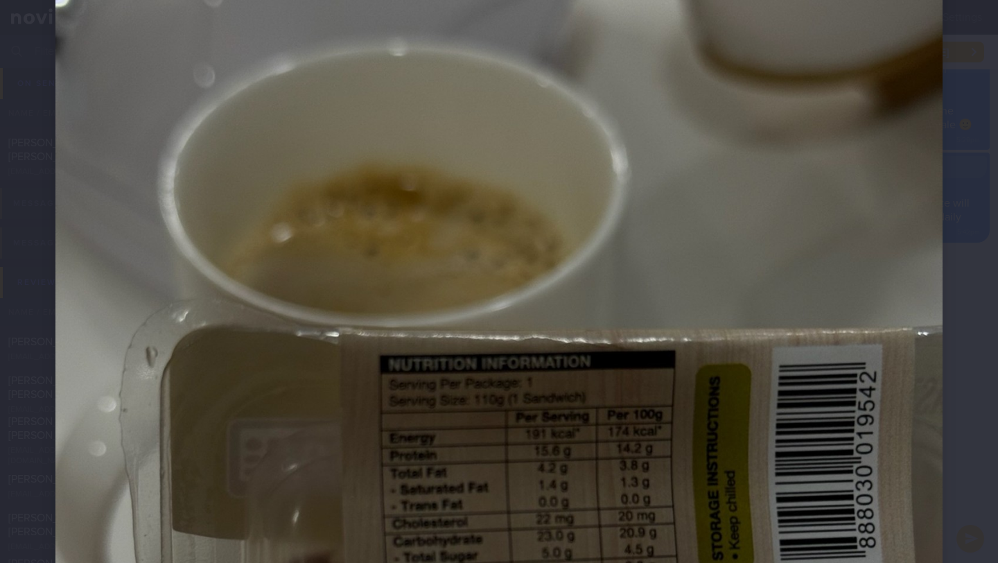
click at [974, 401] on div at bounding box center [499, 522] width 998 height 1294
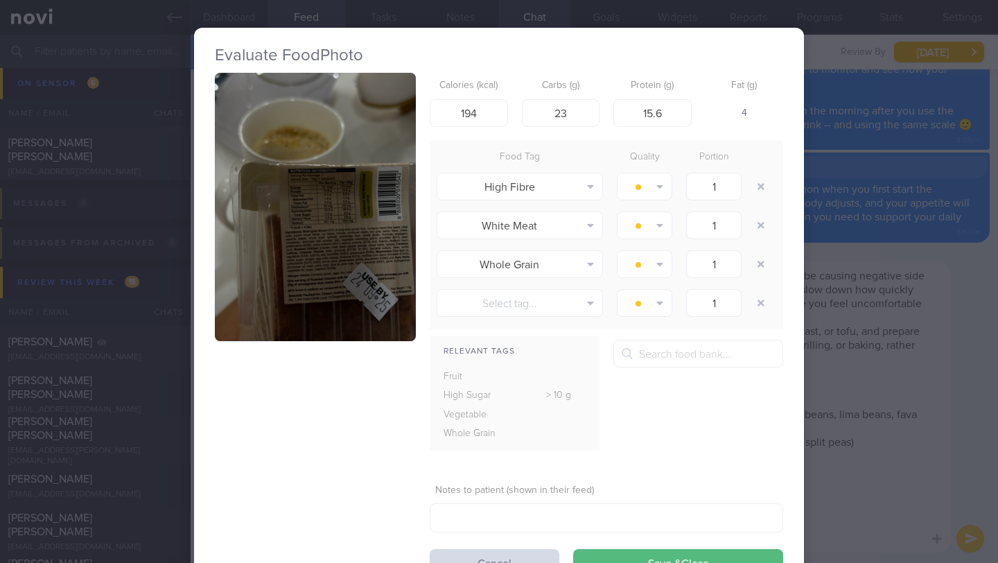
click at [972, 434] on div "Evaluate Food Photo Calories (kcal) 194 Carbs (g) 23 Protein (g) 15.6 Fat (g) 4…" at bounding box center [499, 281] width 998 height 563
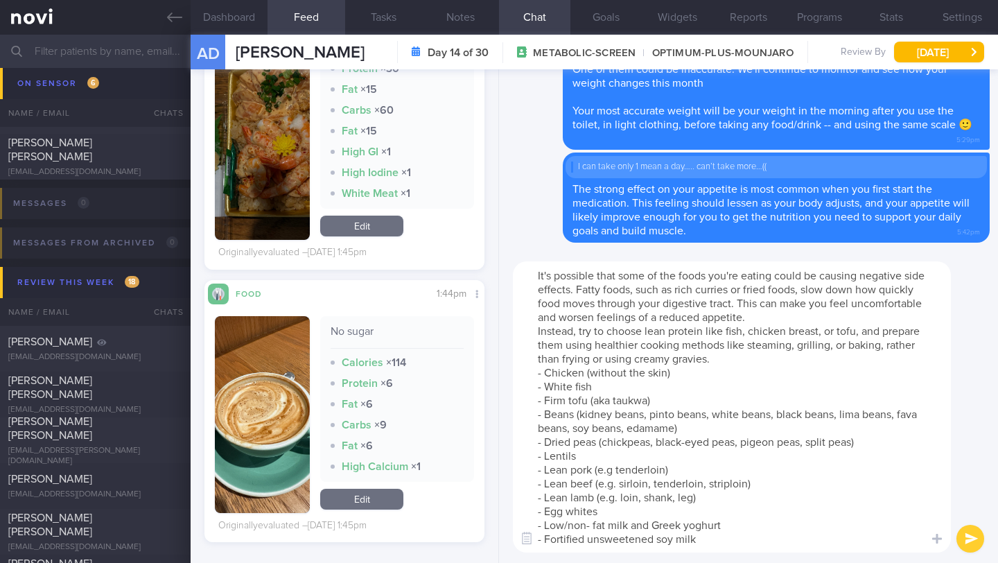
scroll to position [2315, 0]
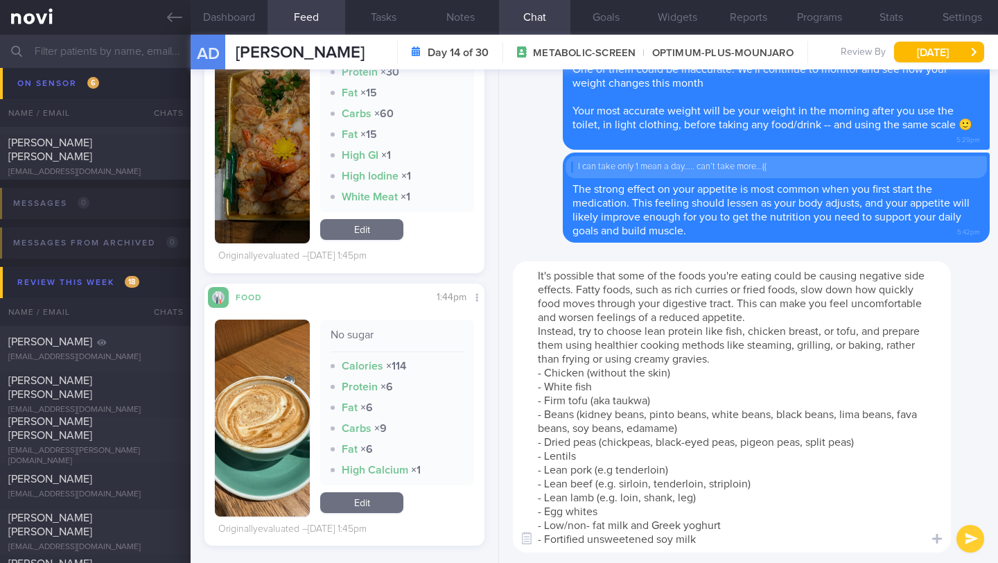
click at [238, 125] on button "button" at bounding box center [262, 139] width 95 height 207
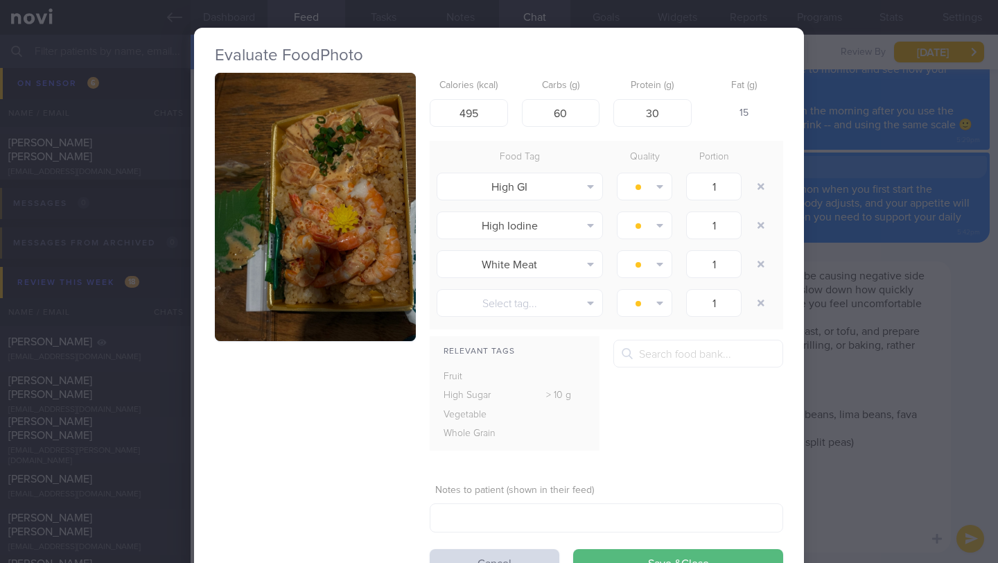
click at [892, 376] on div "Evaluate Food Photo Calories (kcal) 495 Carbs (g) 60 Protein (g) 30 Fat (g) 15 …" at bounding box center [499, 281] width 998 height 563
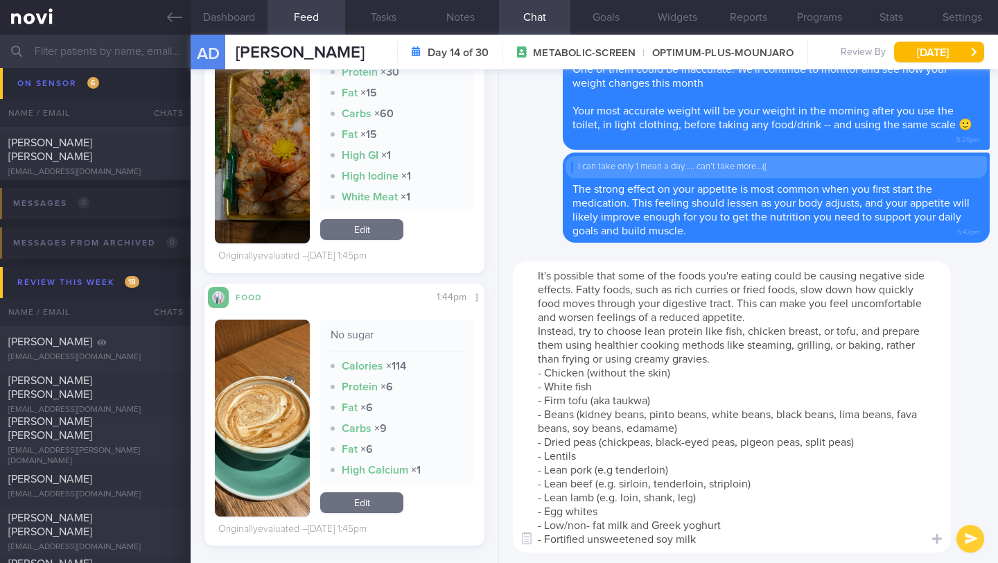
drag, startPoint x: 645, startPoint y: 331, endPoint x: 886, endPoint y: 331, distance: 241.1
click at [886, 331] on textarea "It's possible that some of the foods you're eating could be causing negative si…" at bounding box center [732, 406] width 438 height 291
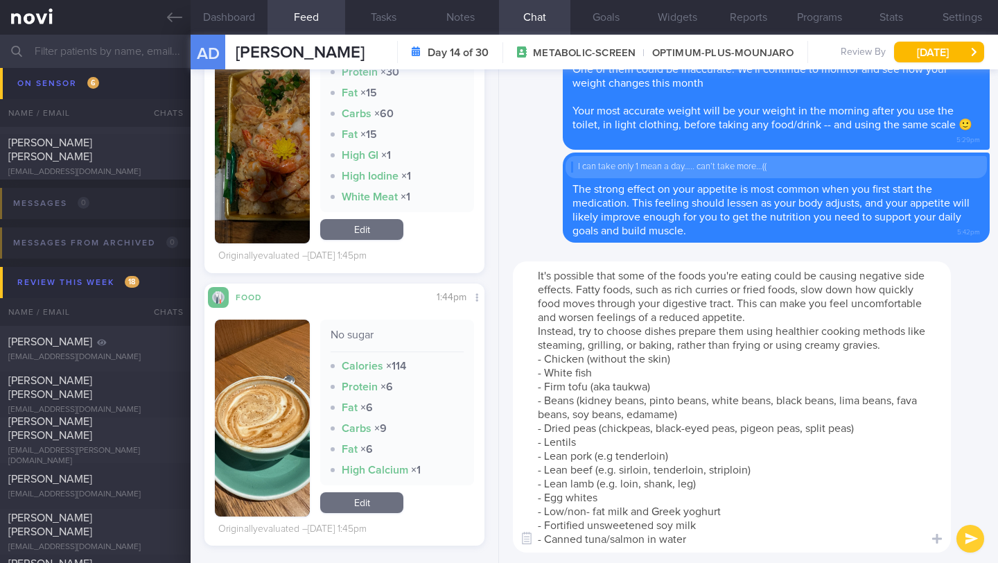
drag, startPoint x: 744, startPoint y: 332, endPoint x: 717, endPoint y: 333, distance: 26.4
click at [717, 333] on textarea "It's possible that some of the foods you're eating could be causing negative si…" at bounding box center [732, 406] width 438 height 291
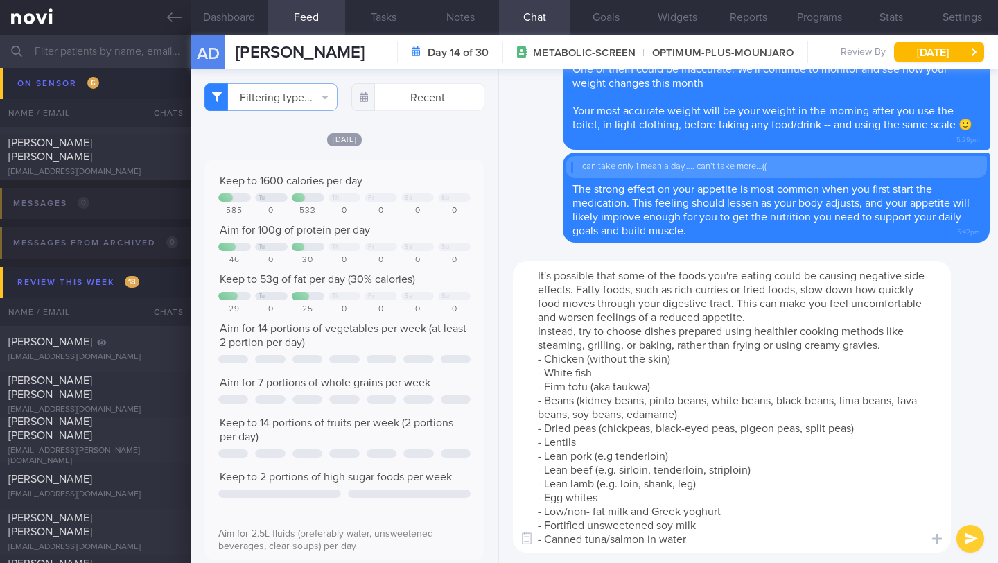
click at [828, 322] on textarea "It's possible that some of the foods you're eating could be causing negative si…" at bounding box center [732, 406] width 438 height 291
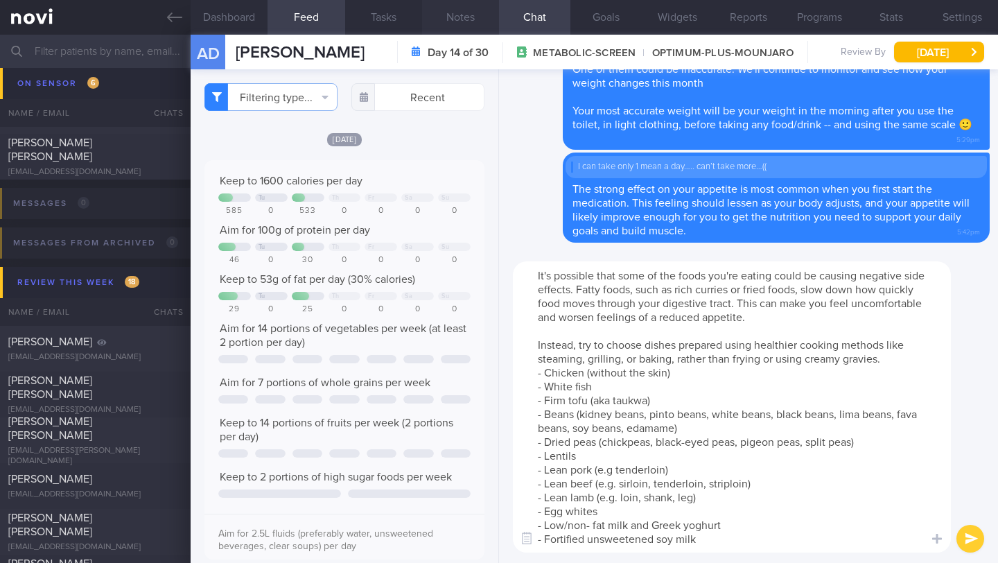
click at [472, 9] on button "Notes" at bounding box center [460, 17] width 77 height 35
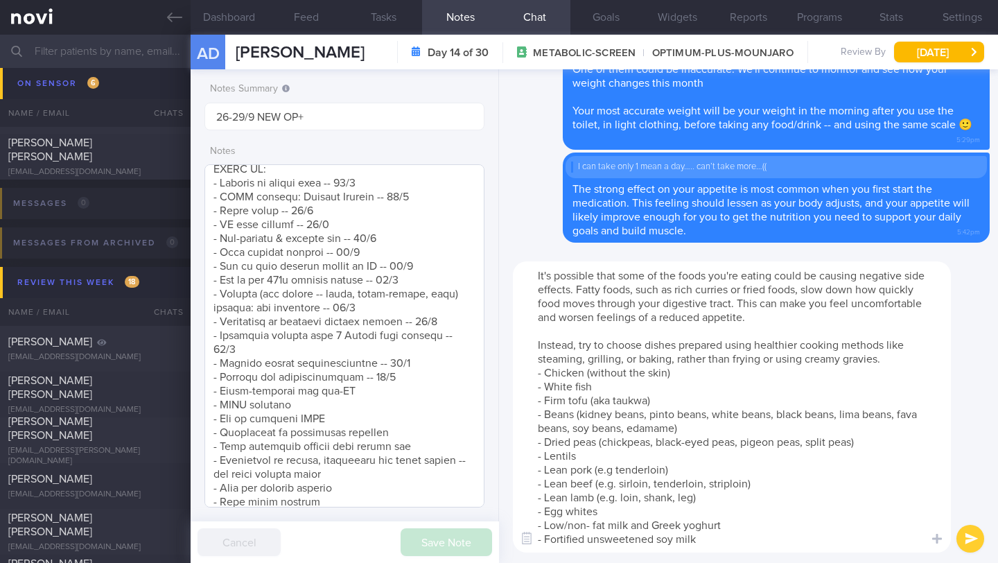
scroll to position [726, 0]
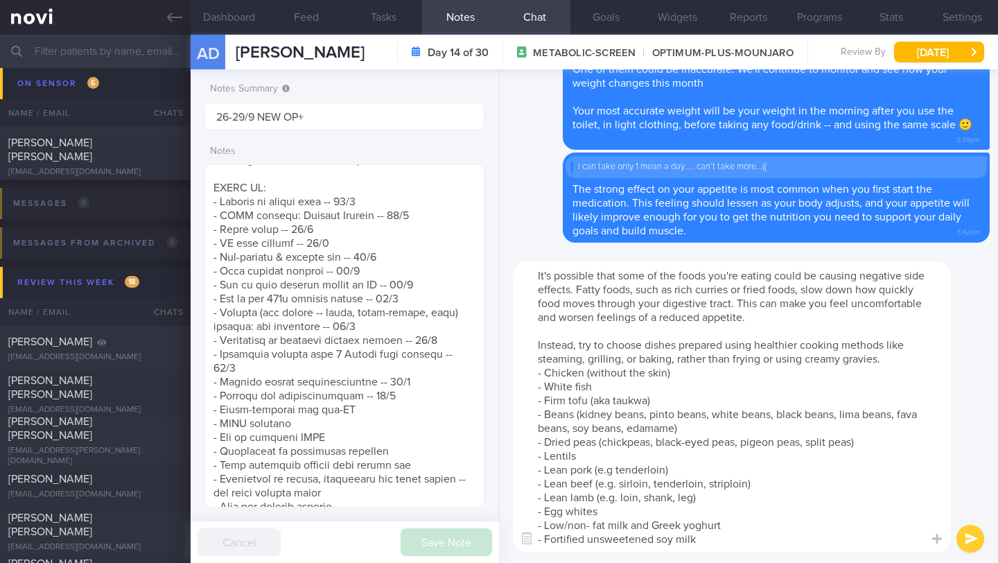
click at [911, 362] on textarea "It's possible that some of the foods you're eating could be causing negative si…" at bounding box center [732, 406] width 438 height 291
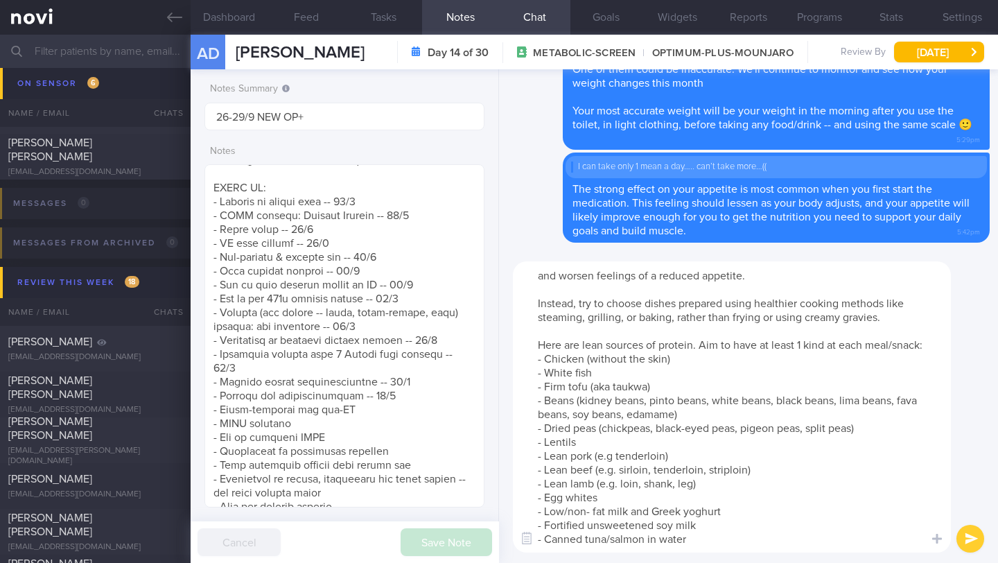
scroll to position [55, 0]
type textarea "It's possible that some of the foods you're eating could be causing negative si…"
click at [976, 536] on button "submit" at bounding box center [970, 539] width 28 height 28
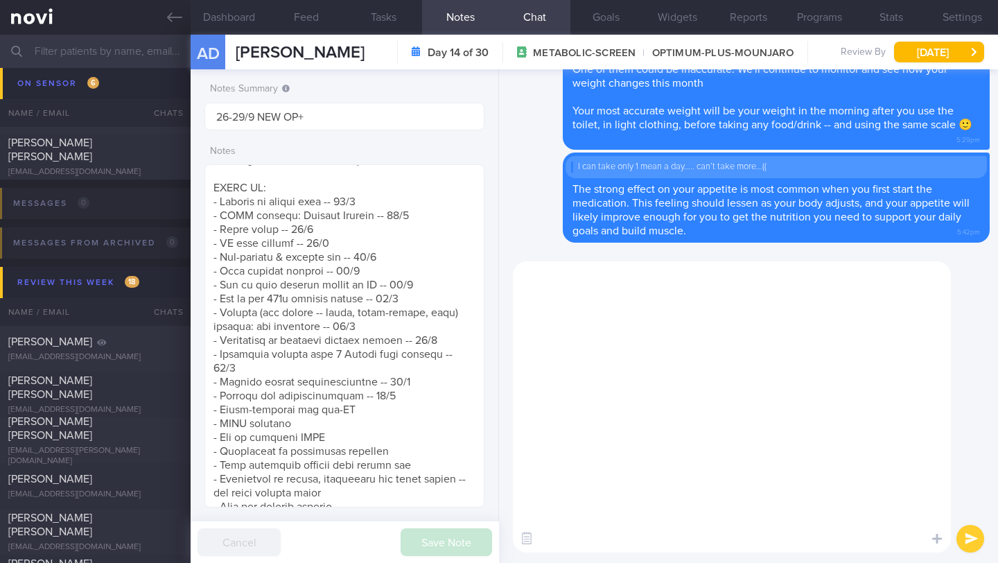
scroll to position [0, 0]
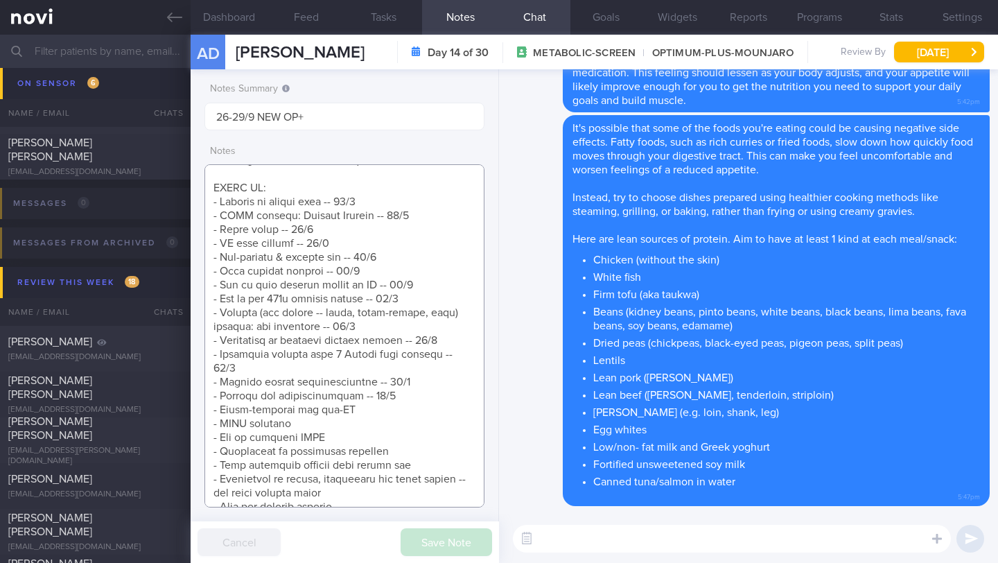
click at [392, 410] on textarea at bounding box center [344, 335] width 280 height 343
click at [412, 394] on textarea at bounding box center [344, 335] width 280 height 343
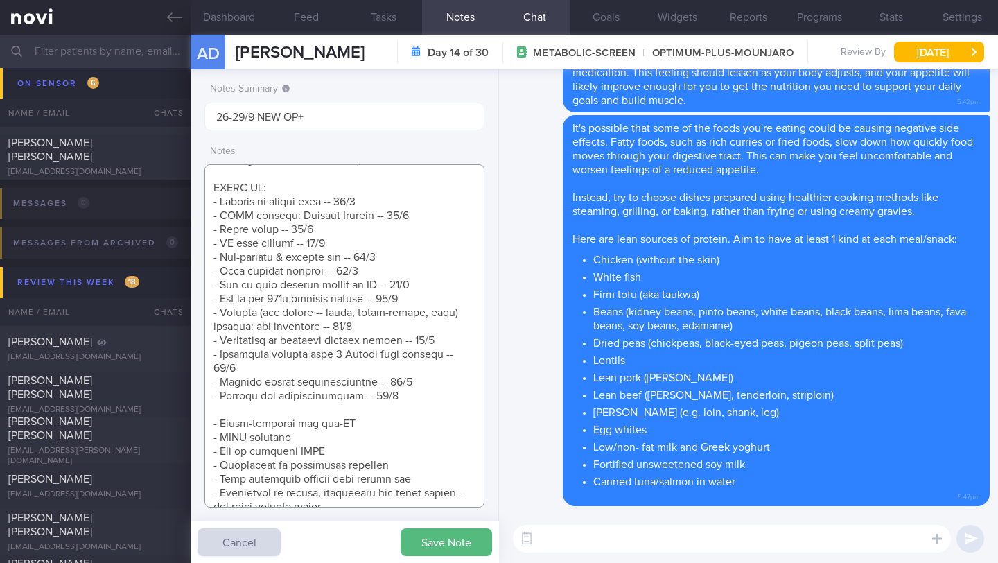
scroll to position [850, 0]
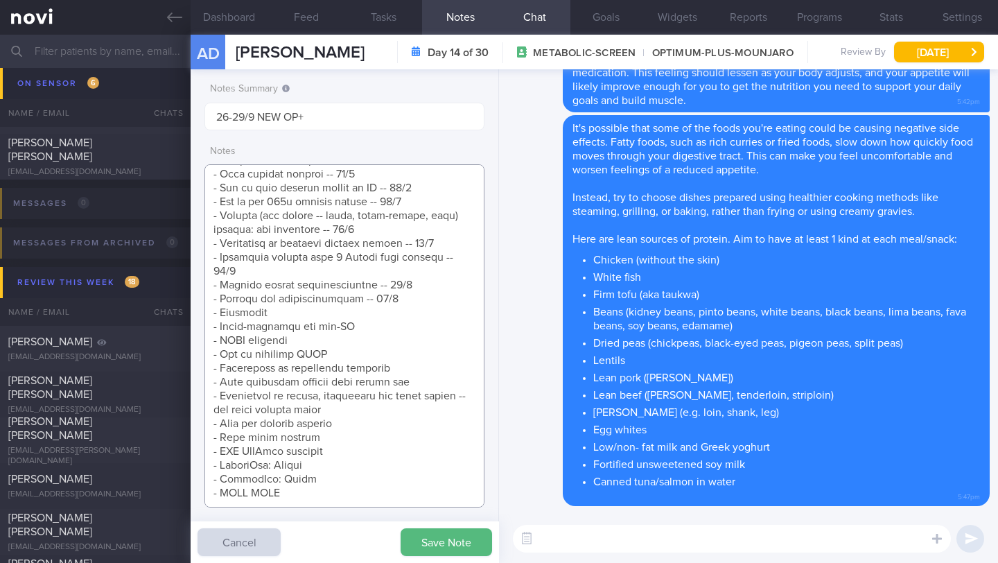
paste textarea "Extremem Lack of Appetite on Tirzepatide (Mounjaro)"
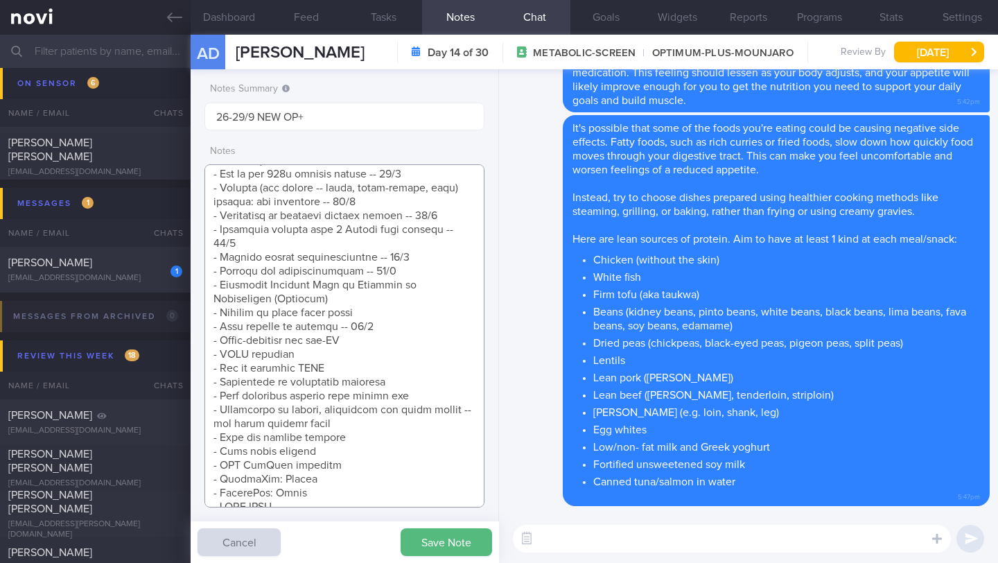
click at [378, 314] on textarea at bounding box center [344, 335] width 280 height 343
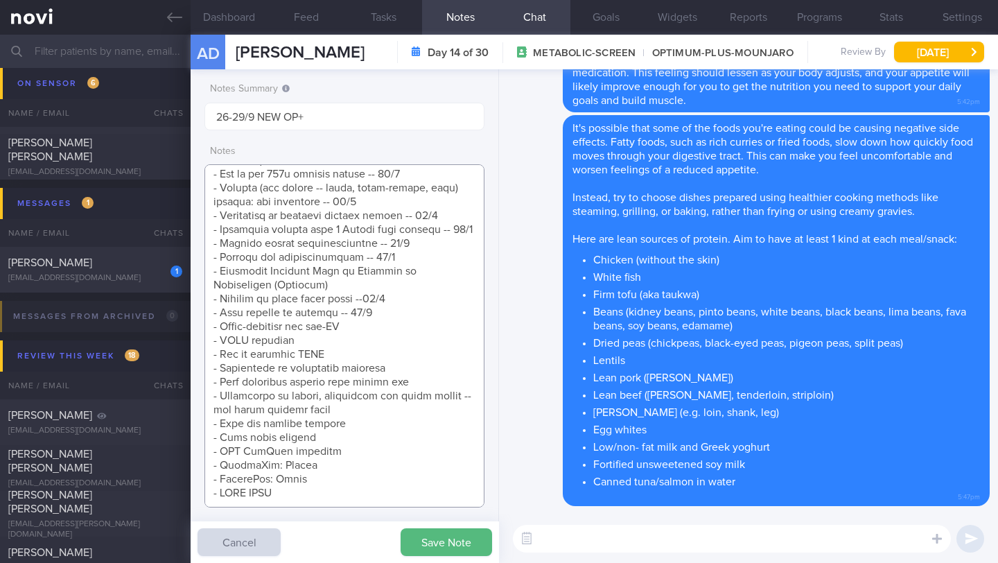
click at [393, 294] on textarea at bounding box center [344, 335] width 280 height 343
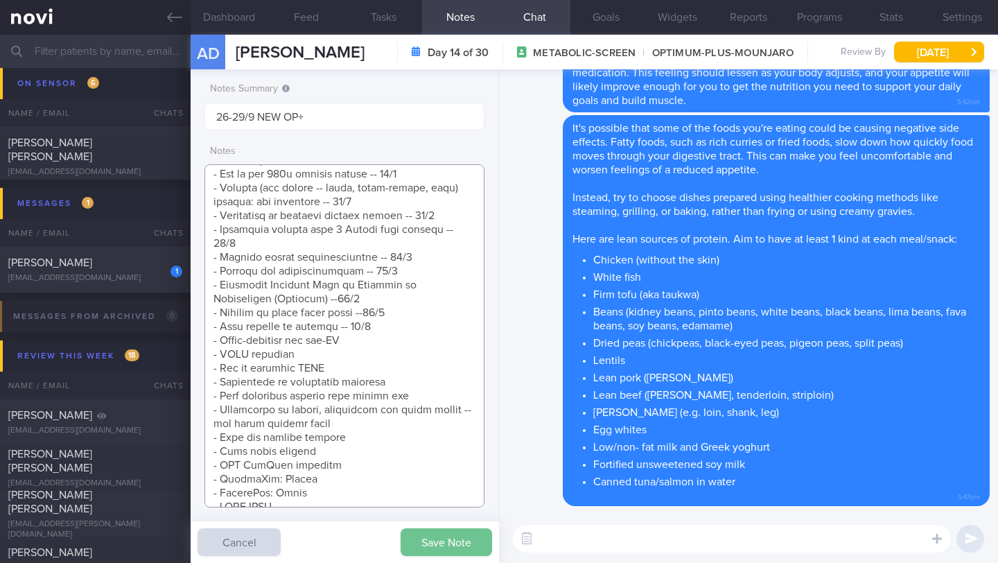
type textarea "Protein Powder (already has) Nuzest Clean Lean Protein (Smooth Vanilla) SUPPORT…"
click at [433, 543] on button "Save Note" at bounding box center [446, 542] width 91 height 28
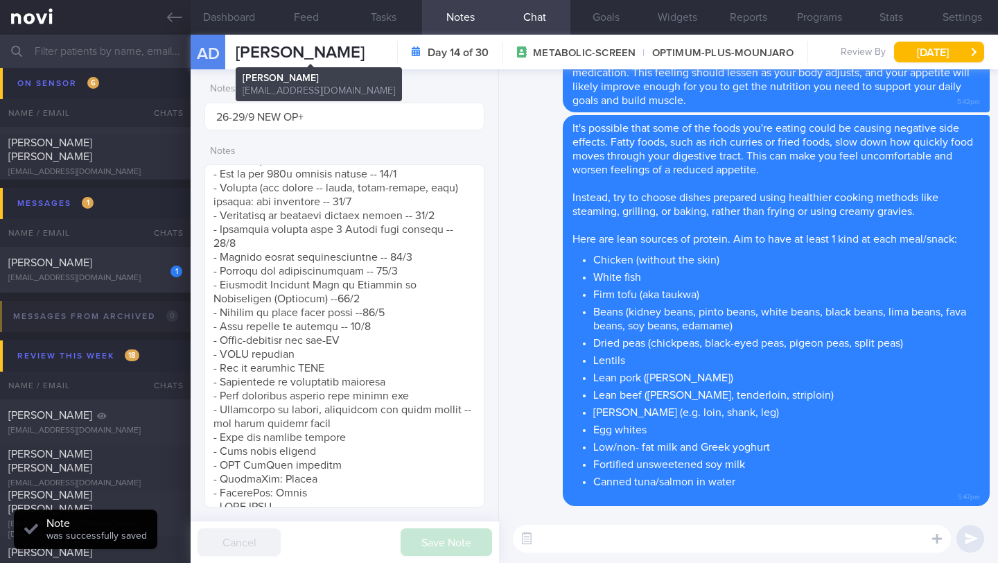
click at [310, 55] on span "[PERSON_NAME]" at bounding box center [300, 52] width 129 height 17
copy div "[PERSON_NAME] Dotcenko [PERSON_NAME] [EMAIL_ADDRESS][DOMAIN_NAME]"
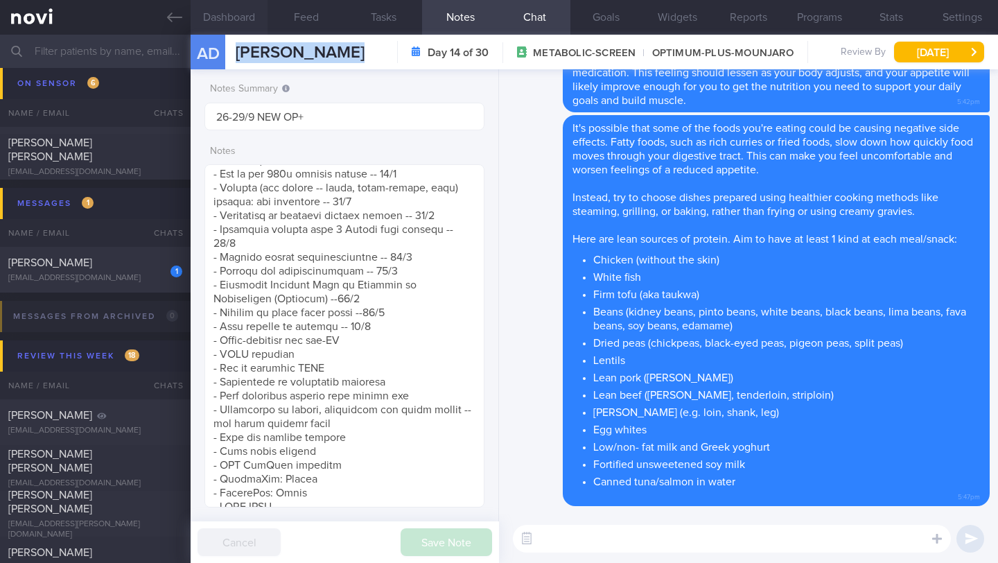
click at [247, 18] on button "Dashboard" at bounding box center [229, 17] width 77 height 35
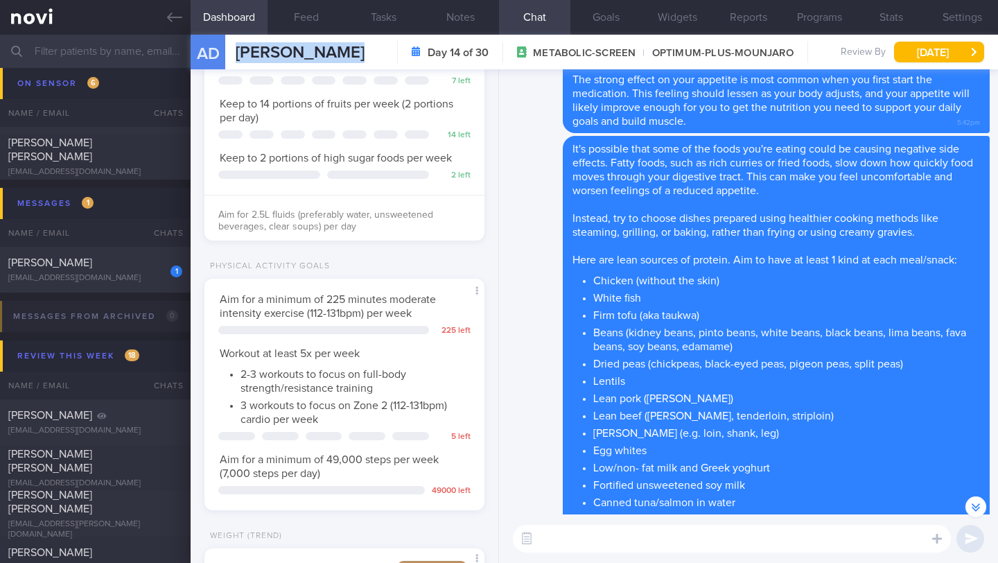
scroll to position [-304, 0]
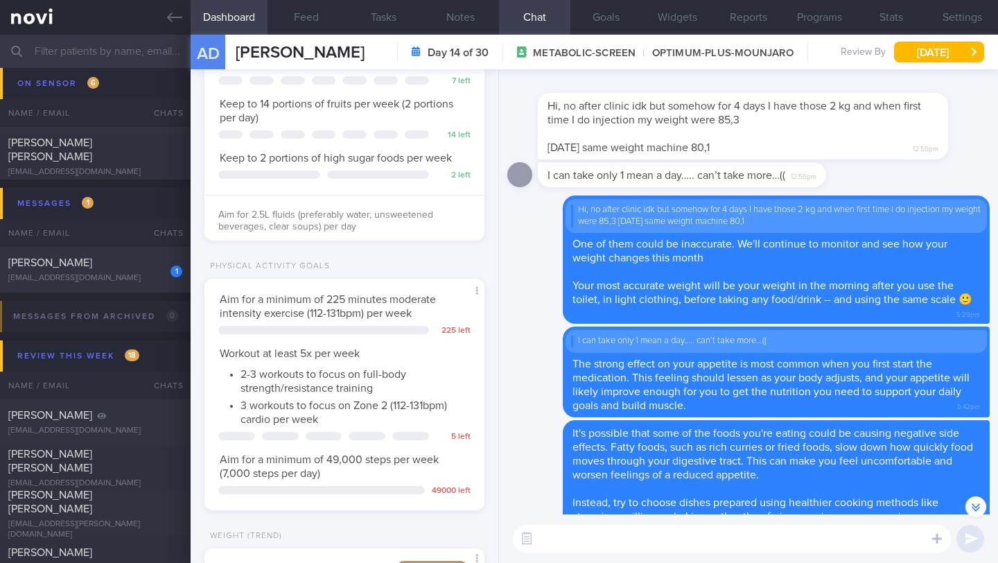
click at [581, 540] on textarea at bounding box center [732, 539] width 438 height 28
type textarea "Have you gotten to buying another protein powder to try?"
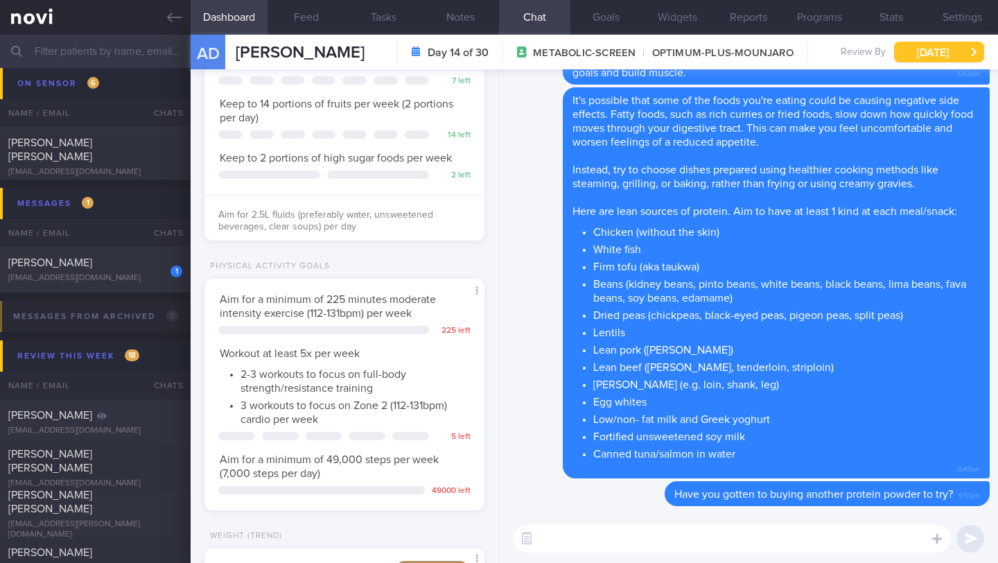
click at [942, 59] on button "[DATE]" at bounding box center [939, 52] width 90 height 21
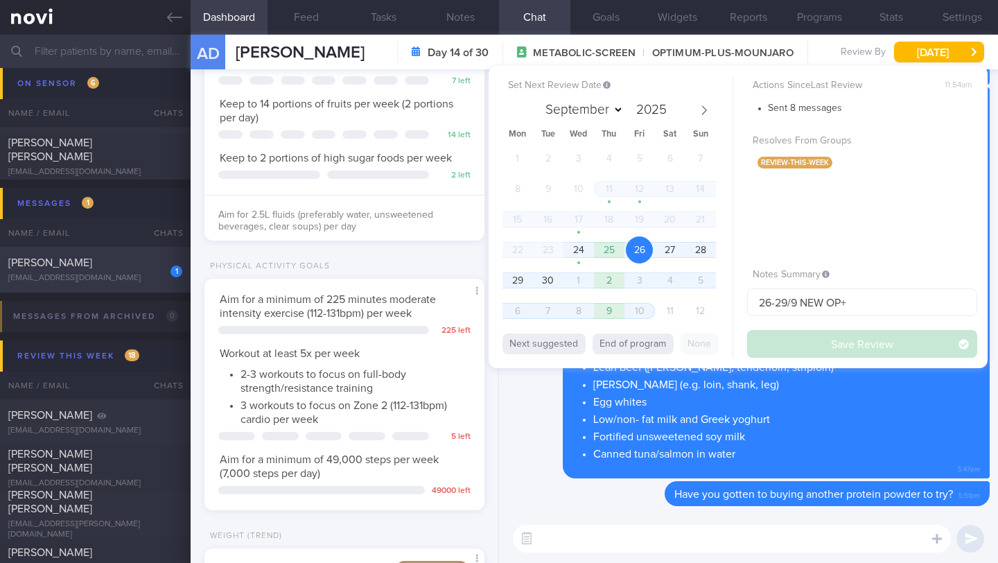
click at [144, 265] on div "[PERSON_NAME]" at bounding box center [93, 263] width 170 height 14
type input "26-29/9 SAF LIP"
type textarea "SUPPORT NEEDED: CHALLENGE: Wt Targets: [DEMOGRAPHIC_DATA] Chinese [DEMOGRAPHIC_…"
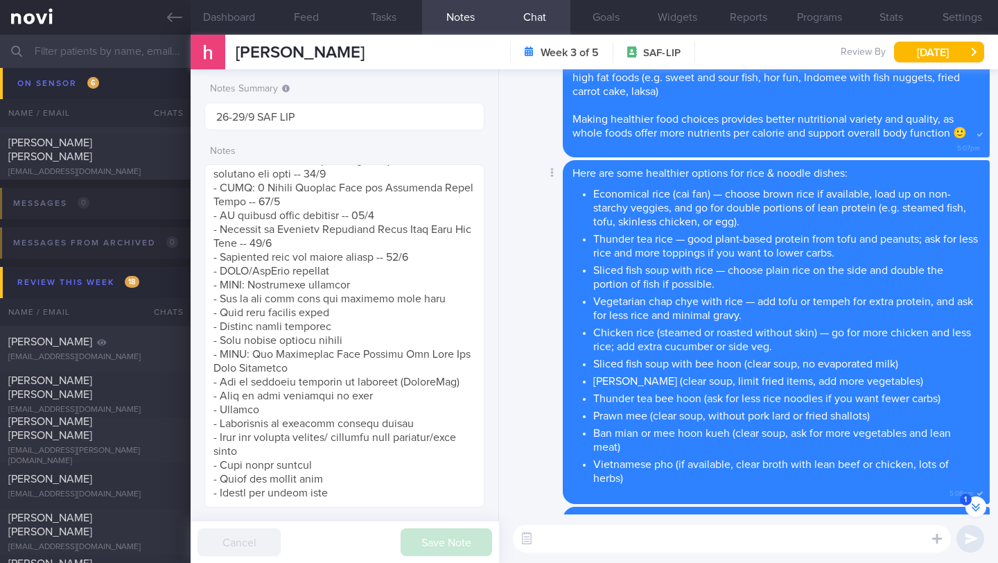
scroll to position [-424, 0]
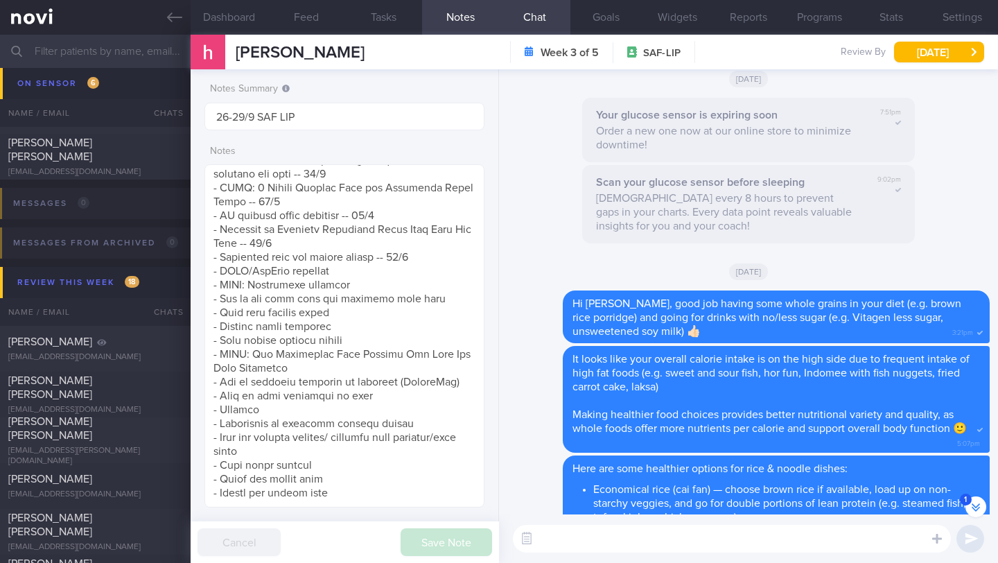
click at [137, 44] on input "text" at bounding box center [499, 51] width 998 height 33
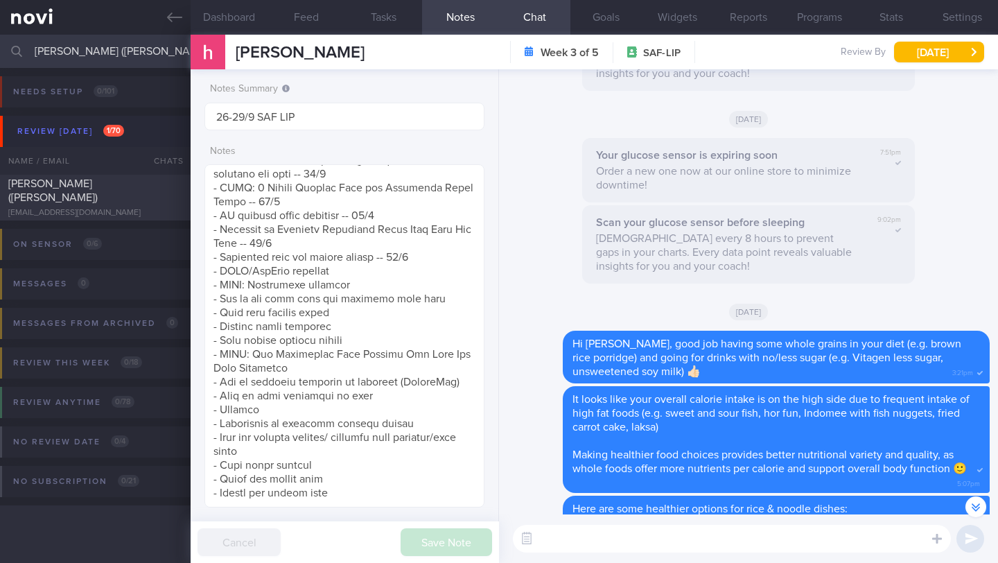
scroll to position [-384, 0]
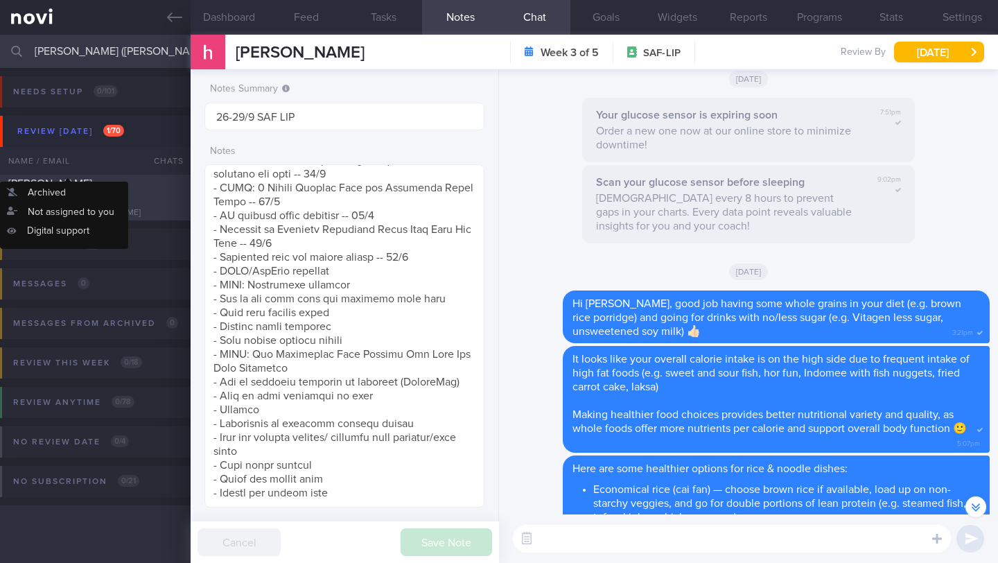
type input "[PERSON_NAME] ([PERSON_NAME])"
click at [139, 179] on div "[PERSON_NAME] ([PERSON_NAME]) [EMAIL_ADDRESS][DOMAIN_NAME] [DATE][DATE] OPTIMUM…" at bounding box center [499, 198] width 998 height 46
type input "22/9 Check if increased pro intake and exercise"
type textarea "Logging meals. Responsive on app ([DATE]) Have also started attending 1 more kk…"
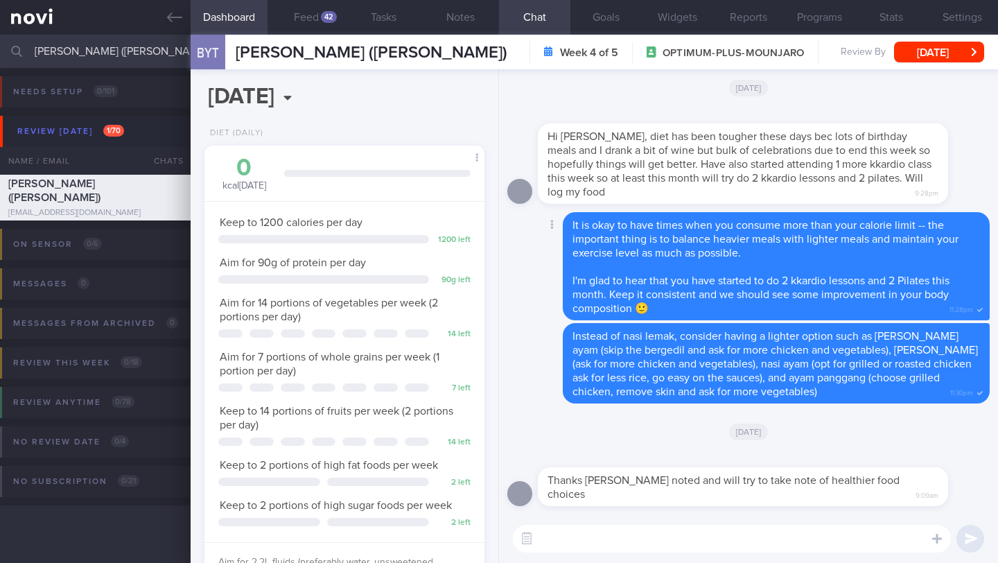
scroll to position [142, 245]
click at [306, 22] on button "Feed 42" at bounding box center [305, 17] width 77 height 35
click at [307, 17] on button "Feed 42" at bounding box center [305, 17] width 77 height 35
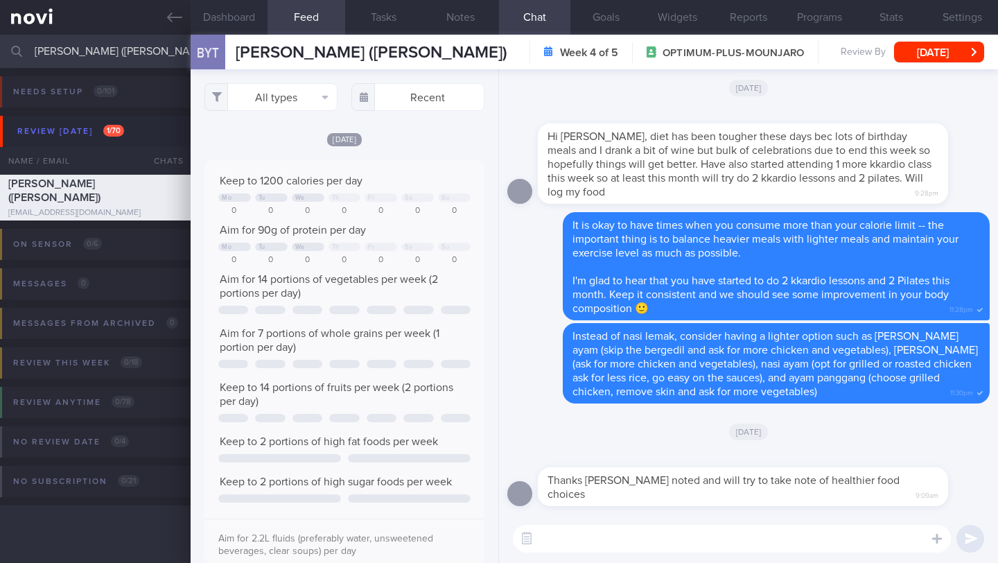
scroll to position [62, 252]
click at [294, 89] on button "All types" at bounding box center [270, 97] width 133 height 28
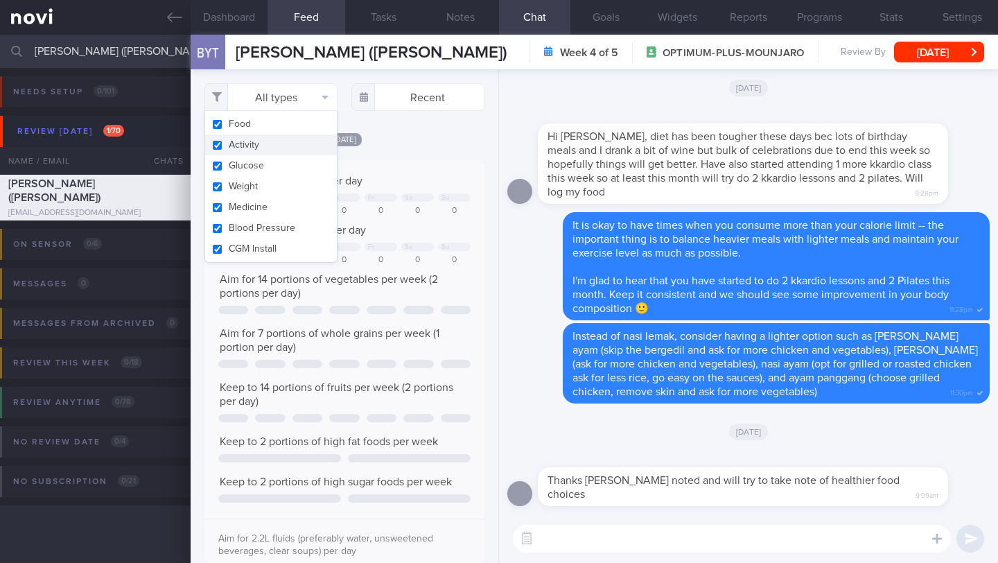
click at [299, 142] on button "Activity" at bounding box center [271, 144] width 132 height 21
click at [403, 144] on div "All types Food Activity Glucose Weight Medicine Blood Pressure [MEDICAL_DATA] I…" at bounding box center [345, 315] width 308 height 493
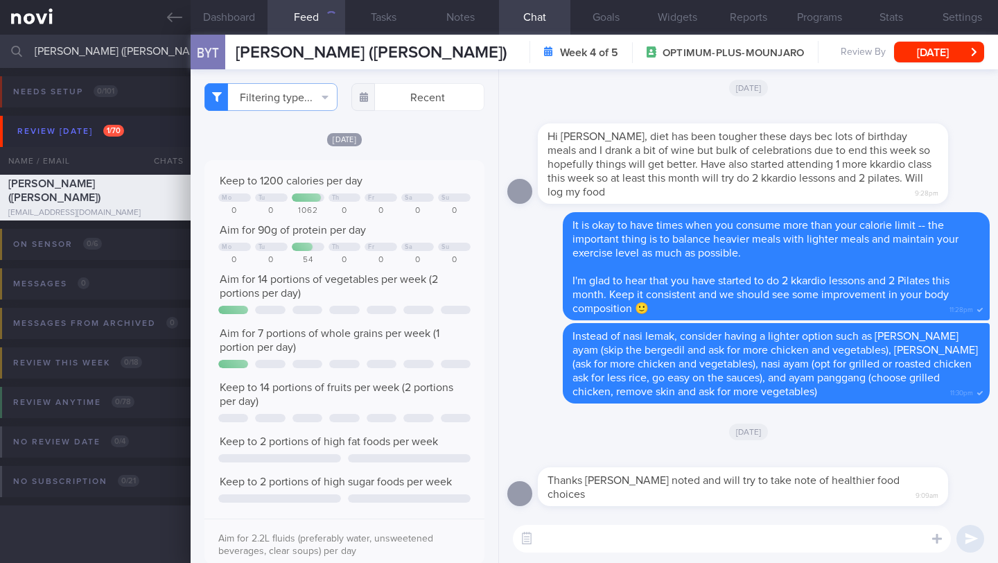
checkbox input "false"
click at [309, 62] on div "[PERSON_NAME] ([PERSON_NAME]) [PERSON_NAME] (Jasmine) [EMAIL_ADDRESS][DOMAIN_NA…" at bounding box center [372, 52] width 272 height 21
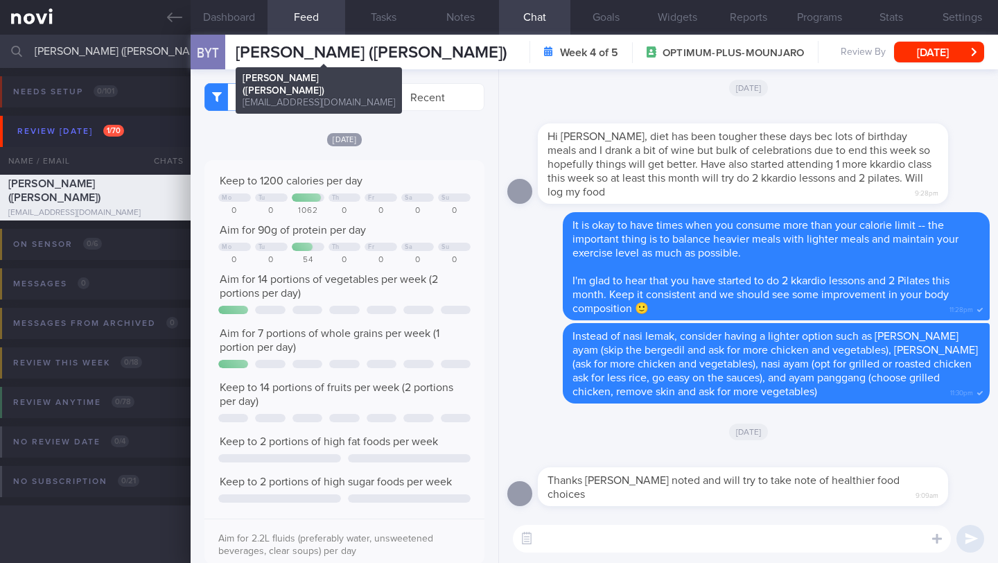
click at [310, 59] on span "[PERSON_NAME] ([PERSON_NAME])" at bounding box center [372, 52] width 272 height 17
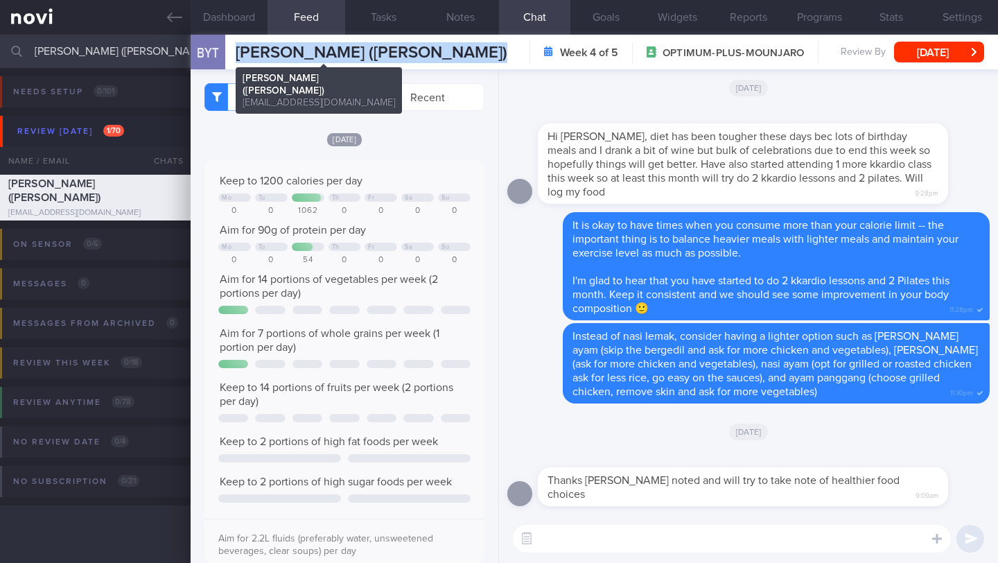
click at [310, 59] on span "[PERSON_NAME] ([PERSON_NAME])" at bounding box center [372, 52] width 272 height 17
copy div "[PERSON_NAME] (Jasmine) [PERSON_NAME] (Jasmine) [EMAIL_ADDRESS][DOMAIN_NAME]"
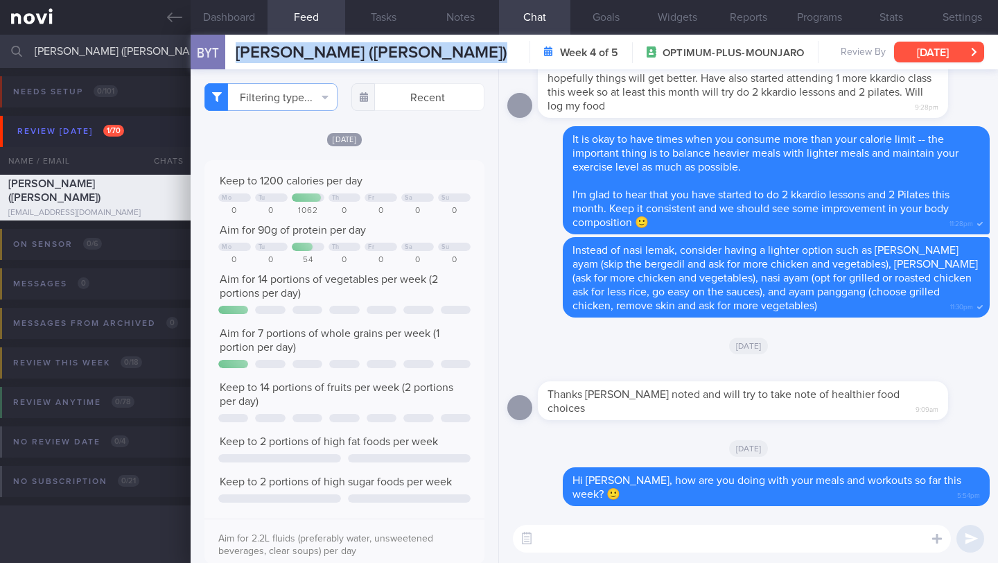
click at [931, 48] on button "[DATE]" at bounding box center [939, 52] width 90 height 21
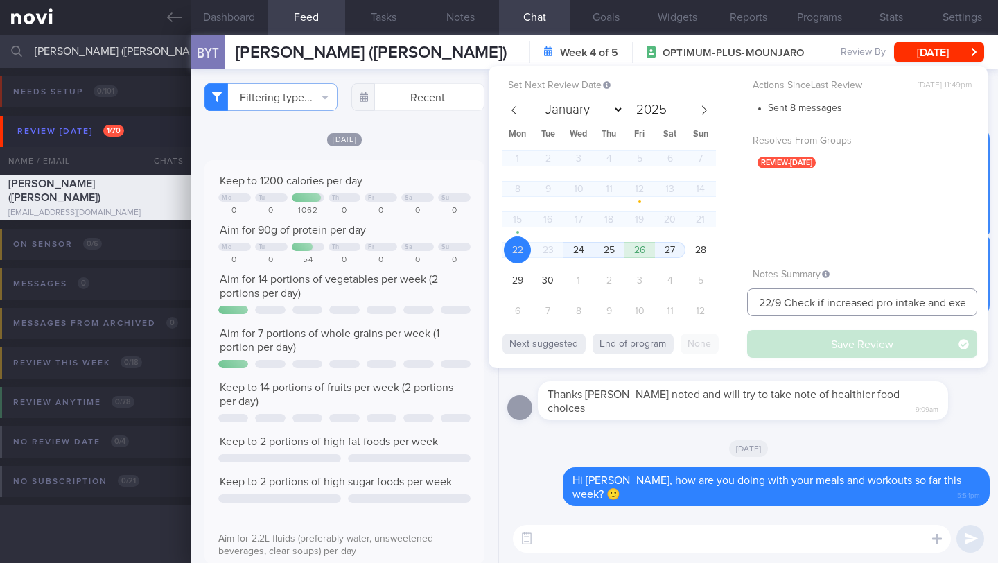
drag, startPoint x: 772, startPoint y: 303, endPoint x: 724, endPoint y: 304, distance: 47.8
click at [724, 304] on div "Set Next Review Date [DATE] January February March April May June July August S…" at bounding box center [738, 217] width 499 height 302
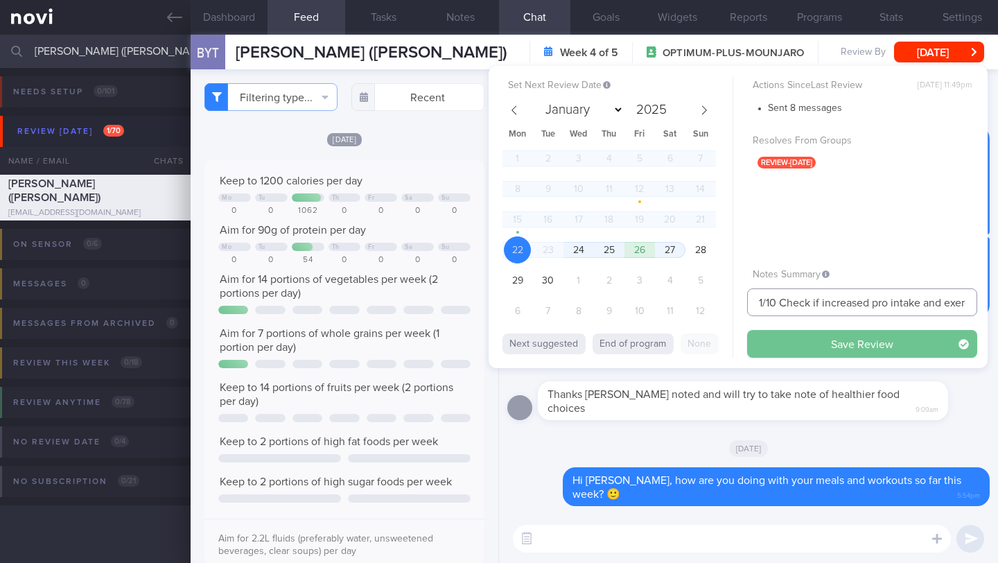
type input "1/10 Check if increased pro intake and exercise"
click at [815, 349] on button "Save Review" at bounding box center [862, 344] width 230 height 28
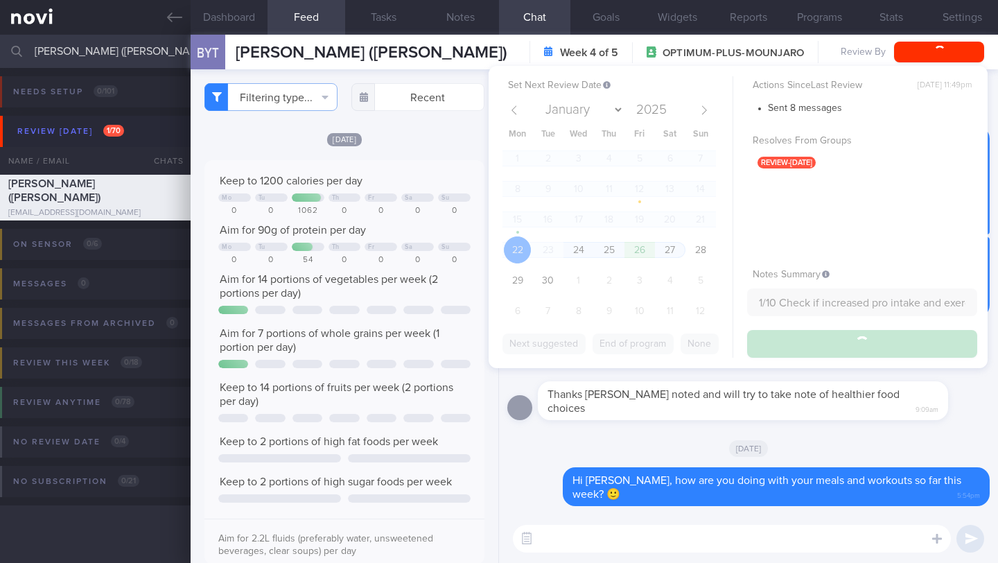
type input "1/10 Check if increased pro intake and exercise"
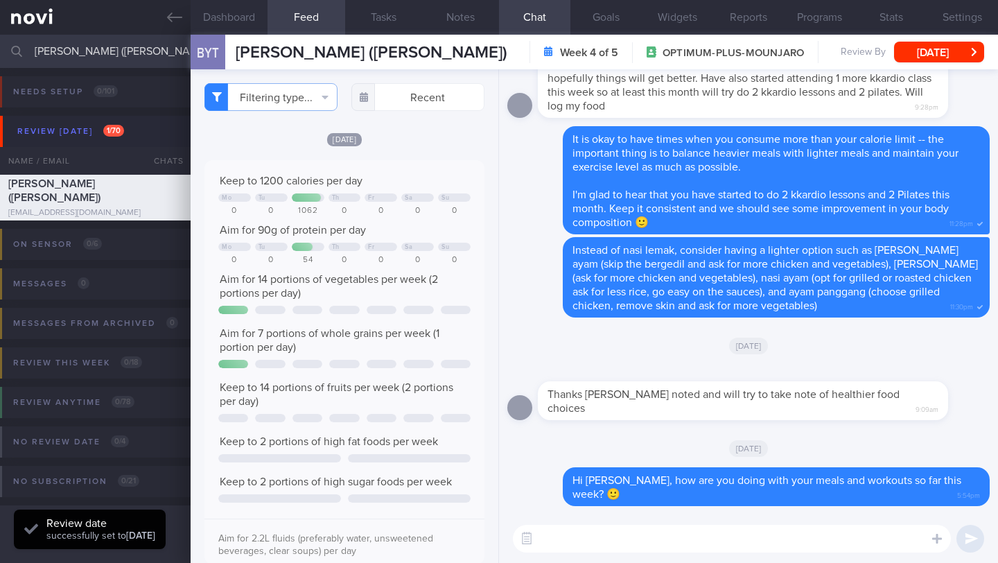
click at [925, 35] on div "BYT Bee [PERSON_NAME] (Jasmine) [PERSON_NAME] (Jasmine) [EMAIL_ADDRESS][DOMAIN_…" at bounding box center [594, 52] width 807 height 35
click at [925, 49] on button "[DATE]" at bounding box center [939, 52] width 90 height 21
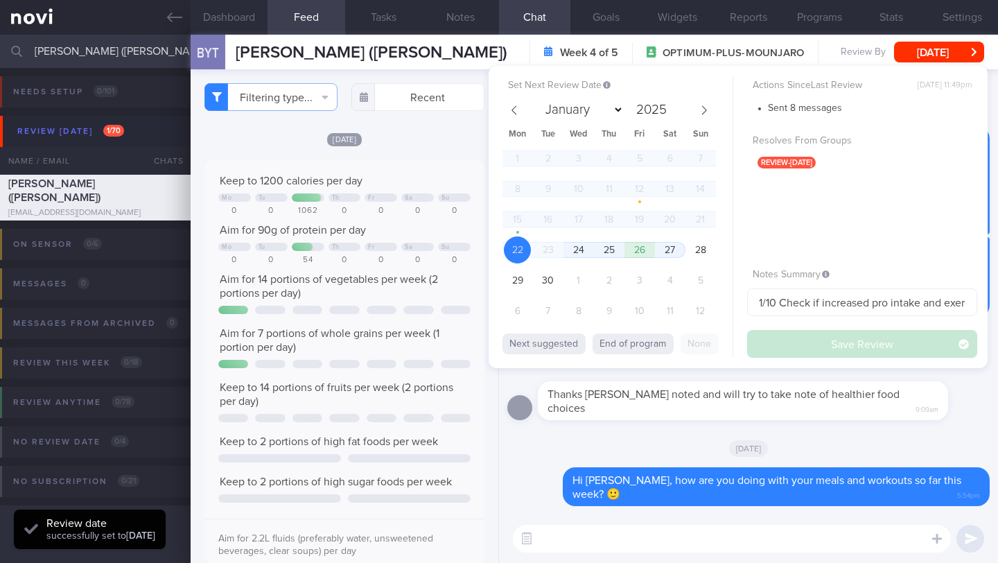
click at [592, 282] on div "1 2 3 4 5 6 7 8 9 10 11 12 13 14 15 16 17 18 19 20 21 22 23 24 25 26 27 28 29 3…" at bounding box center [608, 236] width 213 height 183
click at [588, 282] on span "1" at bounding box center [578, 280] width 27 height 27
select select "9"
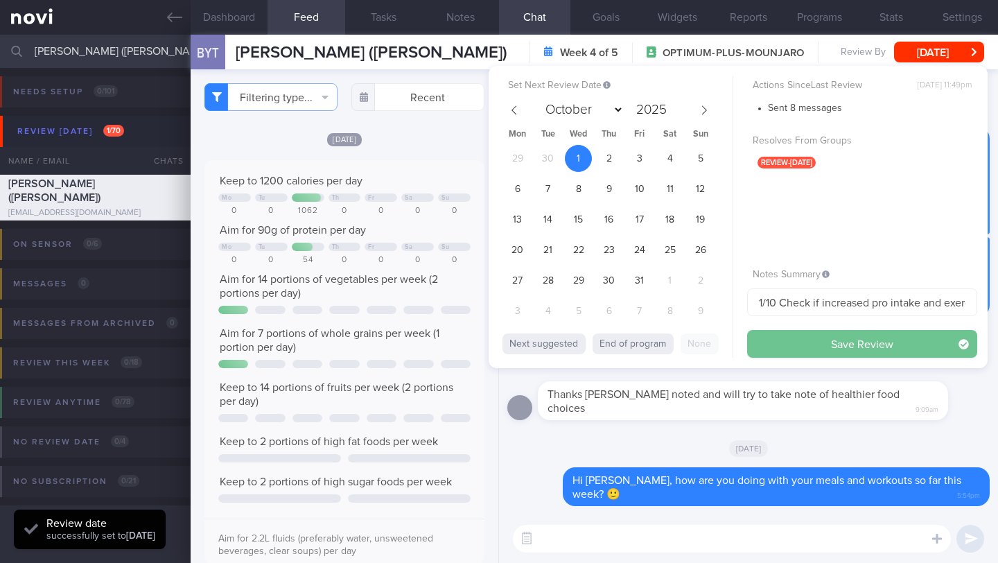
click at [764, 335] on button "Save Review" at bounding box center [862, 344] width 230 height 28
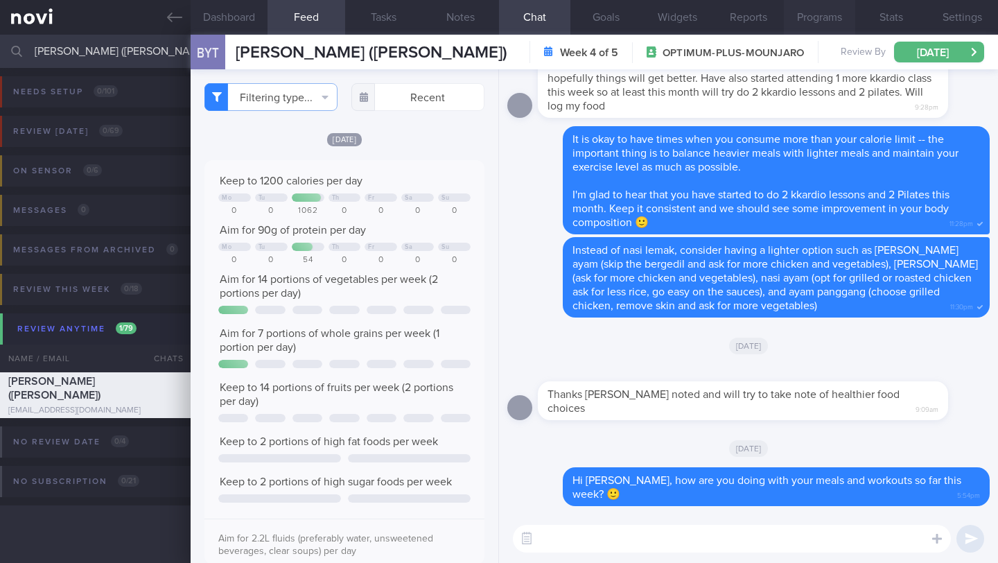
click at [820, 19] on button "Programs" at bounding box center [819, 17] width 71 height 35
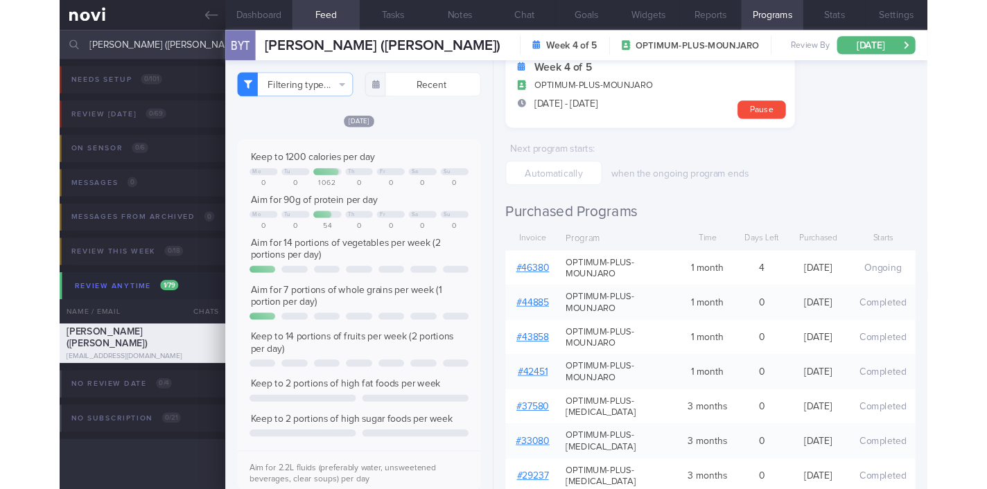
scroll to position [33, 0]
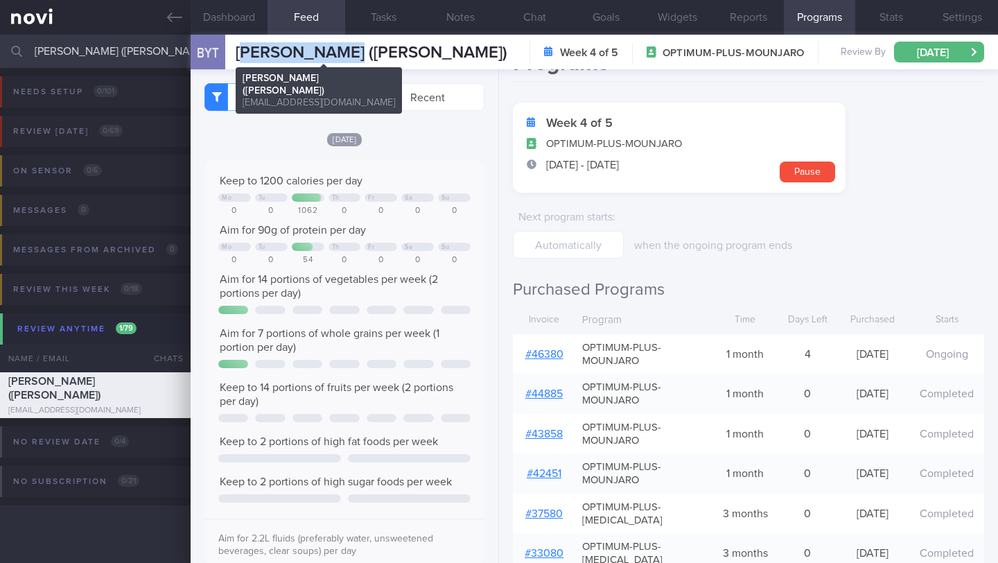
drag, startPoint x: 338, startPoint y: 53, endPoint x: 243, endPoint y: 53, distance: 95.6
click at [243, 53] on span "[PERSON_NAME] ([PERSON_NAME])" at bounding box center [372, 52] width 272 height 17
click at [237, 55] on span "[PERSON_NAME] ([PERSON_NAME])" at bounding box center [372, 52] width 272 height 17
drag, startPoint x: 237, startPoint y: 55, endPoint x: 252, endPoint y: 55, distance: 15.3
click at [252, 55] on span "[PERSON_NAME] ([PERSON_NAME])" at bounding box center [372, 52] width 272 height 17
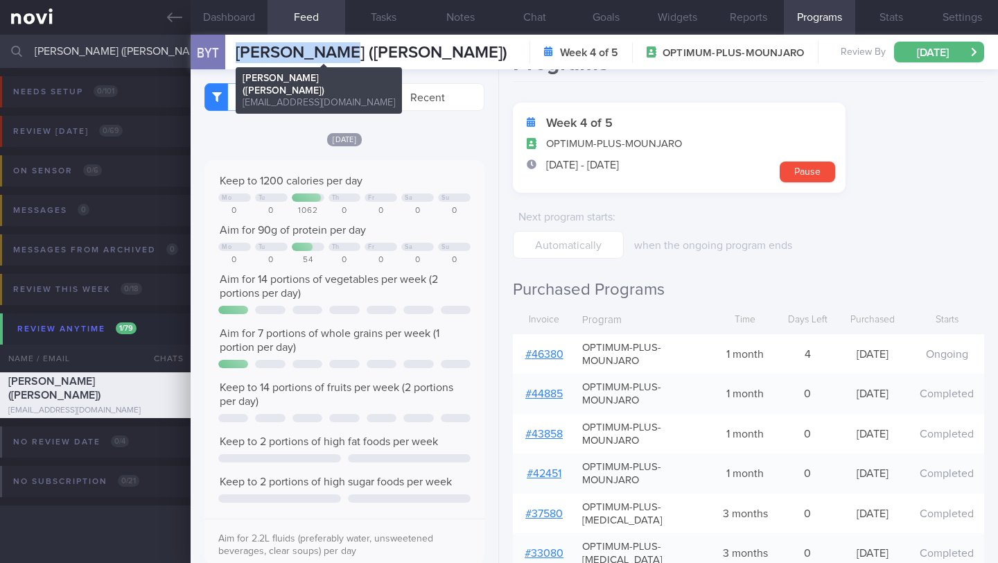
drag, startPoint x: 315, startPoint y: 52, endPoint x: 234, endPoint y: 52, distance: 80.4
click at [234, 52] on div "BYT Bee [PERSON_NAME] (Jasmine) [PERSON_NAME] (Jasmine) [EMAIL_ADDRESS][DOMAIN_…" at bounding box center [349, 52] width 317 height 35
copy span "Bee [PERSON_NAME]"
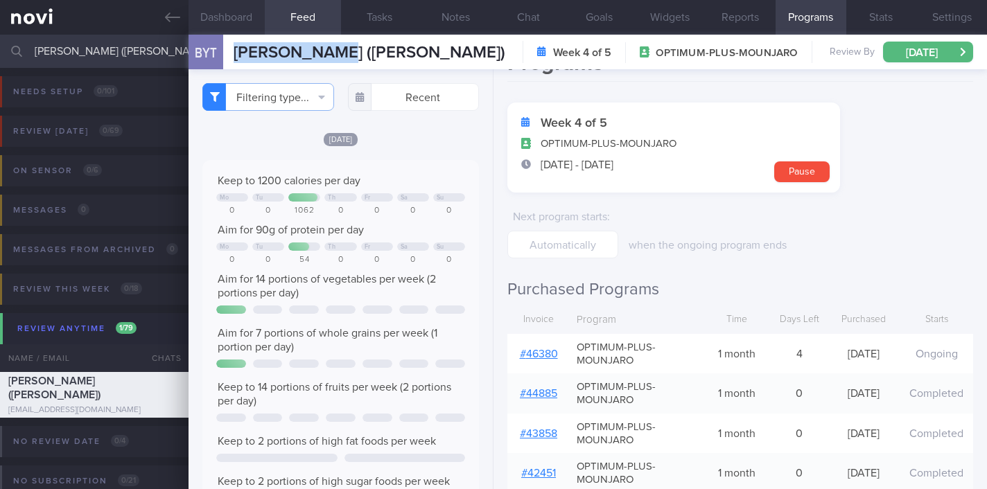
scroll to position [692819, 692698]
